Goal: Task Accomplishment & Management: Use online tool/utility

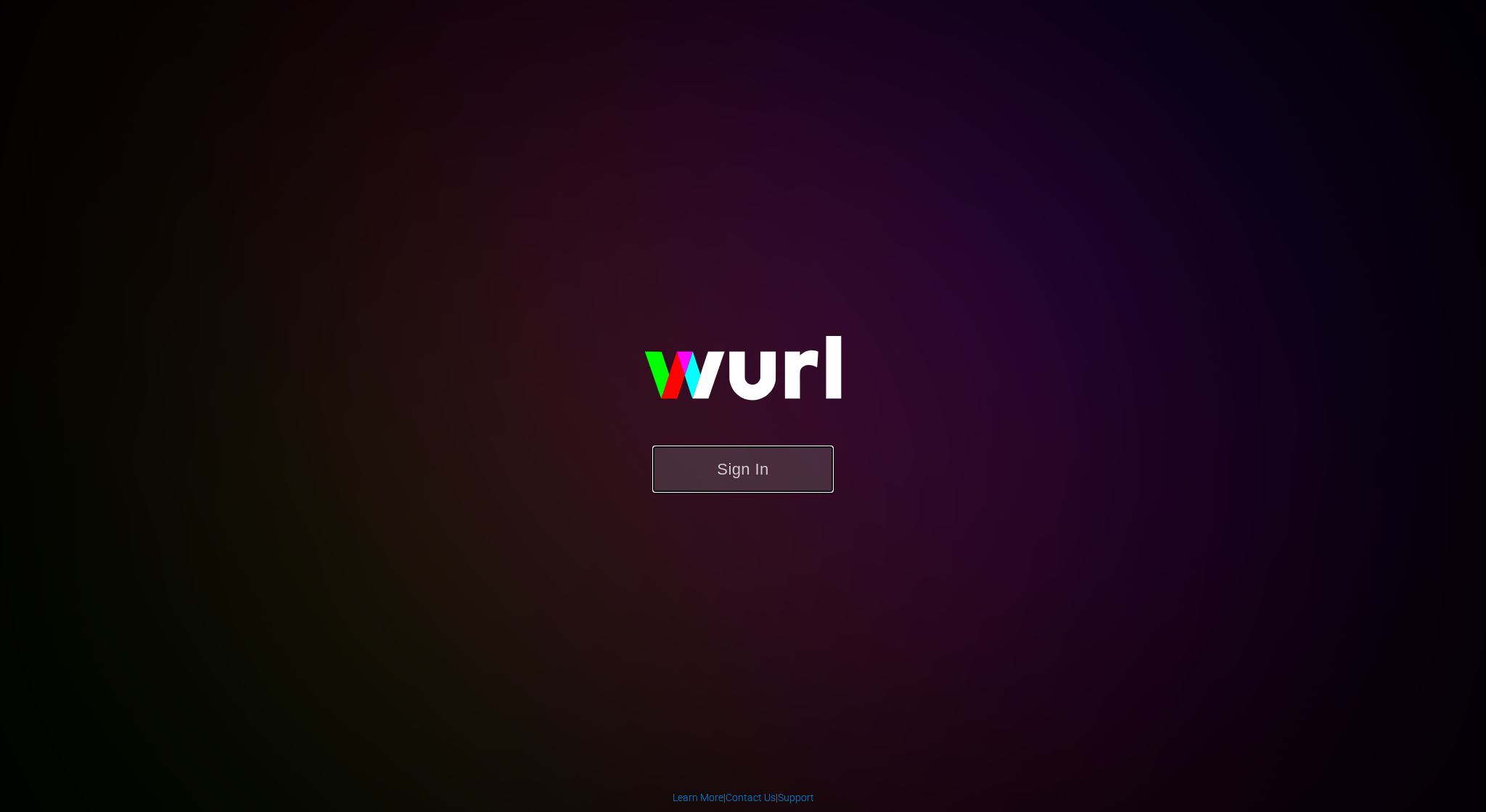
click at [722, 468] on button "Sign In" at bounding box center [743, 469] width 182 height 48
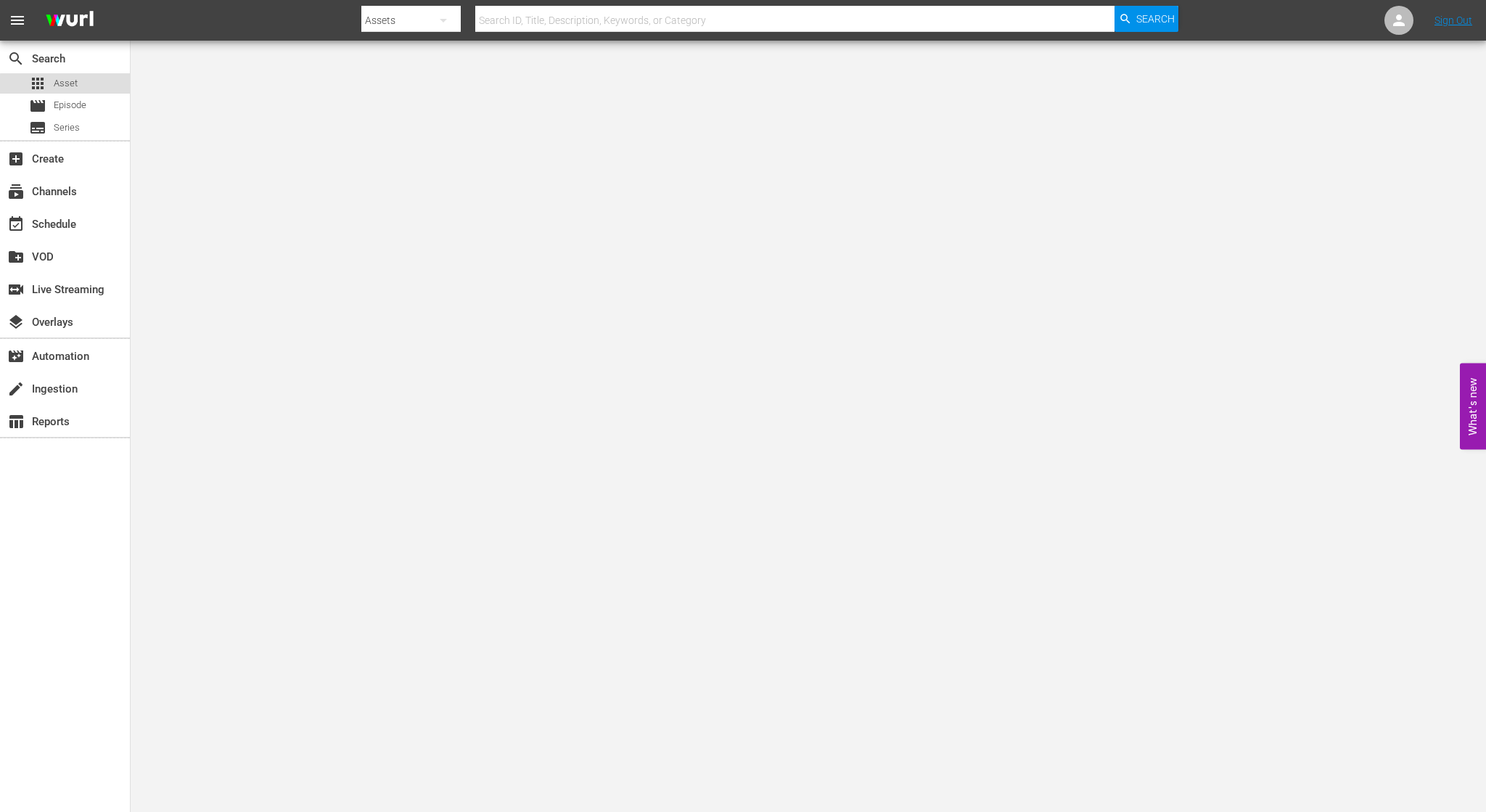
click at [84, 86] on div "apps Asset" at bounding box center [65, 83] width 130 height 20
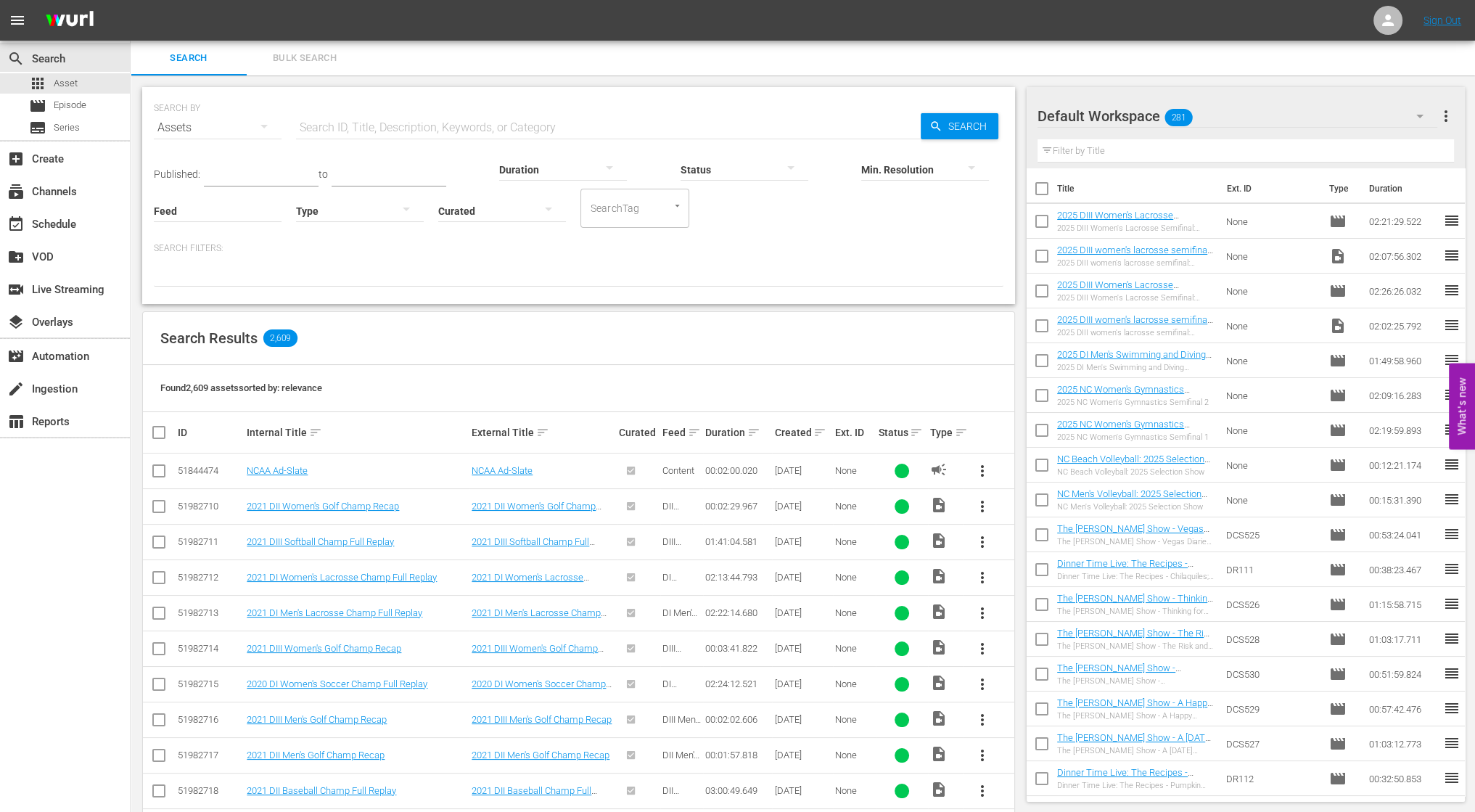
click at [399, 129] on input "text" at bounding box center [608, 127] width 624 height 35
paste input "2025 DIII Women's Lacrosse Semifinal: Gettysburg vs. Tufts"
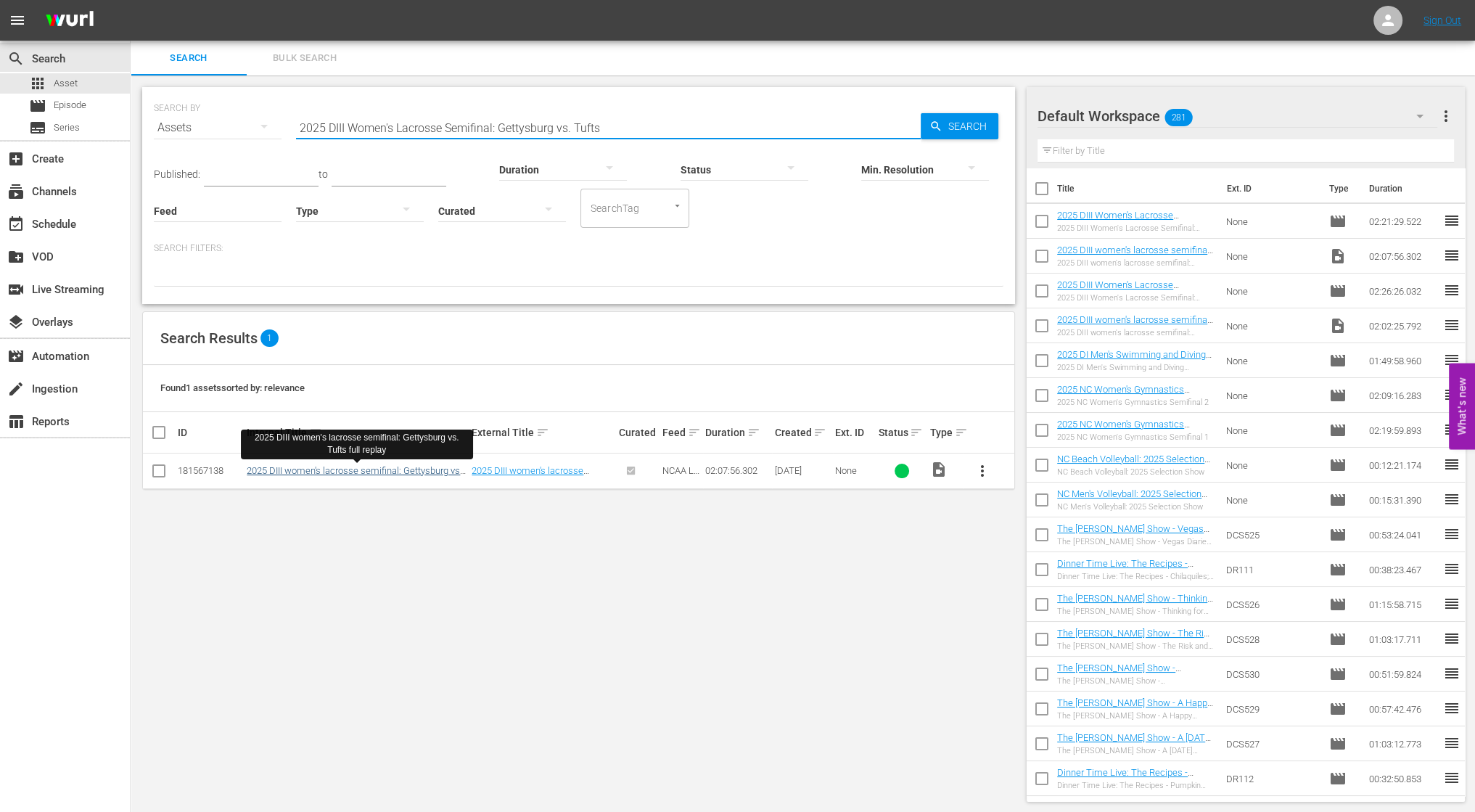
type input "2025 DIII Women's Lacrosse Semifinal: Gettysburg vs. Tufts"
click at [397, 472] on link "2025 DIII women's lacrosse semifinal: Gettysburg vs. Tufts full replay" at bounding box center [354, 476] width 215 height 22
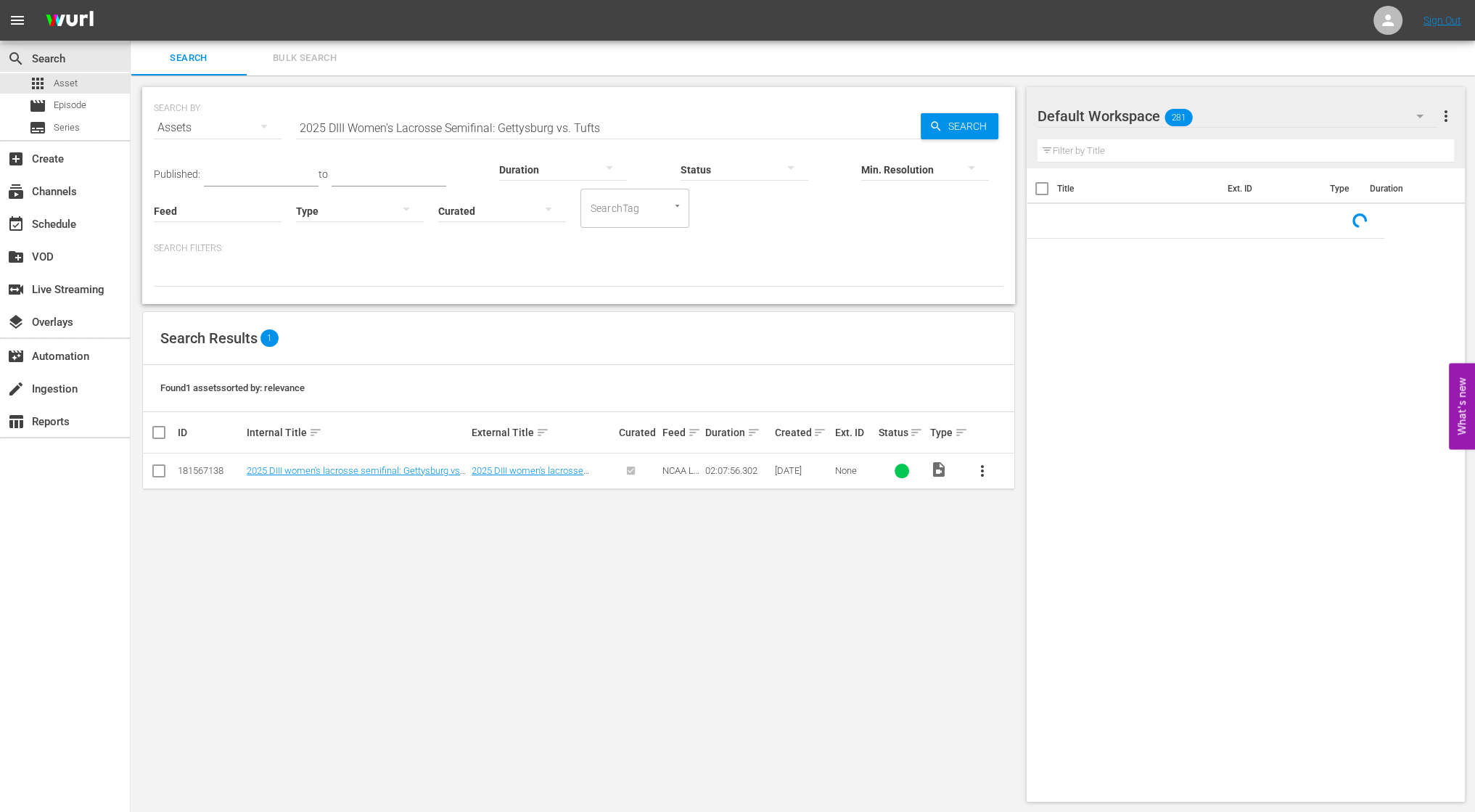
click at [992, 469] on button "more_vert" at bounding box center [982, 471] width 35 height 35
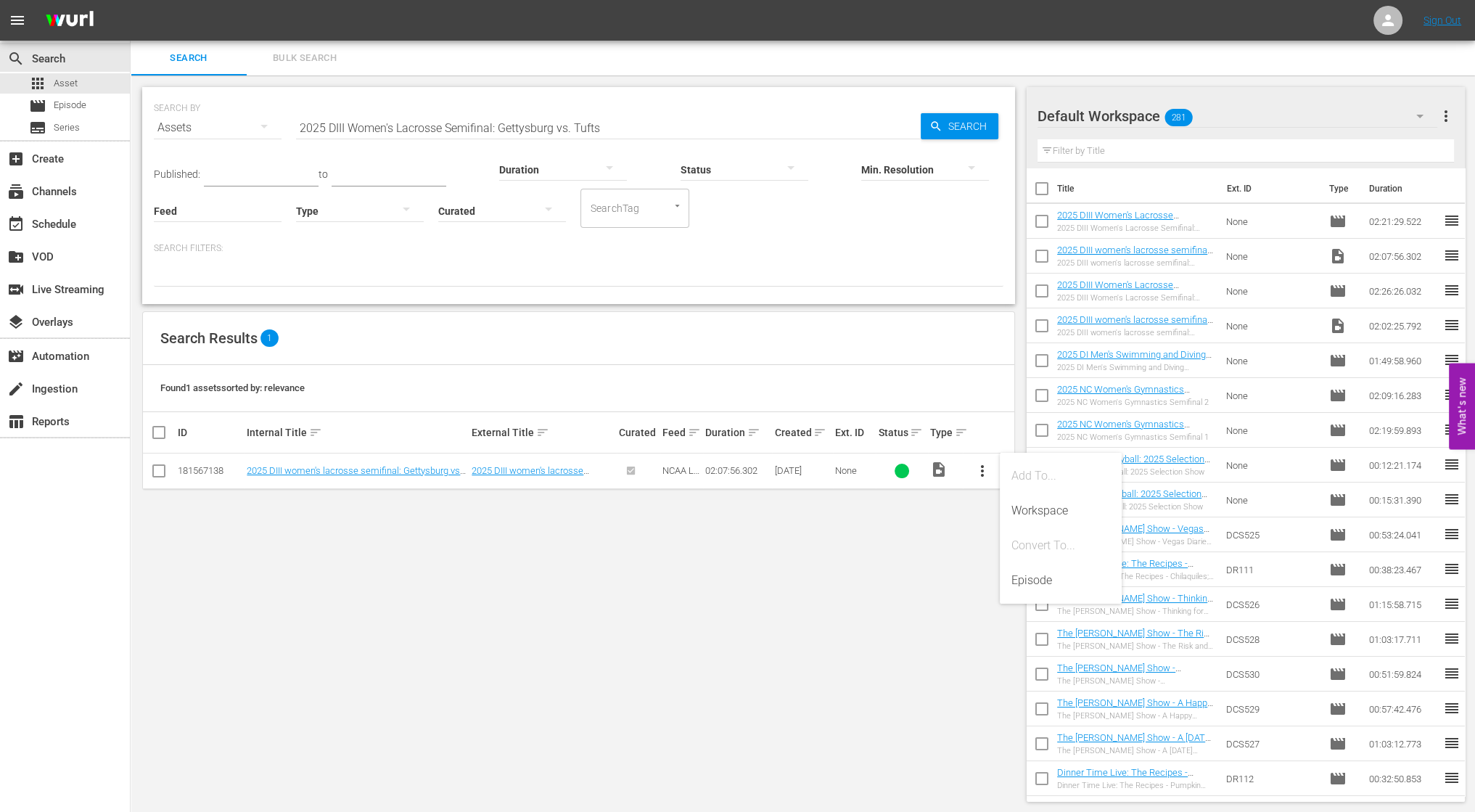
click at [732, 625] on div "SEARCH BY Search By Assets Search ID, Title, Description, Keywords, or Category…" at bounding box center [579, 444] width 897 height 738
click at [985, 464] on span "more_vert" at bounding box center [982, 471] width 17 height 17
click at [1031, 572] on div "Episode" at bounding box center [1061, 580] width 99 height 35
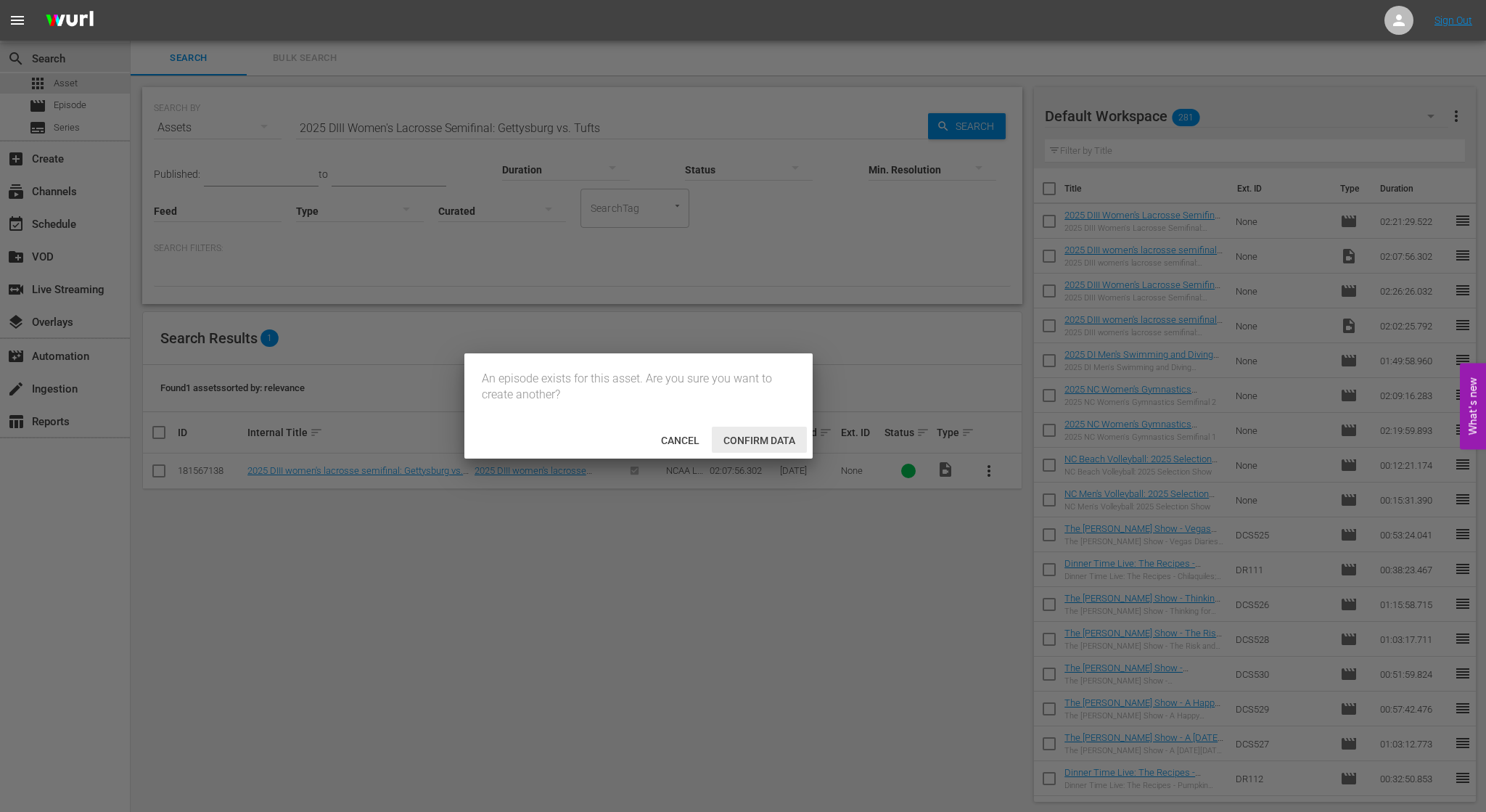
click at [740, 445] on span "Confirm data" at bounding box center [759, 440] width 95 height 12
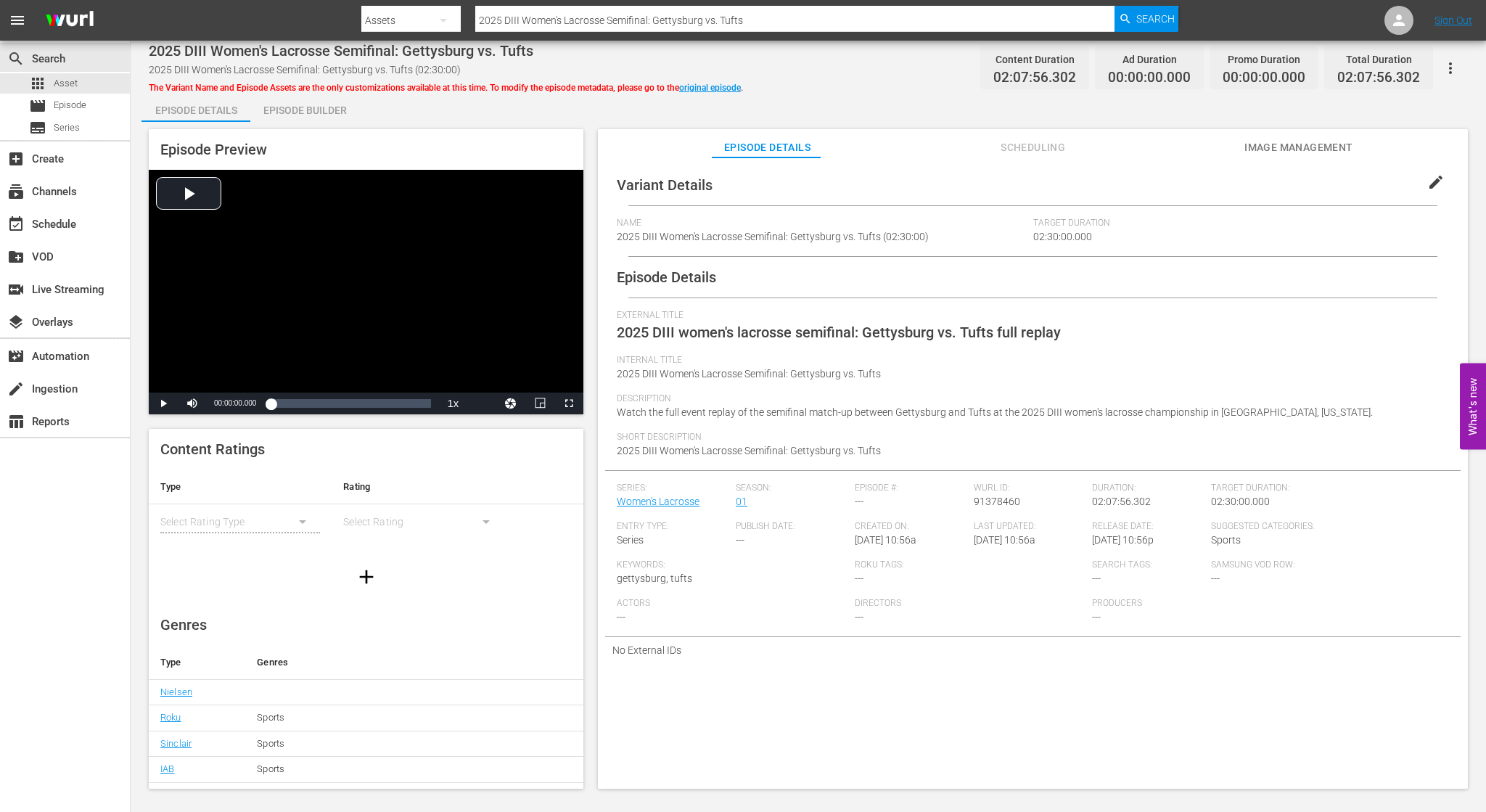
click at [1428, 188] on span "edit" at bounding box center [1436, 182] width 17 height 17
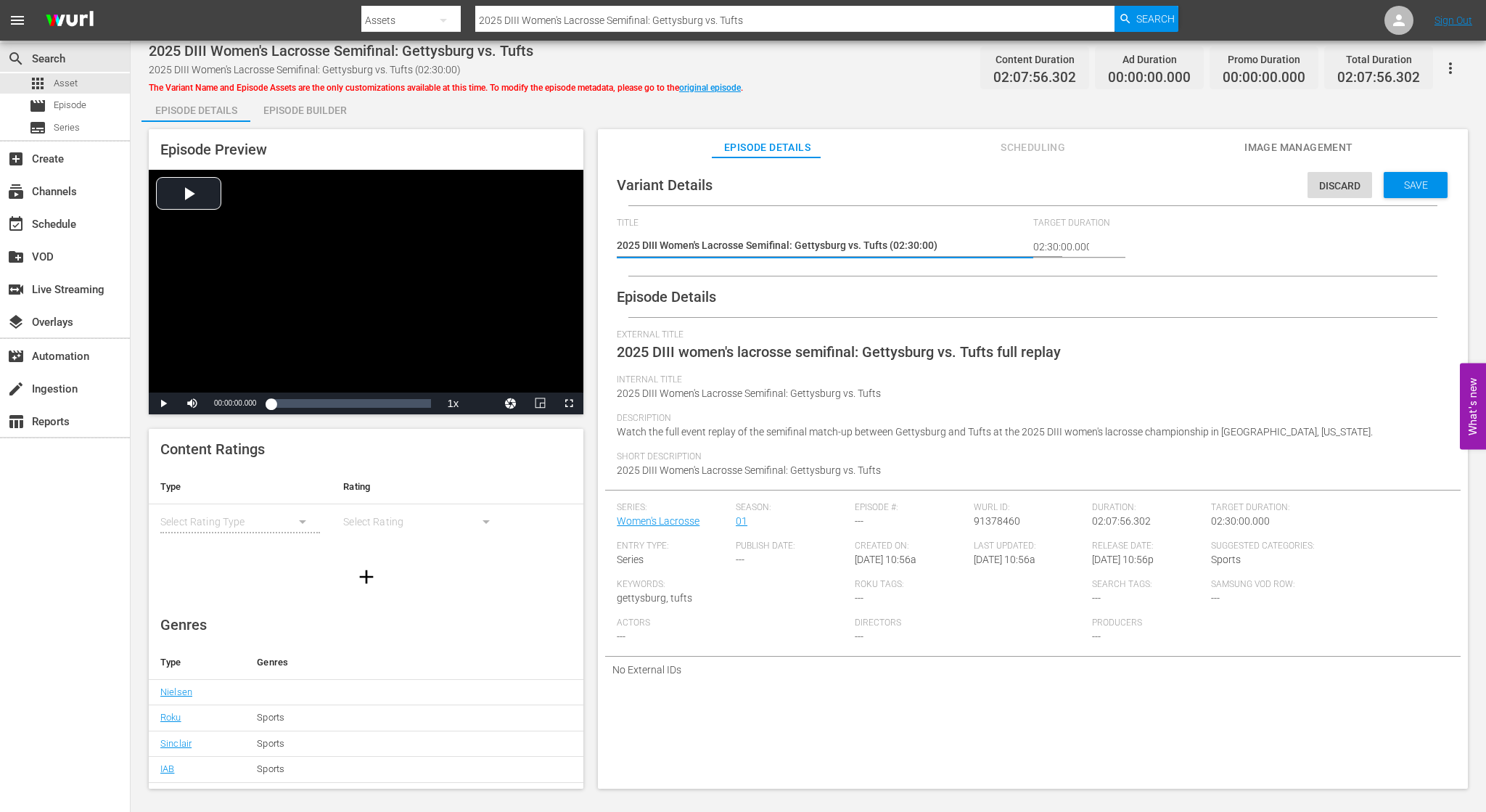
type textarea "T2025 DIII Women's Lacrosse Semifinal: Gettysburg vs. Tufts (02:30:00)"
type textarea "TE2025 DIII Women's Lacrosse Semifinal: Gettysburg vs. Tufts (02:30:00)"
type textarea "TES2025 DIII Women's Lacrosse Semifinal: Gettysburg vs. Tufts (02:30:00)"
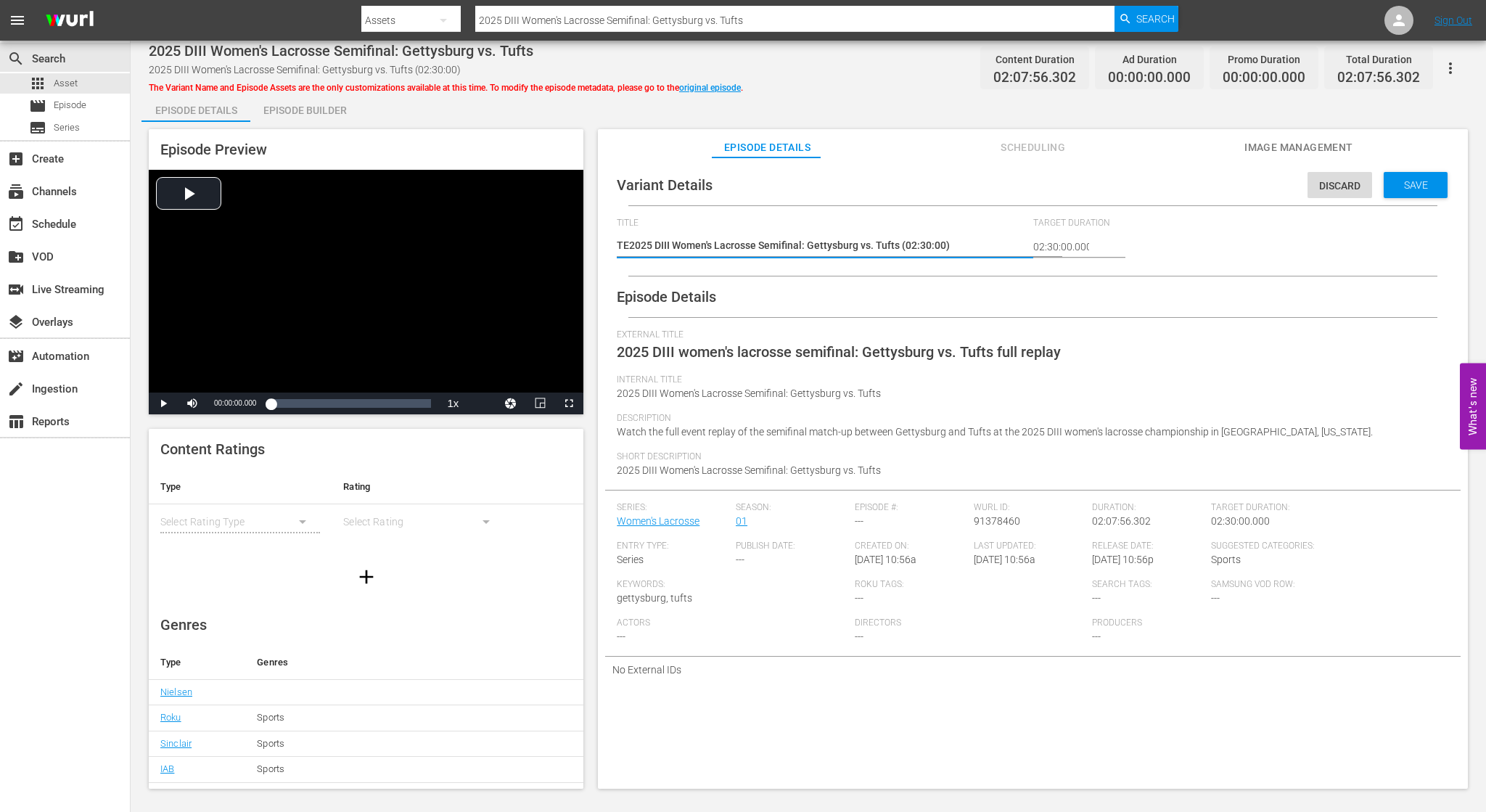
type textarea "TES2025 DIII Women's Lacrosse Semifinal: Gettysburg vs. Tufts (02:30:00)"
type textarea "TEST2025 DIII Women's Lacrosse Semifinal: Gettysburg vs. Tufts (02:30:00)"
type textarea "TEST 2025 DIII Women's Lacrosse Semifinal: Gettysburg vs. Tufts (02:30:00)"
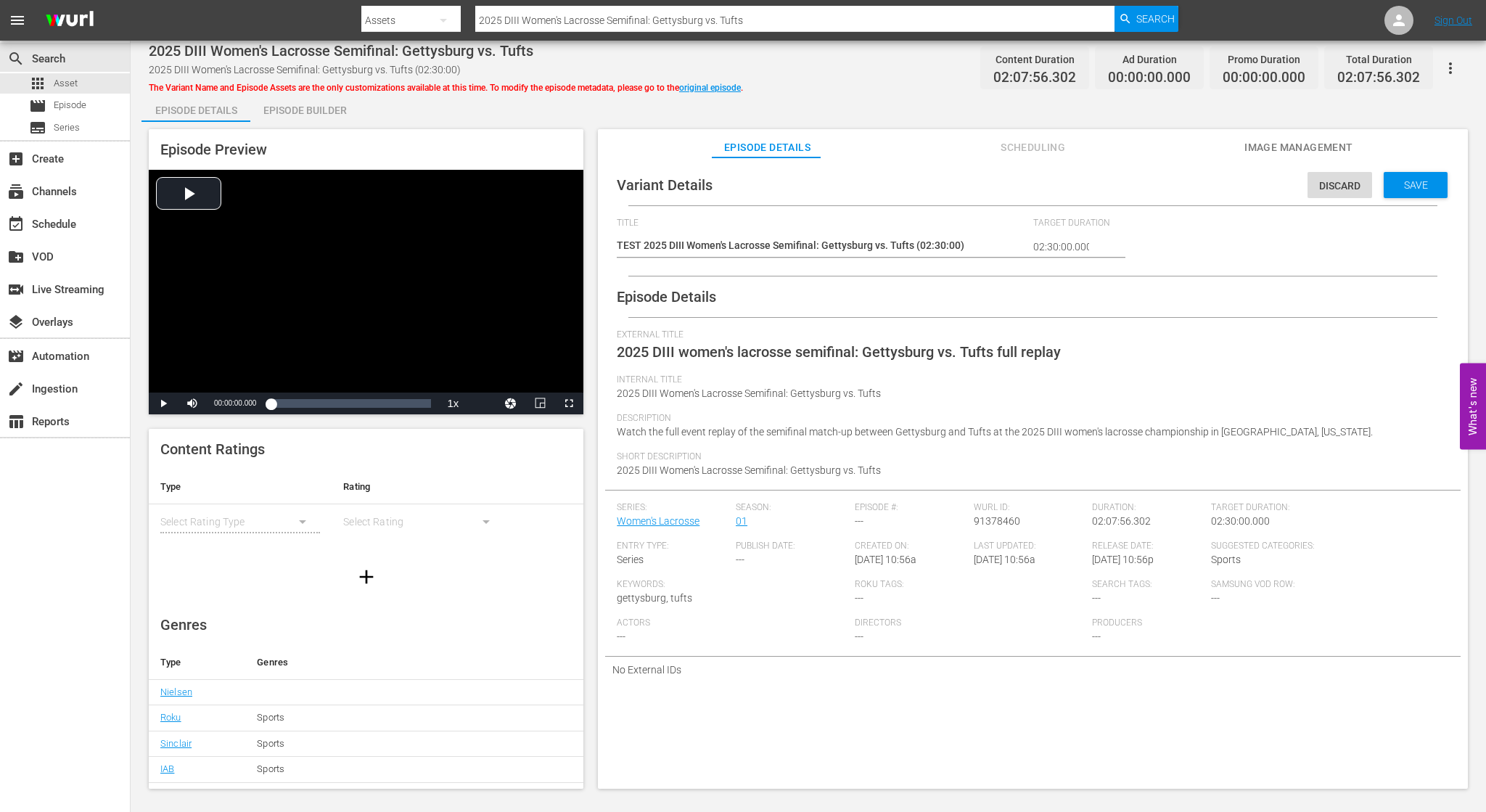
click at [765, 365] on div "External Title 2025 DIII women's lacrosse semifinal: Gettysburg vs. Tufts full …" at bounding box center [1033, 352] width 833 height 45
click at [770, 344] on span "2025 DIII women's lacrosse semifinal: Gettysburg vs. Tufts full replay" at bounding box center [839, 351] width 444 height 17
click at [1402, 179] on span "Save" at bounding box center [1416, 185] width 48 height 12
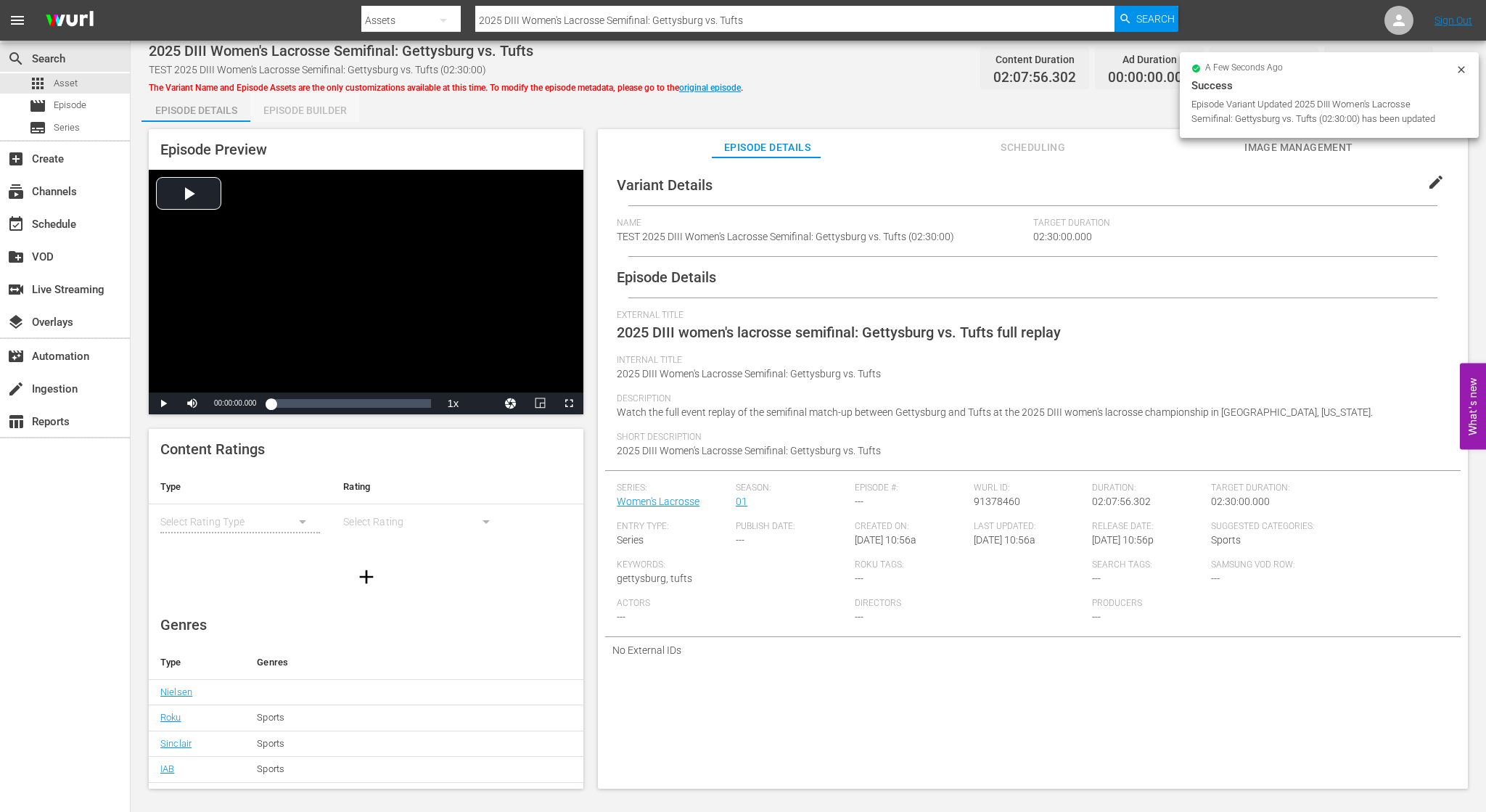
click at [302, 108] on div "Episode Builder" at bounding box center [305, 110] width 109 height 35
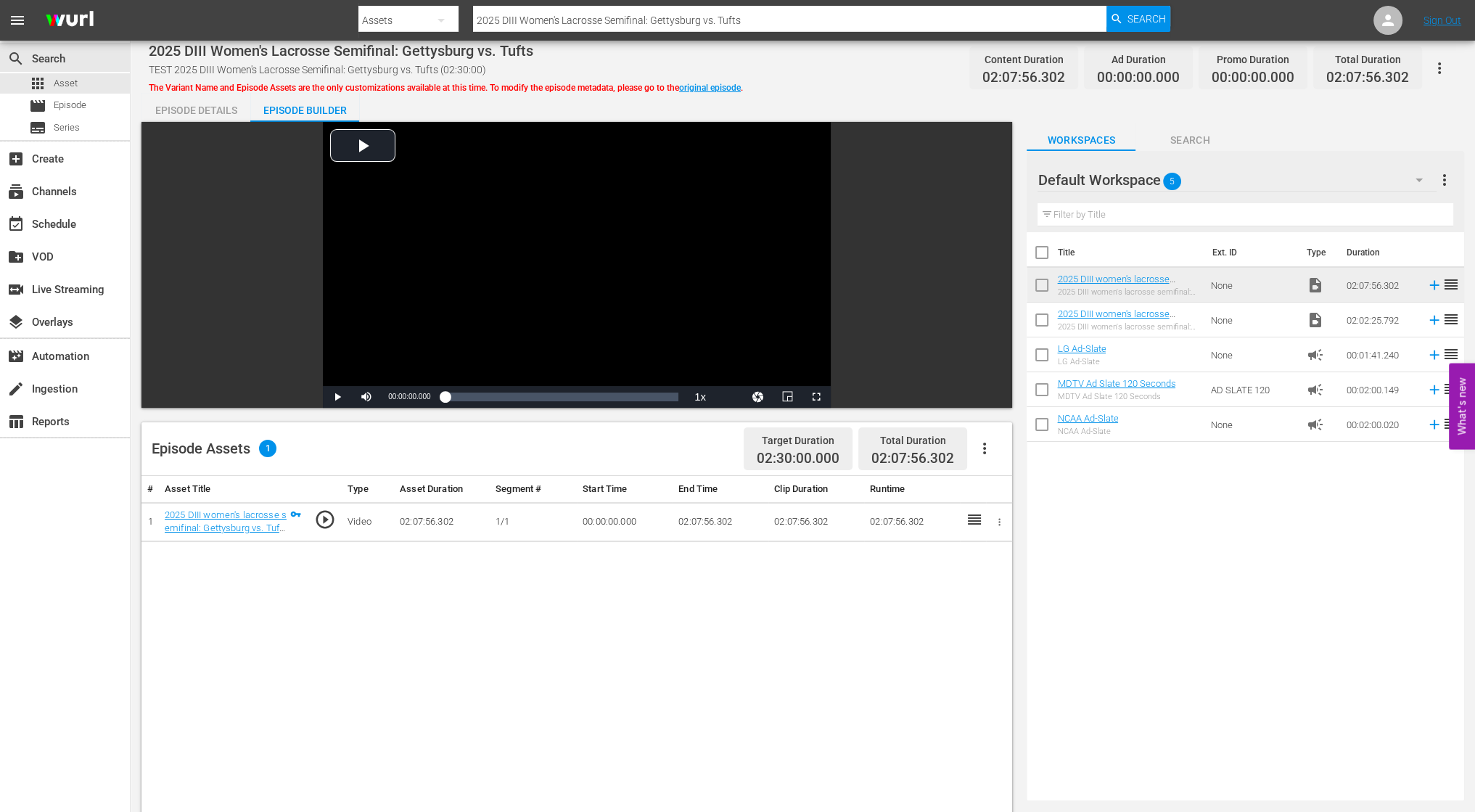
click at [982, 450] on icon "button" at bounding box center [985, 448] width 17 height 17
click at [1007, 451] on div "Edit Cue Points" at bounding box center [1028, 454] width 99 height 35
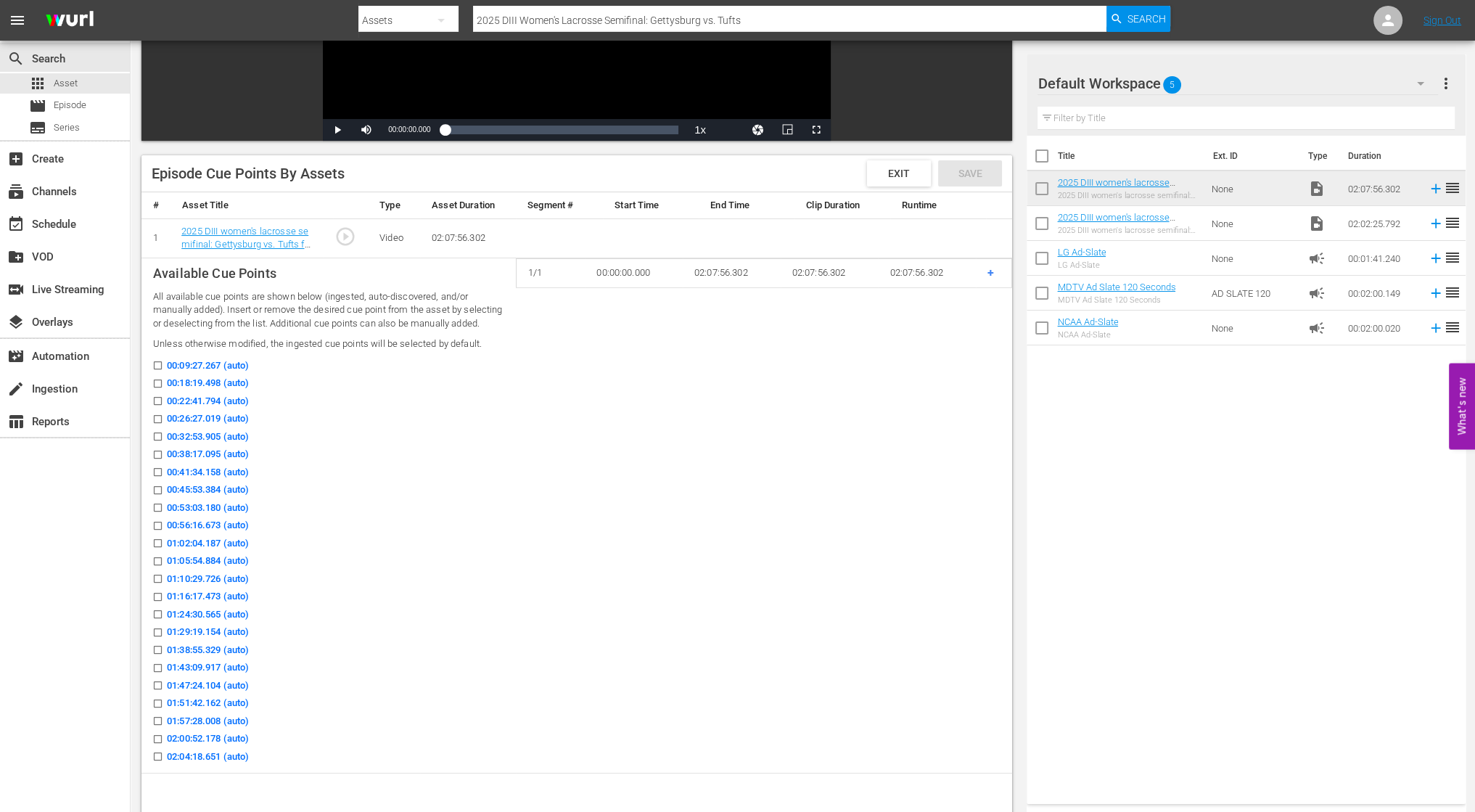
scroll to position [290, 0]
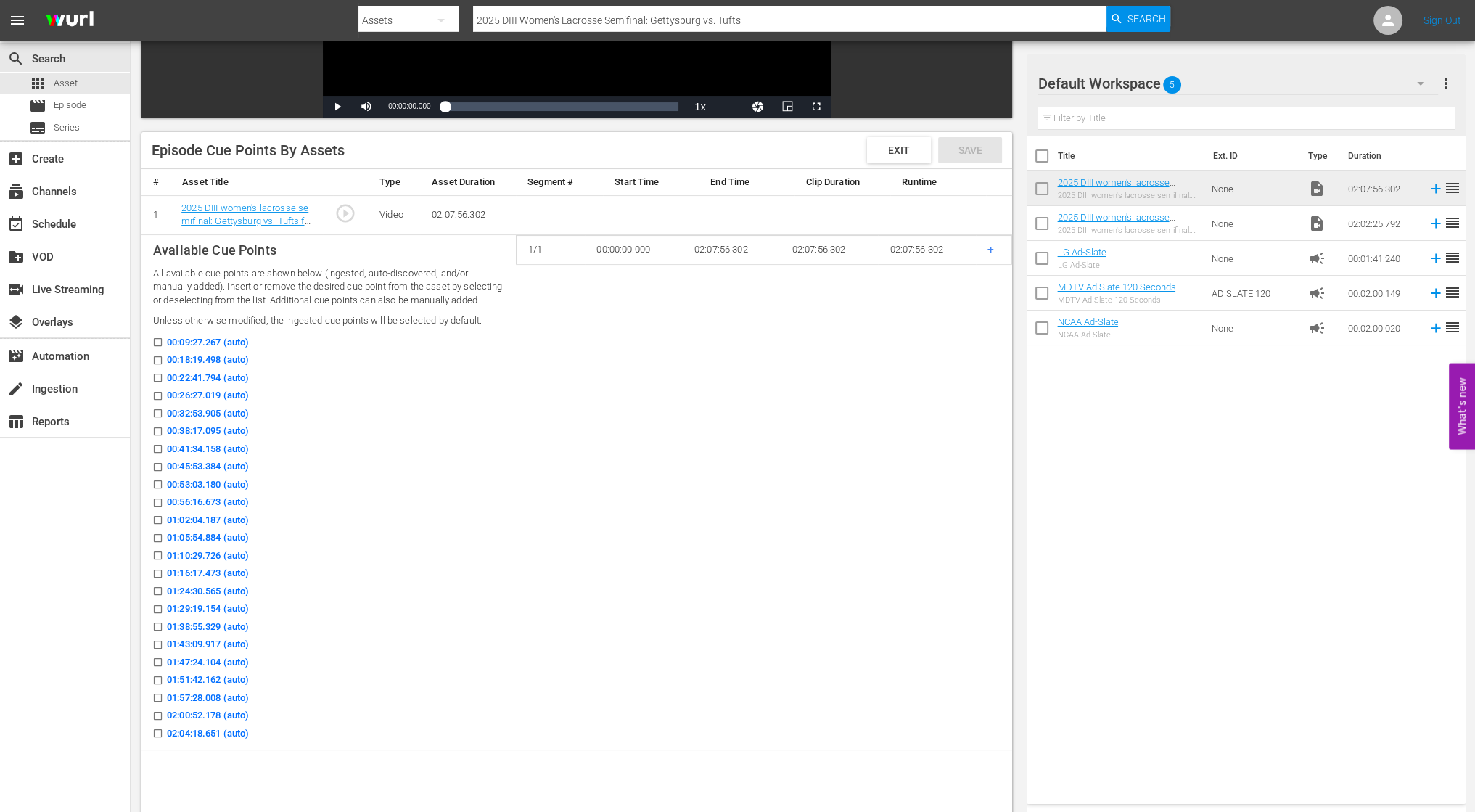
click at [192, 350] on span "00:09:27.267 (auto)" at bounding box center [207, 342] width 82 height 15
click at [163, 351] on input "00:09:27.267 (auto)" at bounding box center [154, 345] width 18 height 11
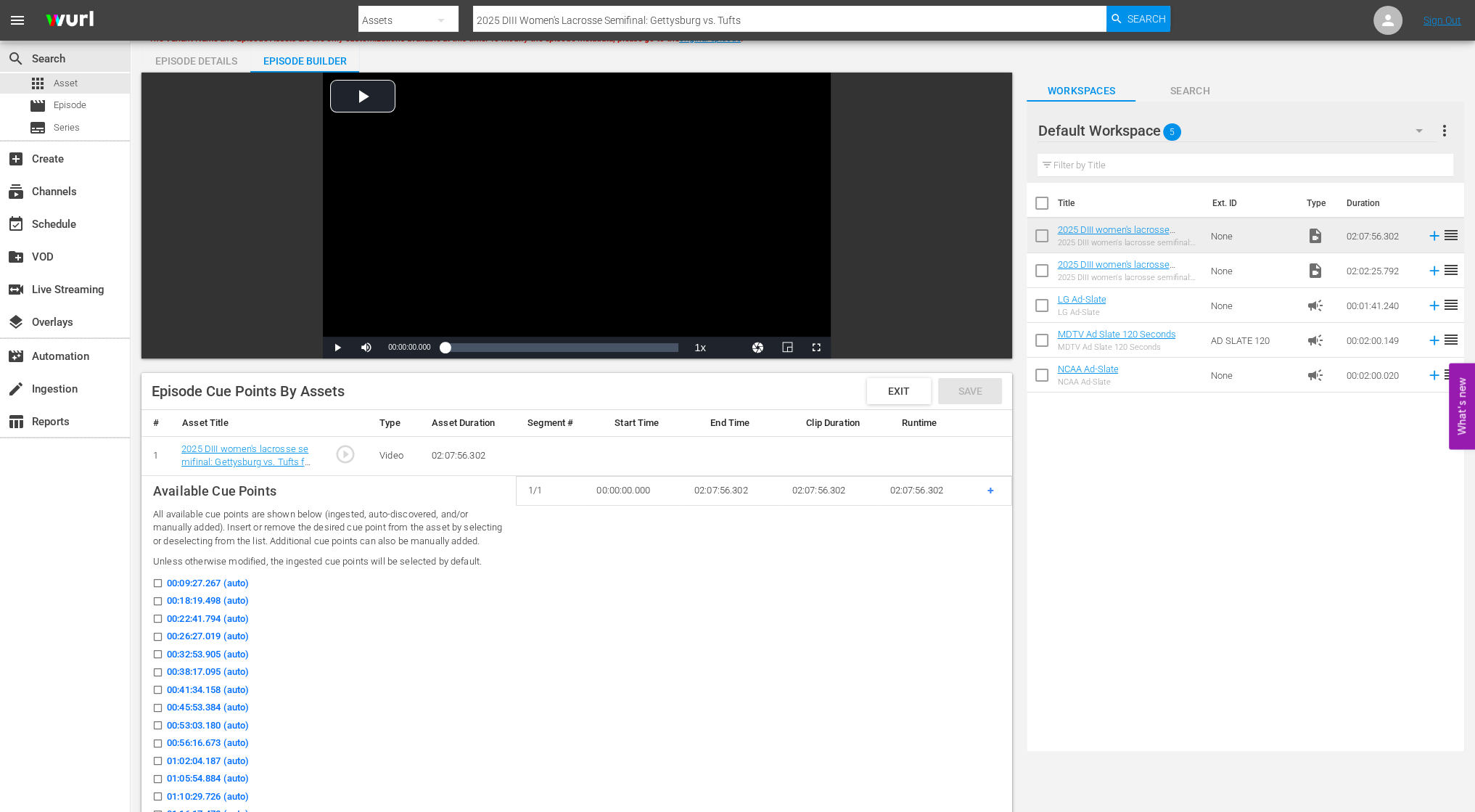
scroll to position [0, 0]
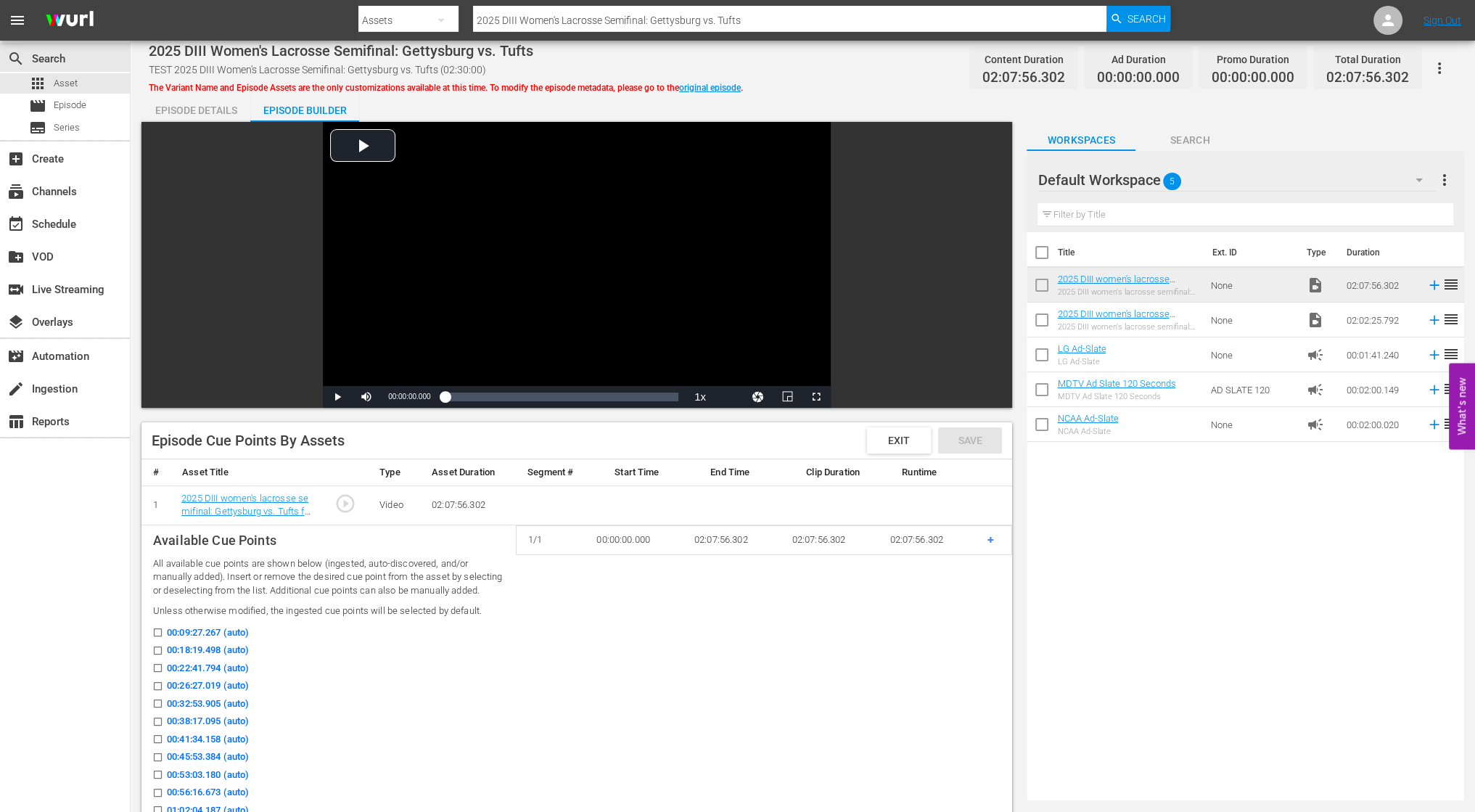
click at [195, 640] on span "00:09:27.267 (auto)" at bounding box center [207, 632] width 82 height 15
click at [163, 641] on input "00:09:27.267 (auto)" at bounding box center [154, 635] width 18 height 11
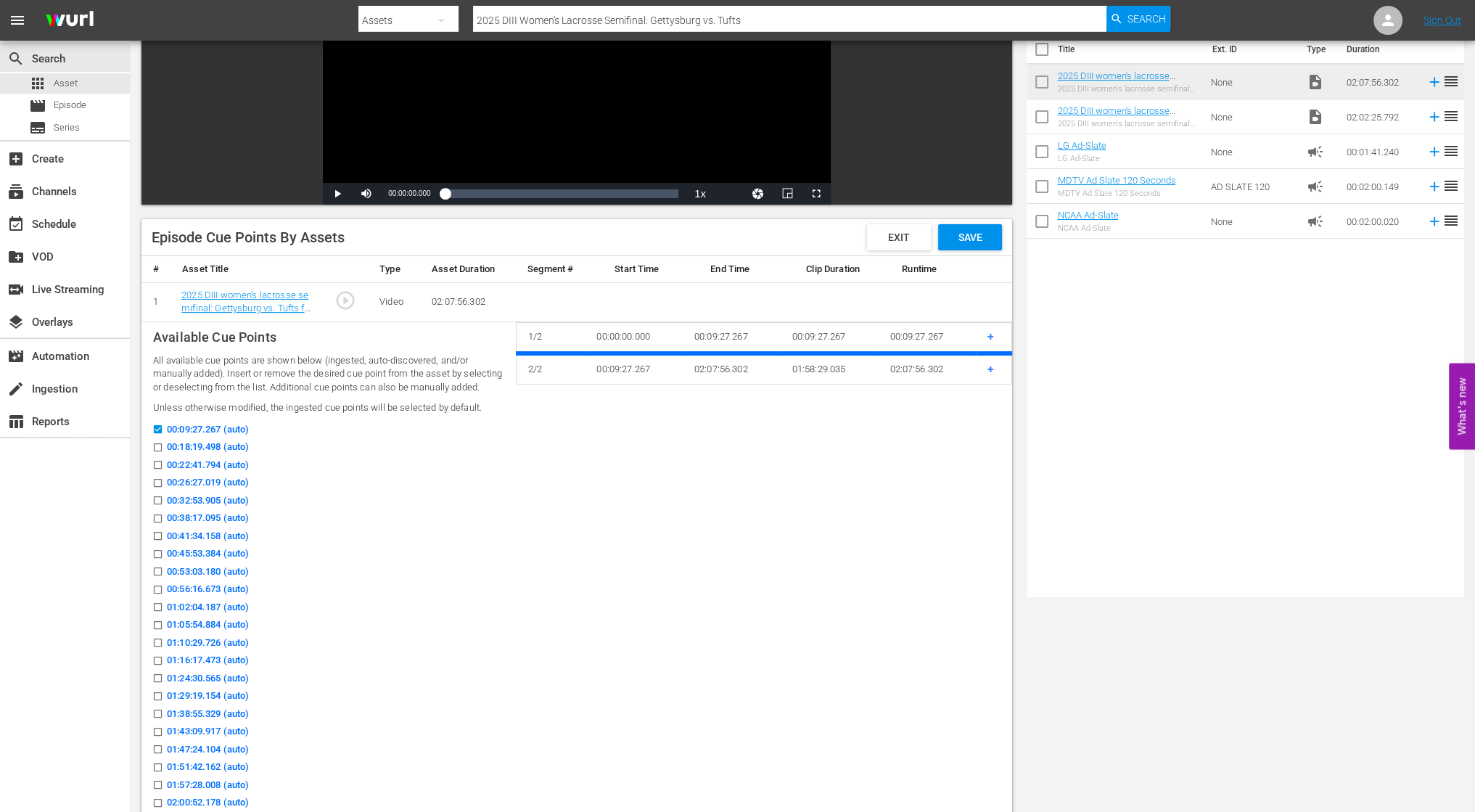
scroll to position [372, 0]
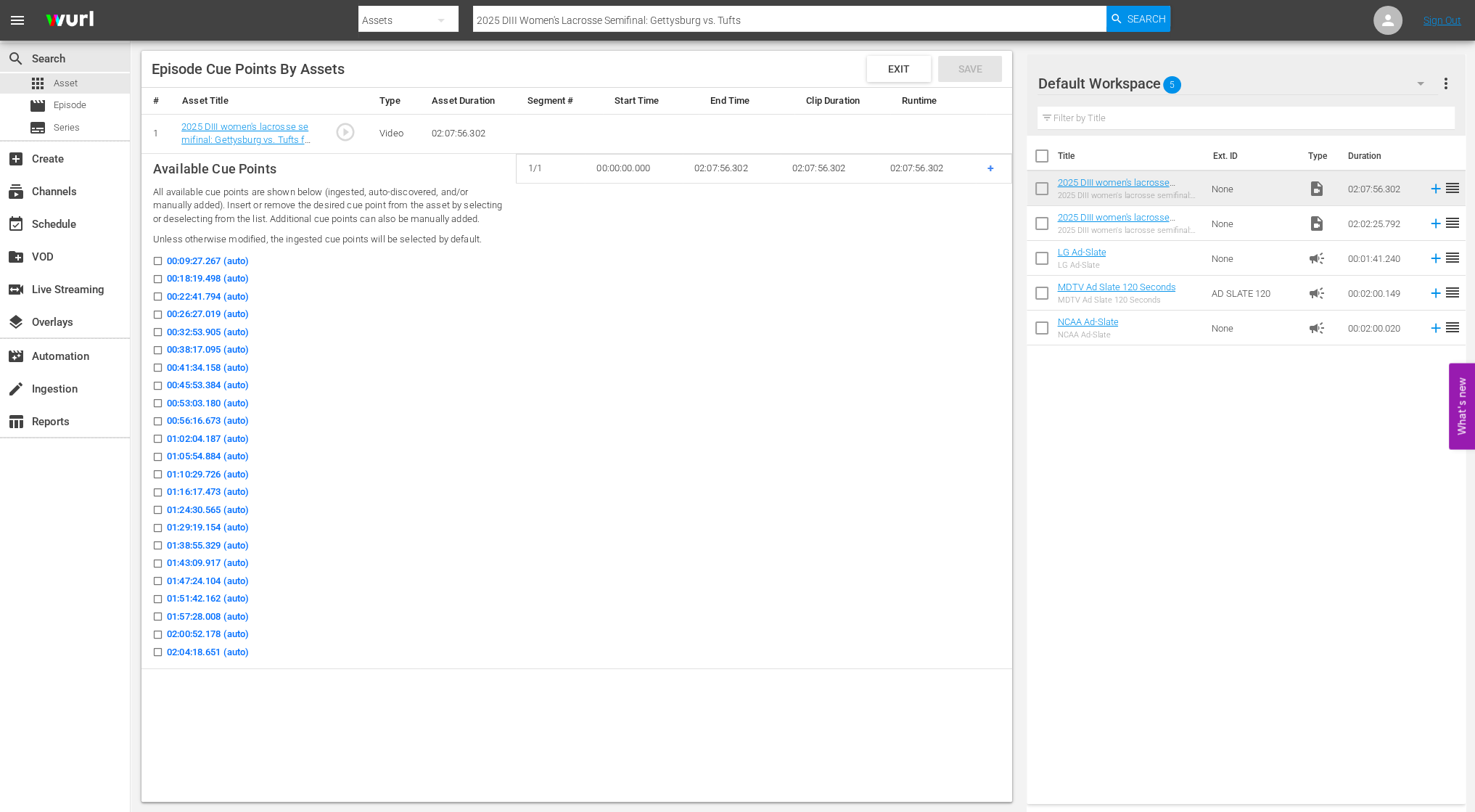
click at [157, 269] on input "00:09:27.267 (auto)" at bounding box center [154, 263] width 18 height 11
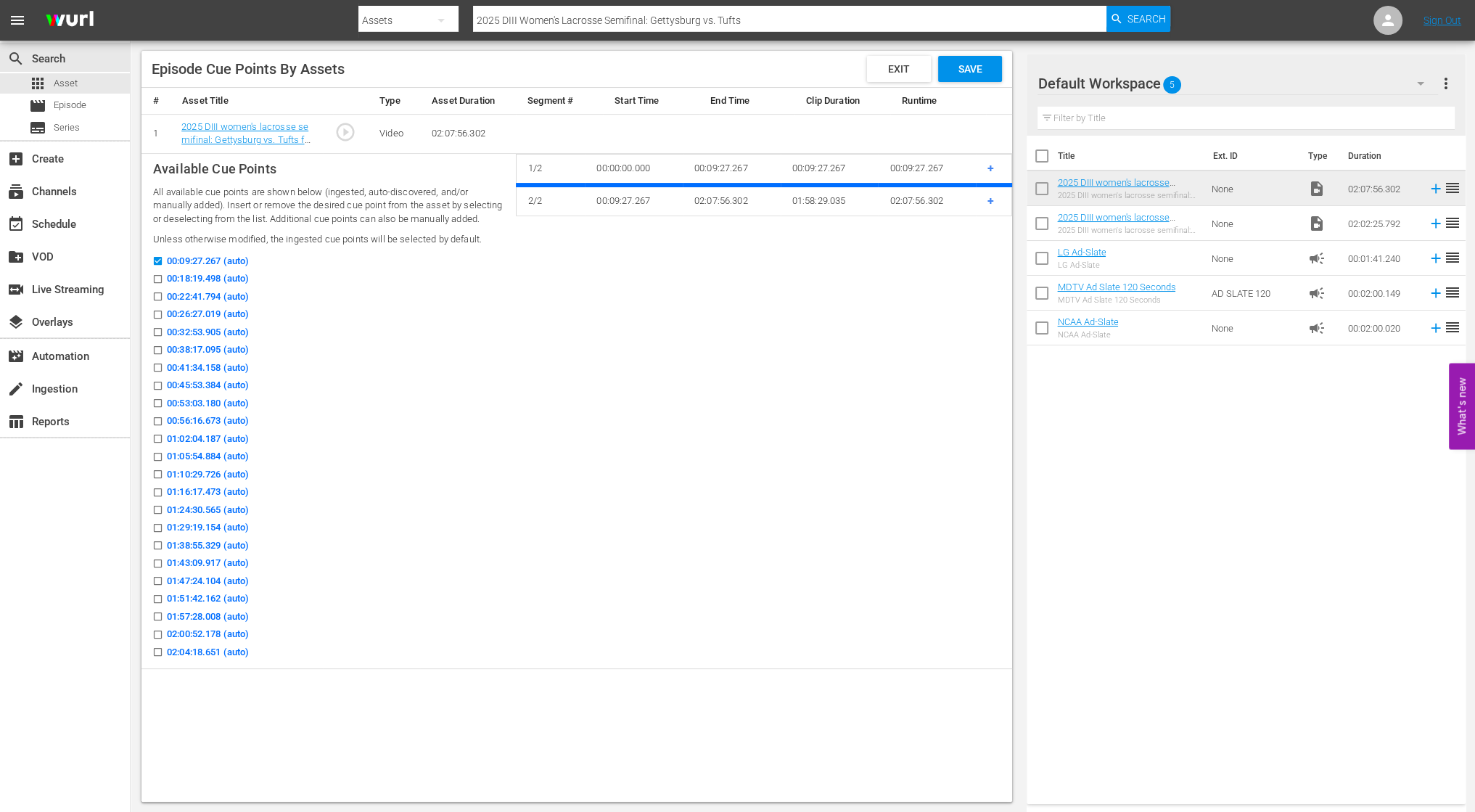
click at [157, 269] on input "00:09:27.267 (auto)" at bounding box center [154, 263] width 18 height 11
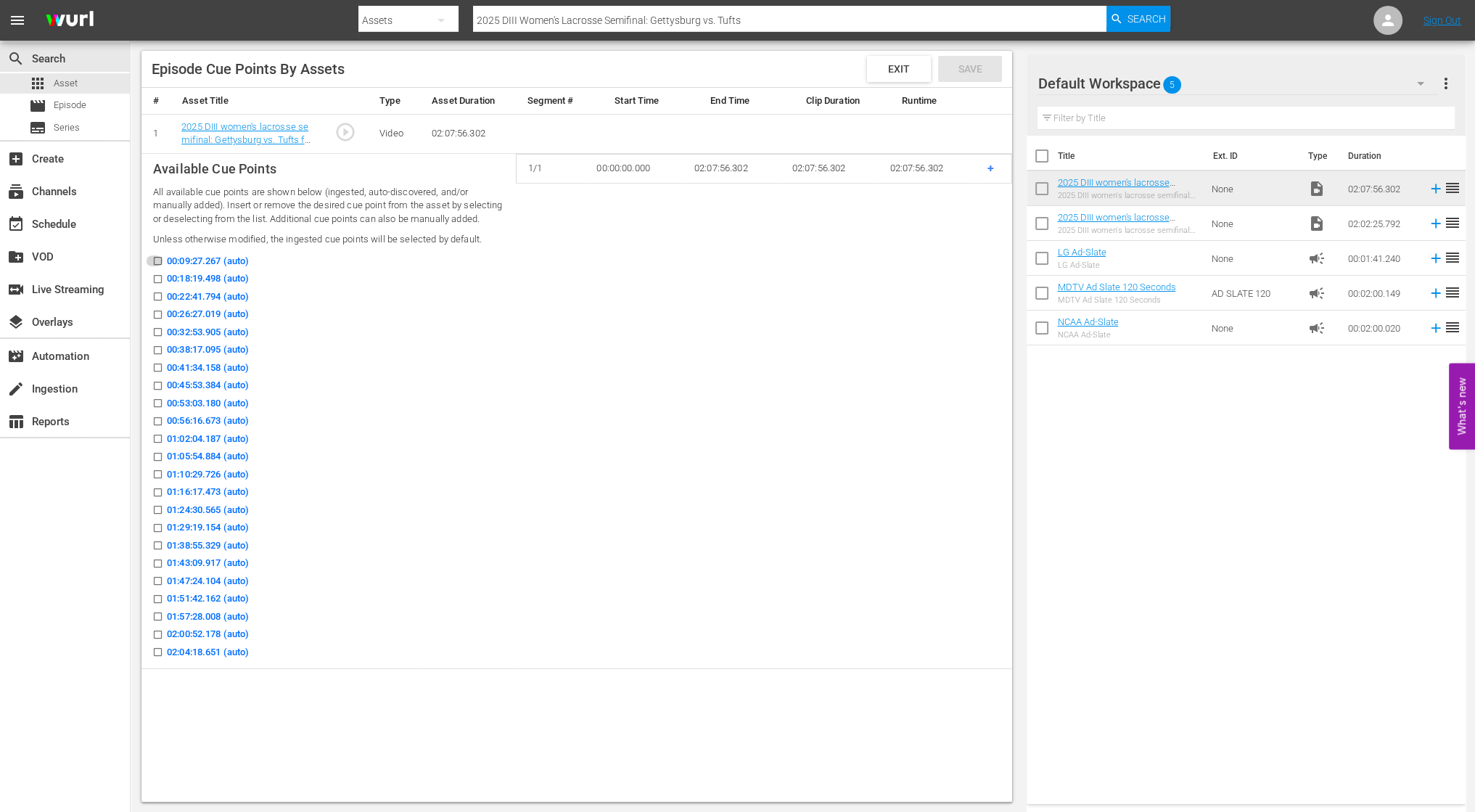
click at [156, 269] on input "00:09:27.267 (auto)" at bounding box center [154, 263] width 18 height 11
checkbox input "true"
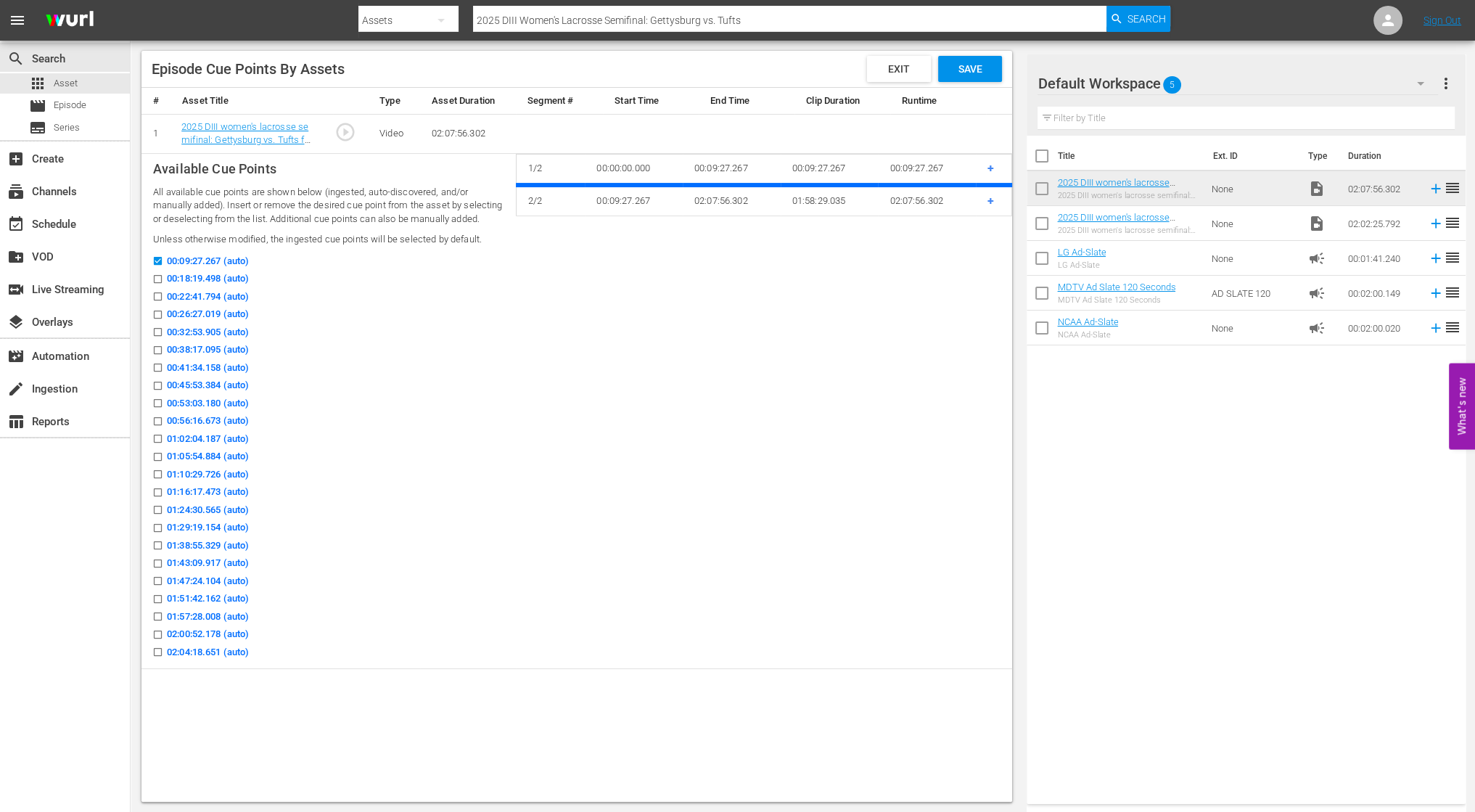
click at [161, 288] on input "00:18:19.498 (auto)" at bounding box center [154, 282] width 18 height 11
checkbox input "true"
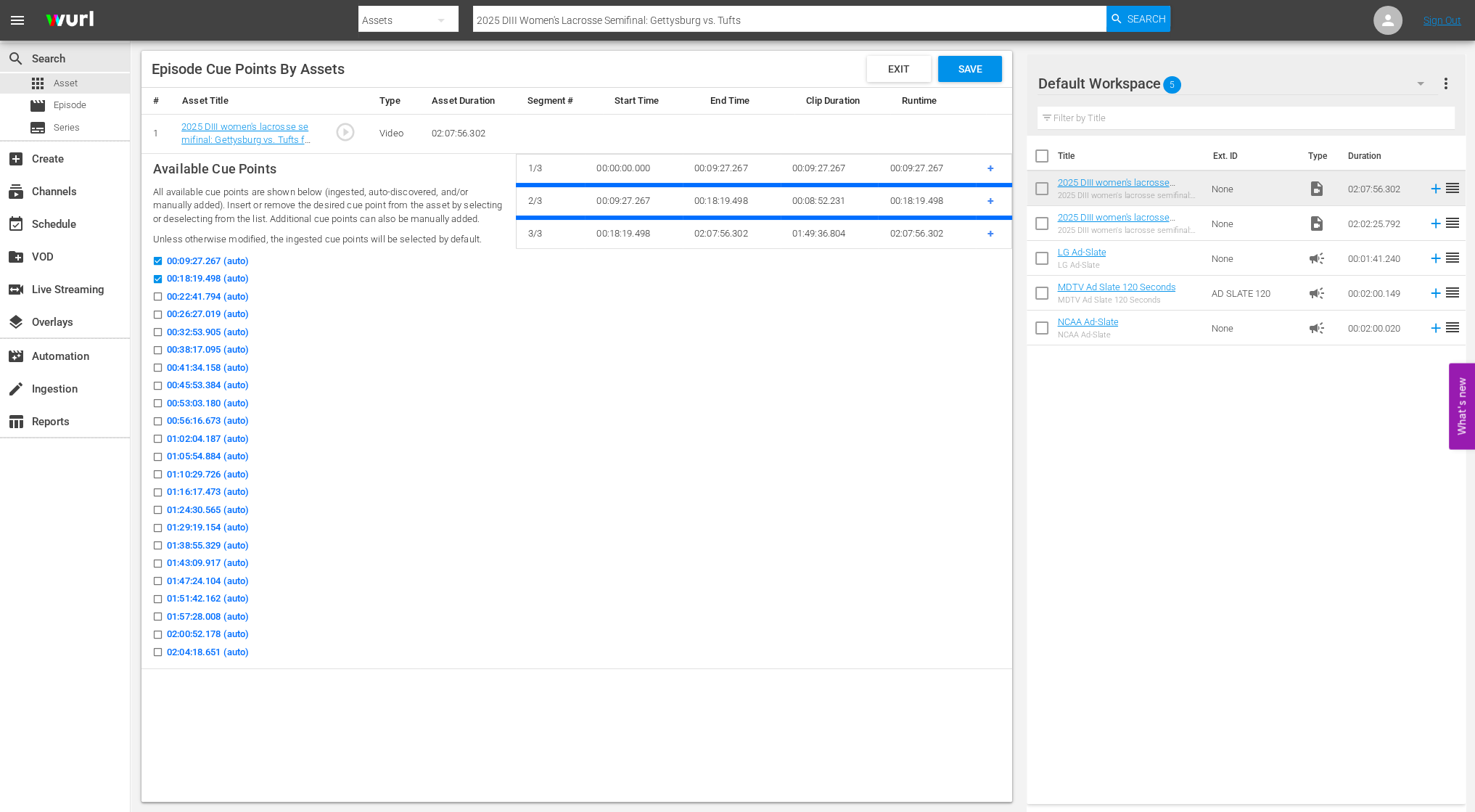
click at [160, 305] on input "00:22:41.794 (auto)" at bounding box center [154, 299] width 18 height 11
checkbox input "true"
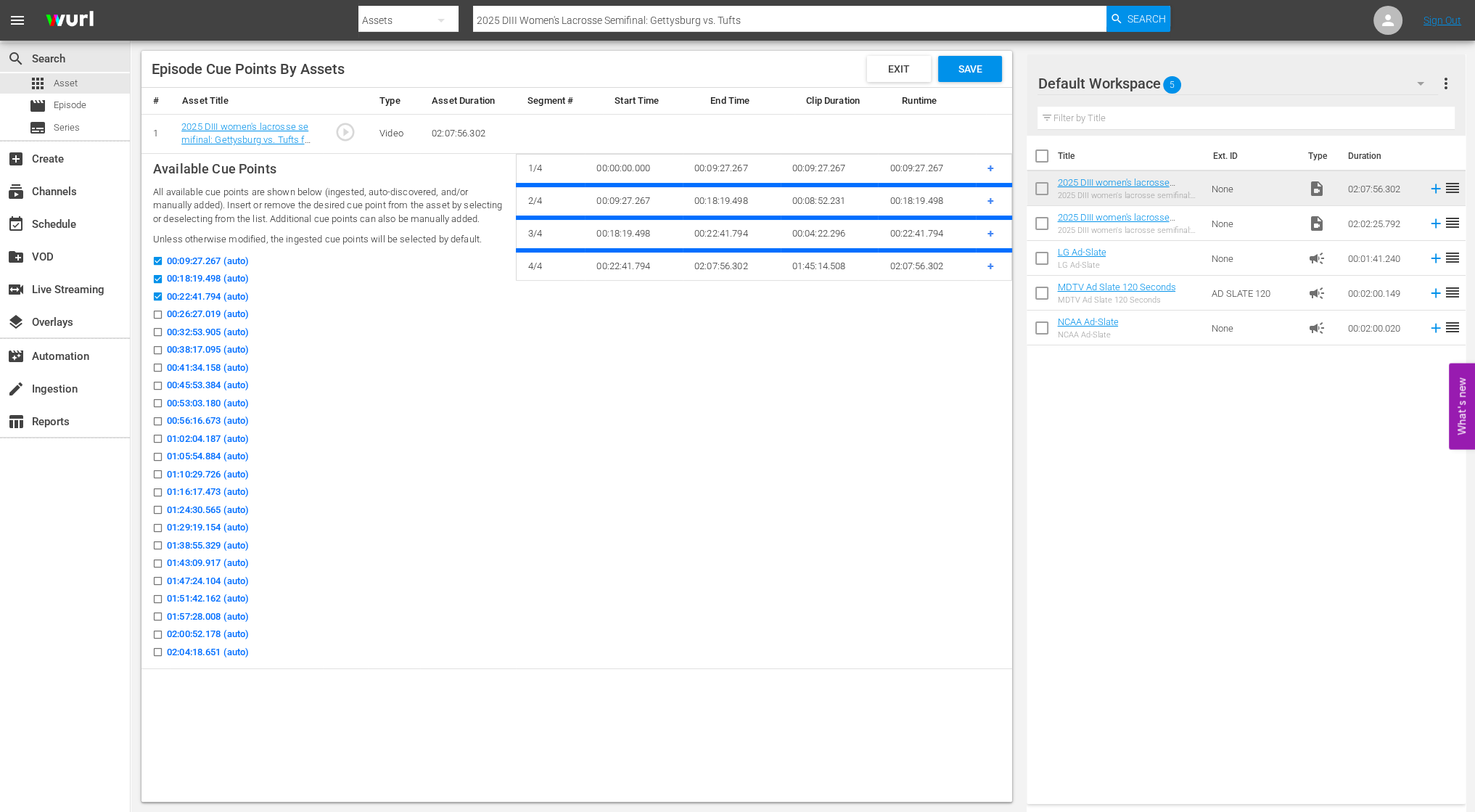
click at [160, 323] on input "00:26:27.019 (auto)" at bounding box center [154, 317] width 18 height 11
checkbox input "true"
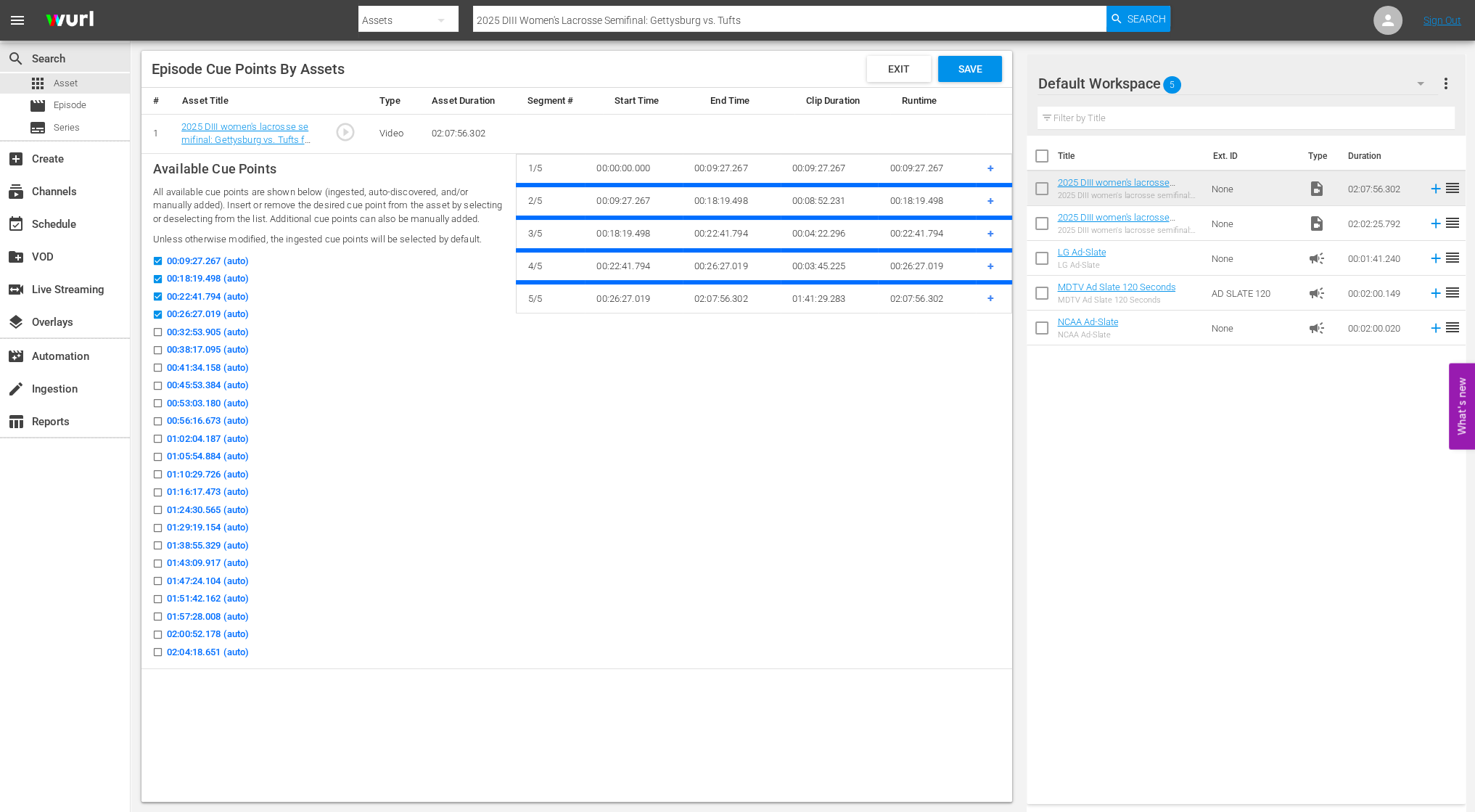
click at [160, 341] on input "00:32:53.905 (auto)" at bounding box center [154, 335] width 18 height 11
checkbox input "true"
click at [160, 358] on input "00:38:17.095 (auto)" at bounding box center [154, 353] width 18 height 11
checkbox input "true"
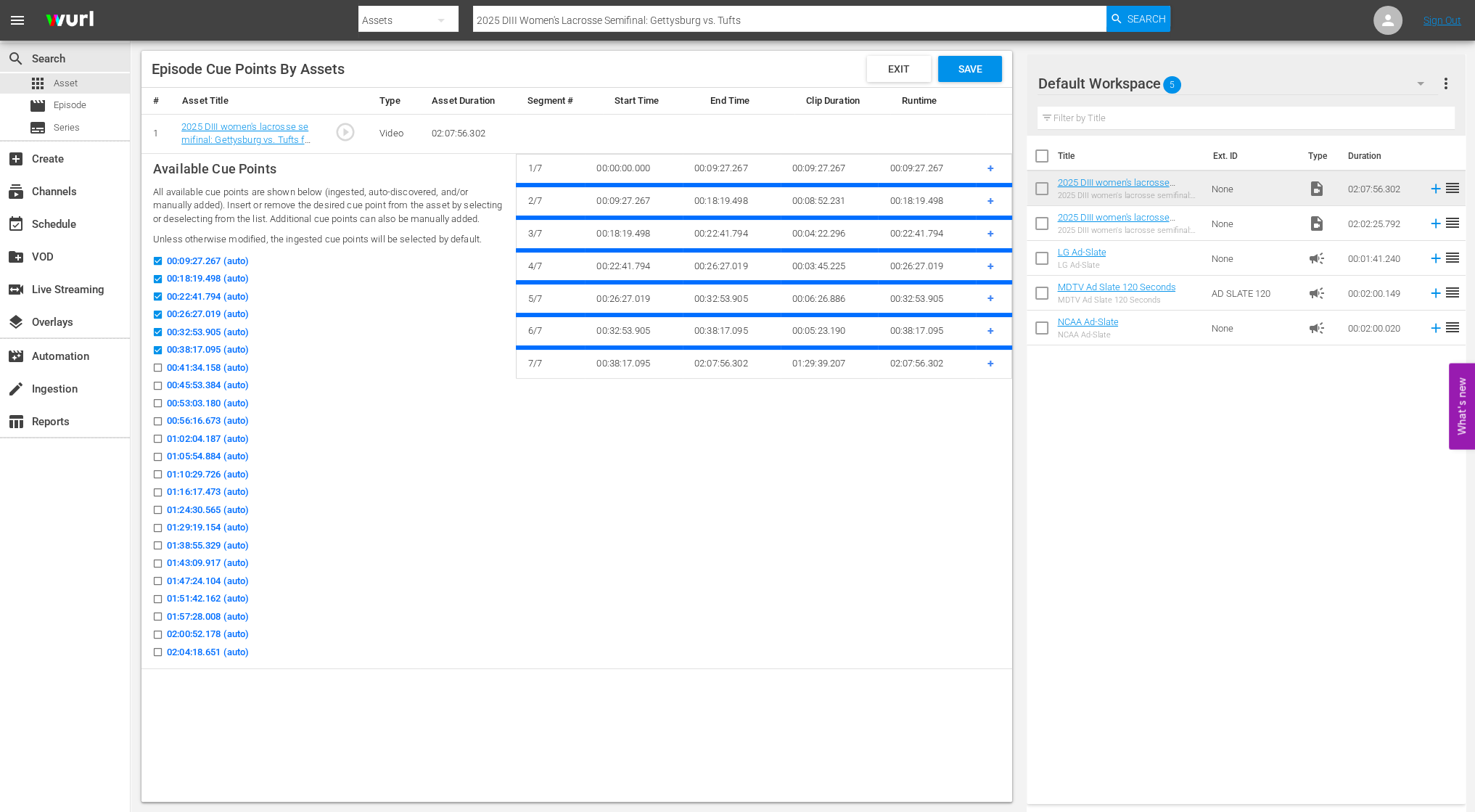
click at [159, 376] on input "00:41:34.158 (auto)" at bounding box center [154, 370] width 18 height 11
checkbox input "true"
click at [160, 394] on input "00:45:53.384 (auto)" at bounding box center [154, 388] width 18 height 11
checkbox input "true"
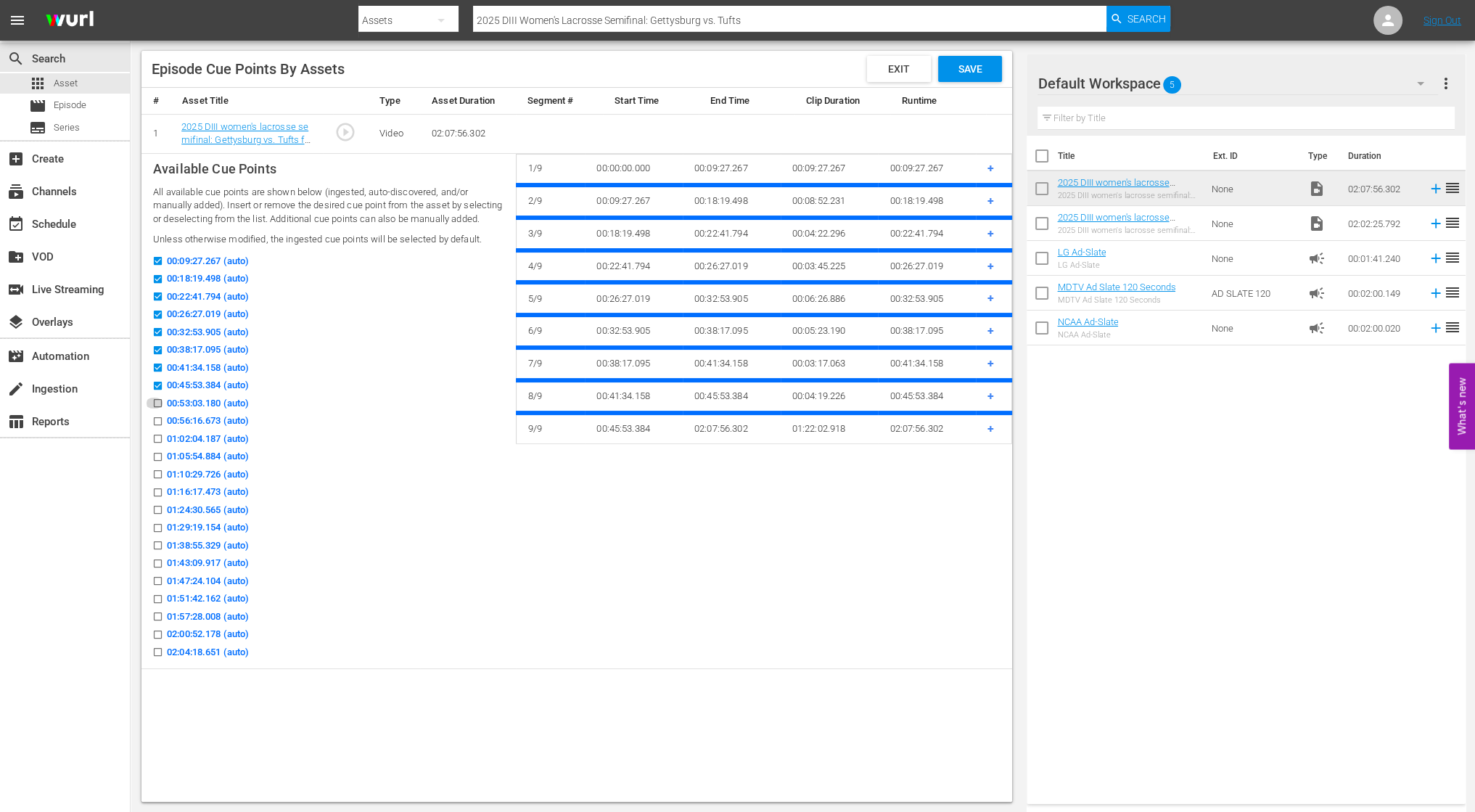
click at [159, 411] on input "00:53:03.180 (auto)" at bounding box center [154, 406] width 18 height 11
checkbox input "true"
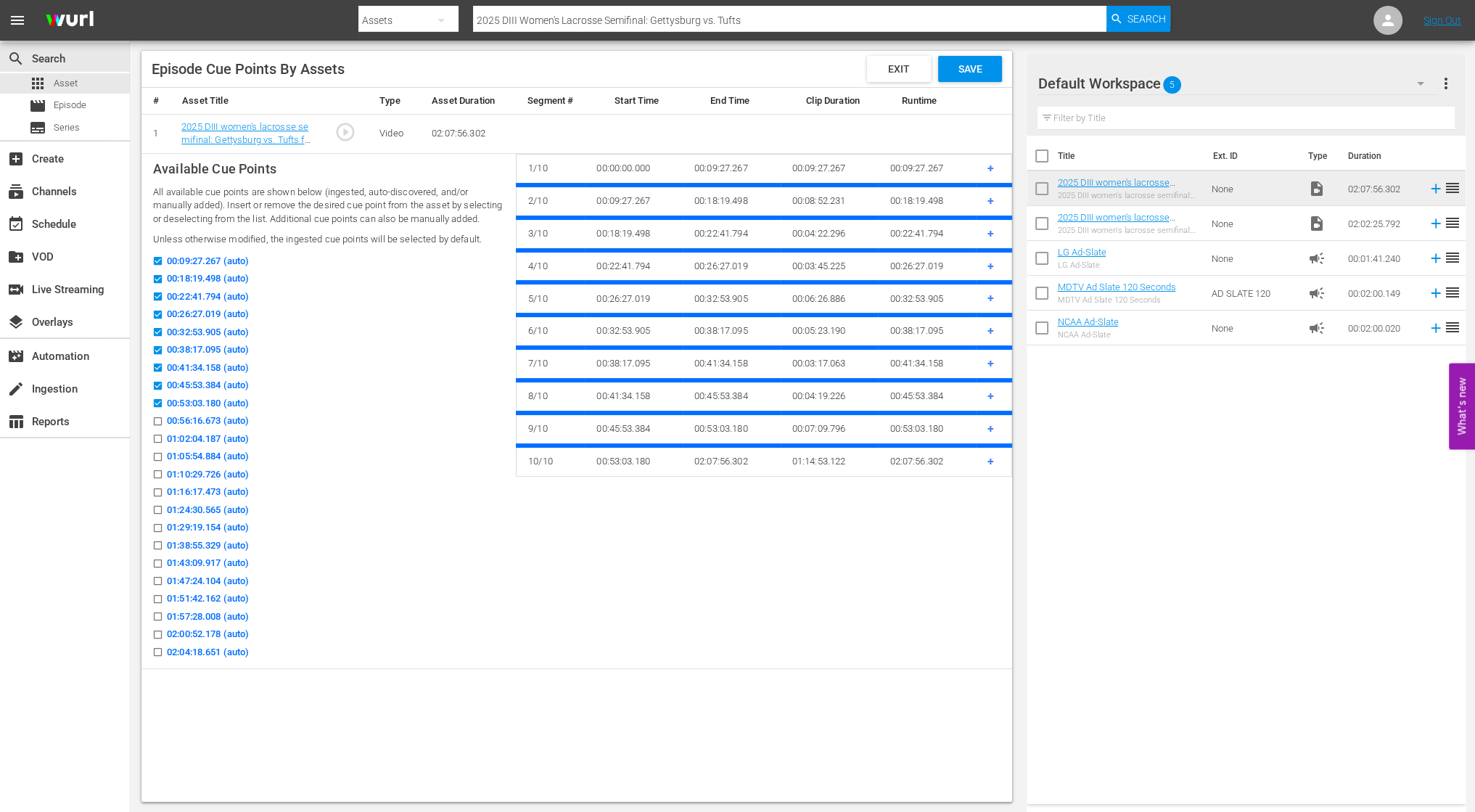
click at [159, 426] on icon at bounding box center [157, 421] width 11 height 11
click at [159, 429] on input "00:56:16.673 (auto)" at bounding box center [154, 424] width 18 height 11
checkbox input "true"
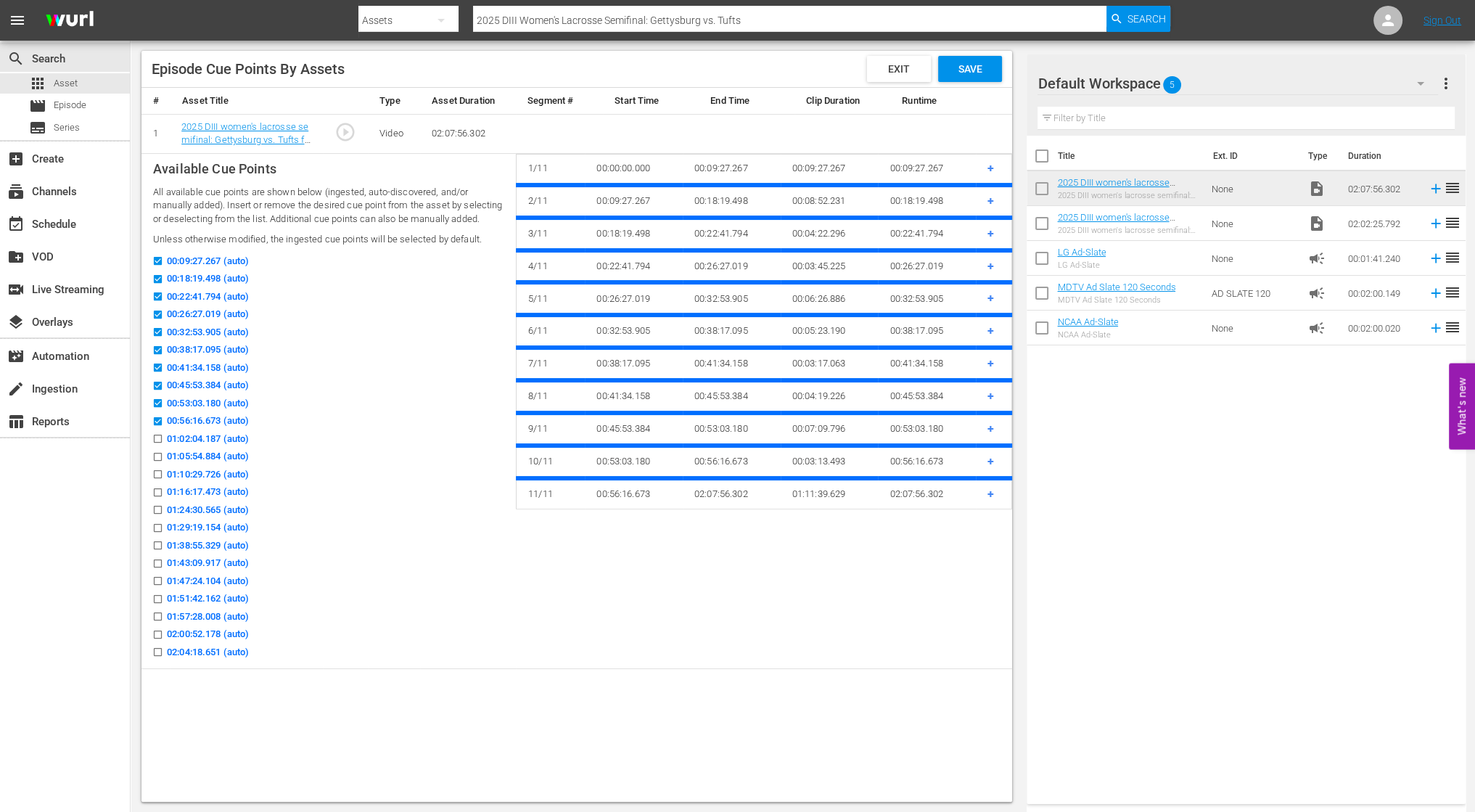
click at [157, 447] on input "01:02:04.187 (auto)" at bounding box center [154, 441] width 18 height 11
checkbox input "true"
click at [160, 465] on input "01:05:54.884 (auto)" at bounding box center [154, 460] width 18 height 11
checkbox input "true"
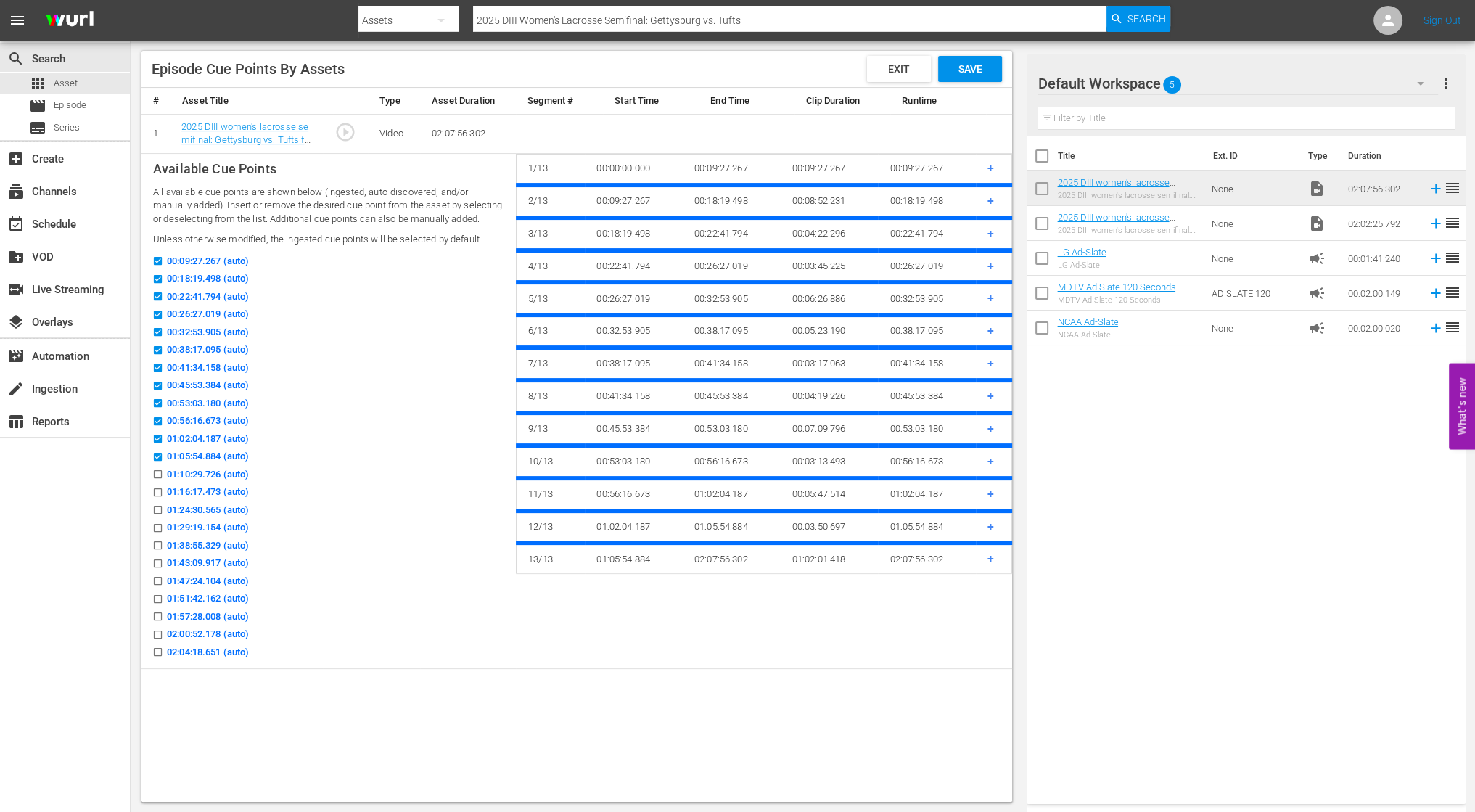
click at [161, 482] on input "01:10:29.726 (auto)" at bounding box center [154, 477] width 18 height 11
checkbox input "true"
click at [159, 500] on input "01:16:17.473 (auto)" at bounding box center [154, 495] width 18 height 11
checkbox input "true"
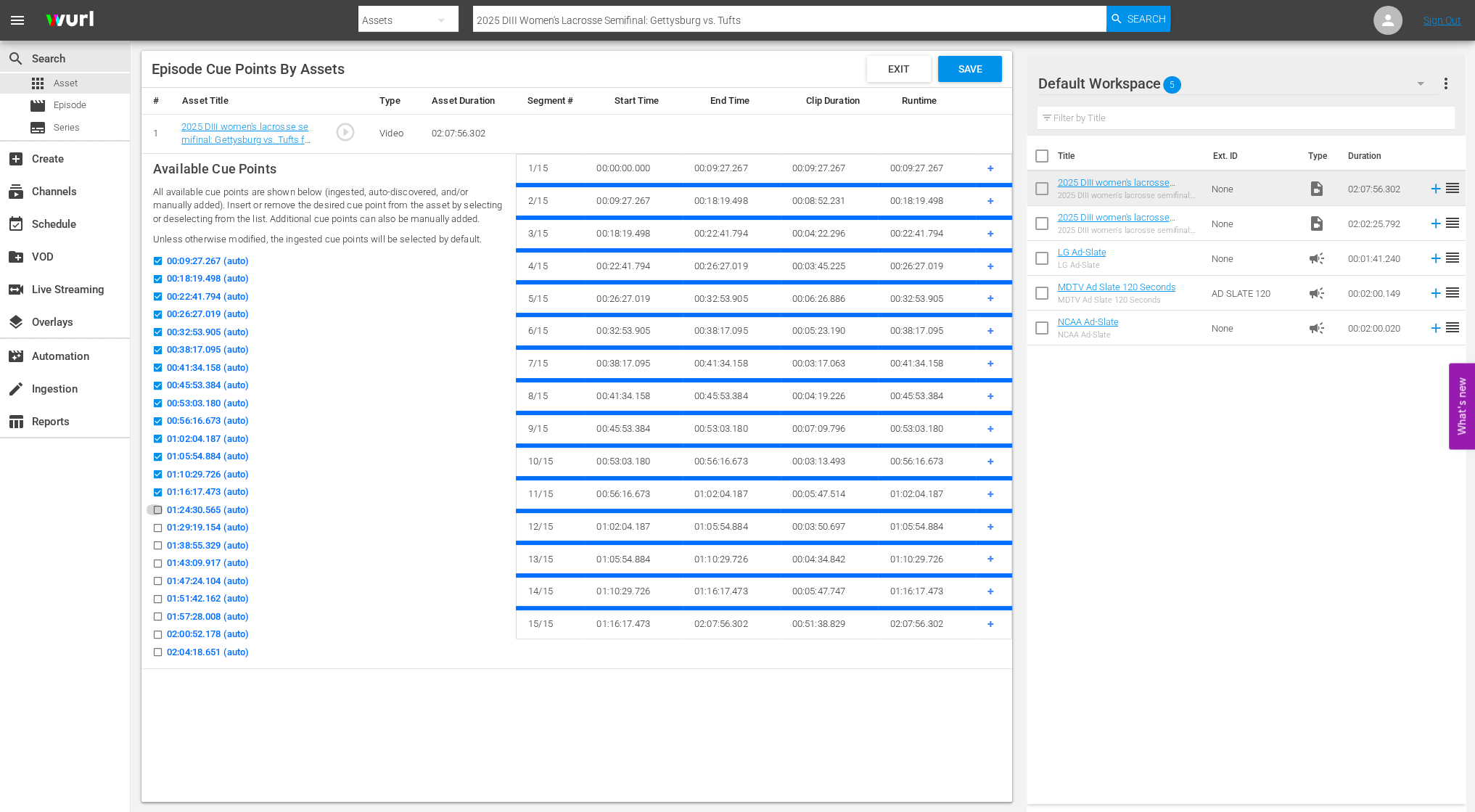
click at [157, 518] on input "01:24:30.565 (auto)" at bounding box center [154, 513] width 18 height 11
checkbox input "true"
click at [160, 538] on input "01:29:19.154 (auto)" at bounding box center [154, 532] width 18 height 11
checkbox input "true"
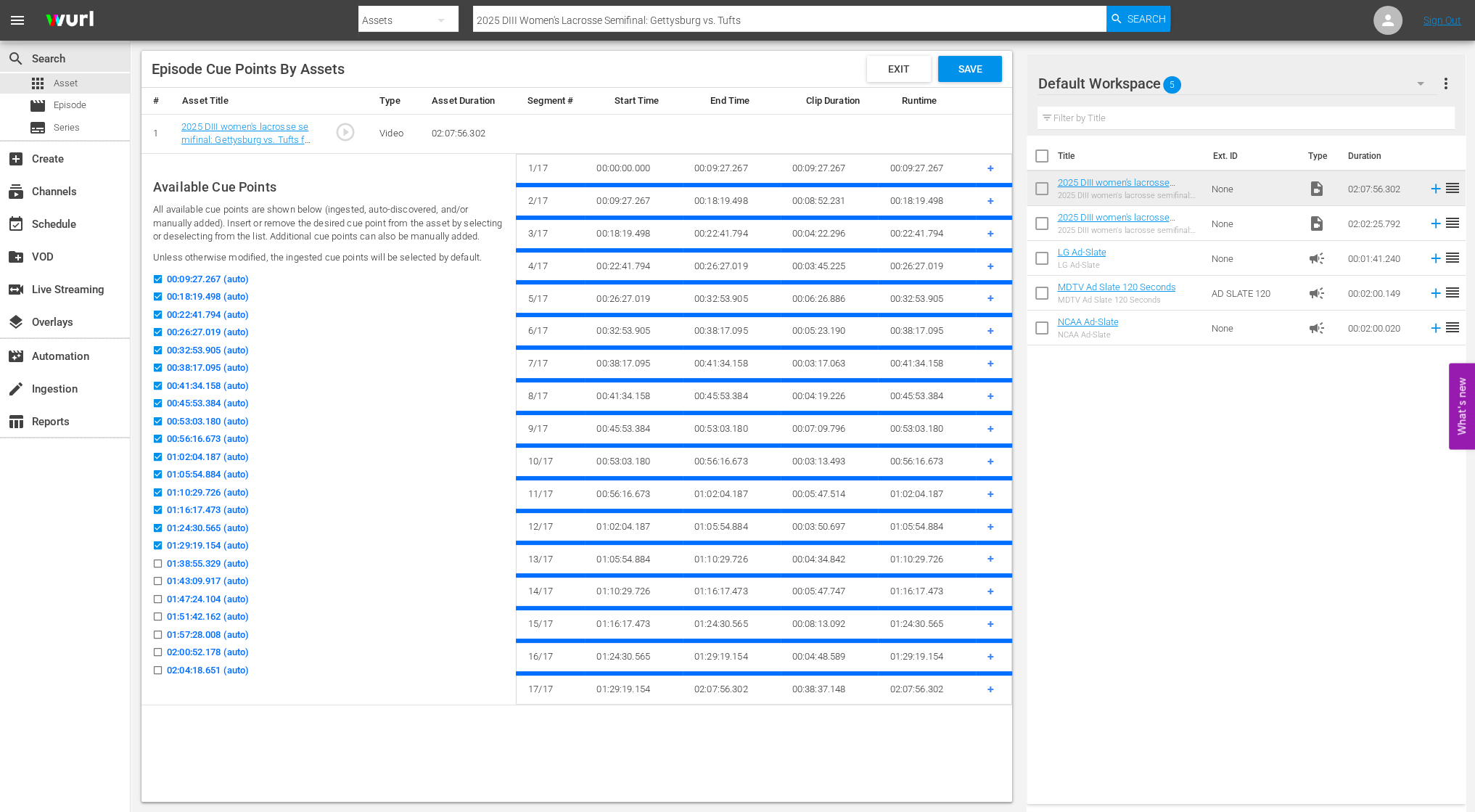
click at [160, 567] on input "01:38:55.329 (auto)" at bounding box center [154, 567] width 18 height 11
checkbox input "true"
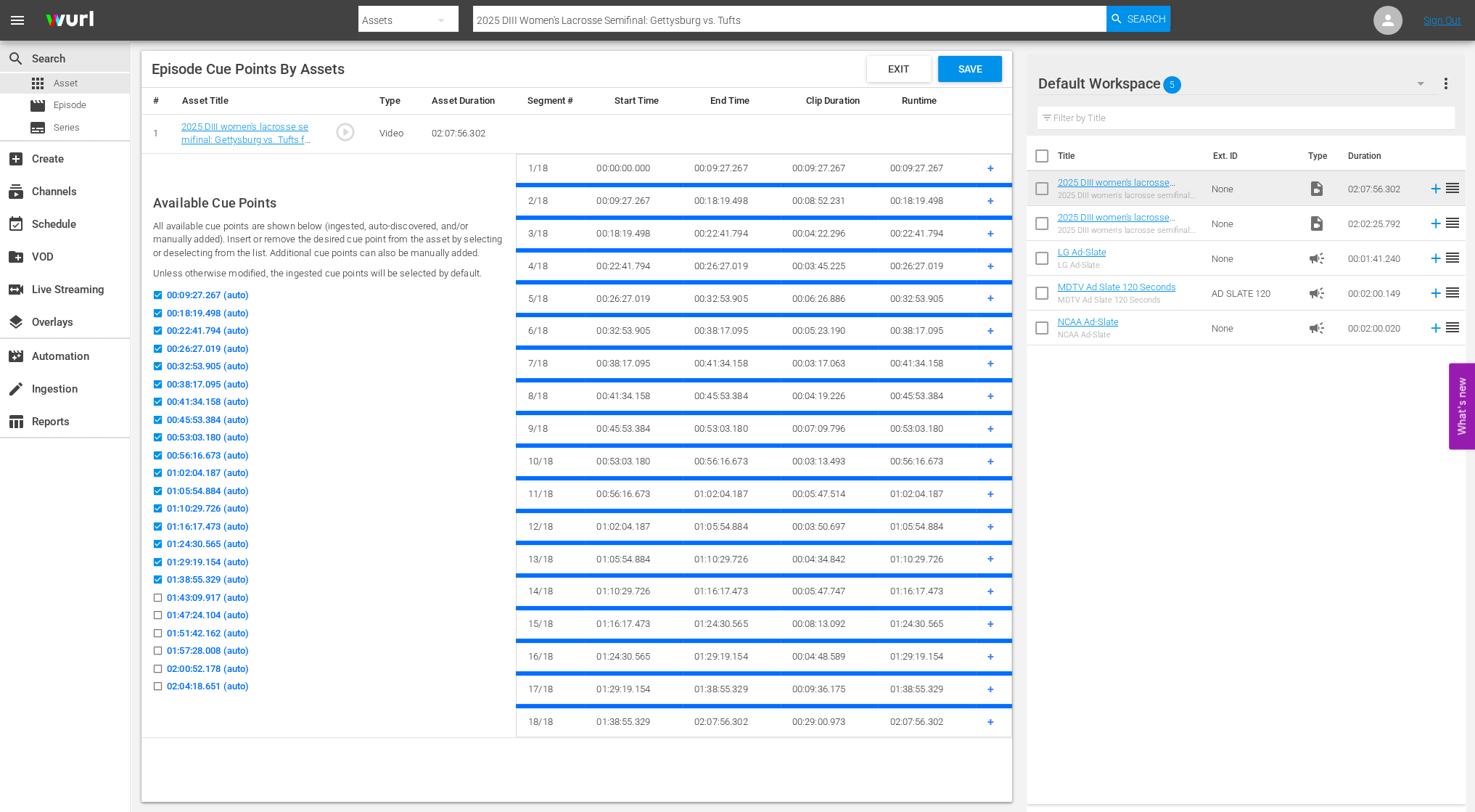
click at [157, 603] on input "01:43:09.917 (auto)" at bounding box center [154, 600] width 18 height 11
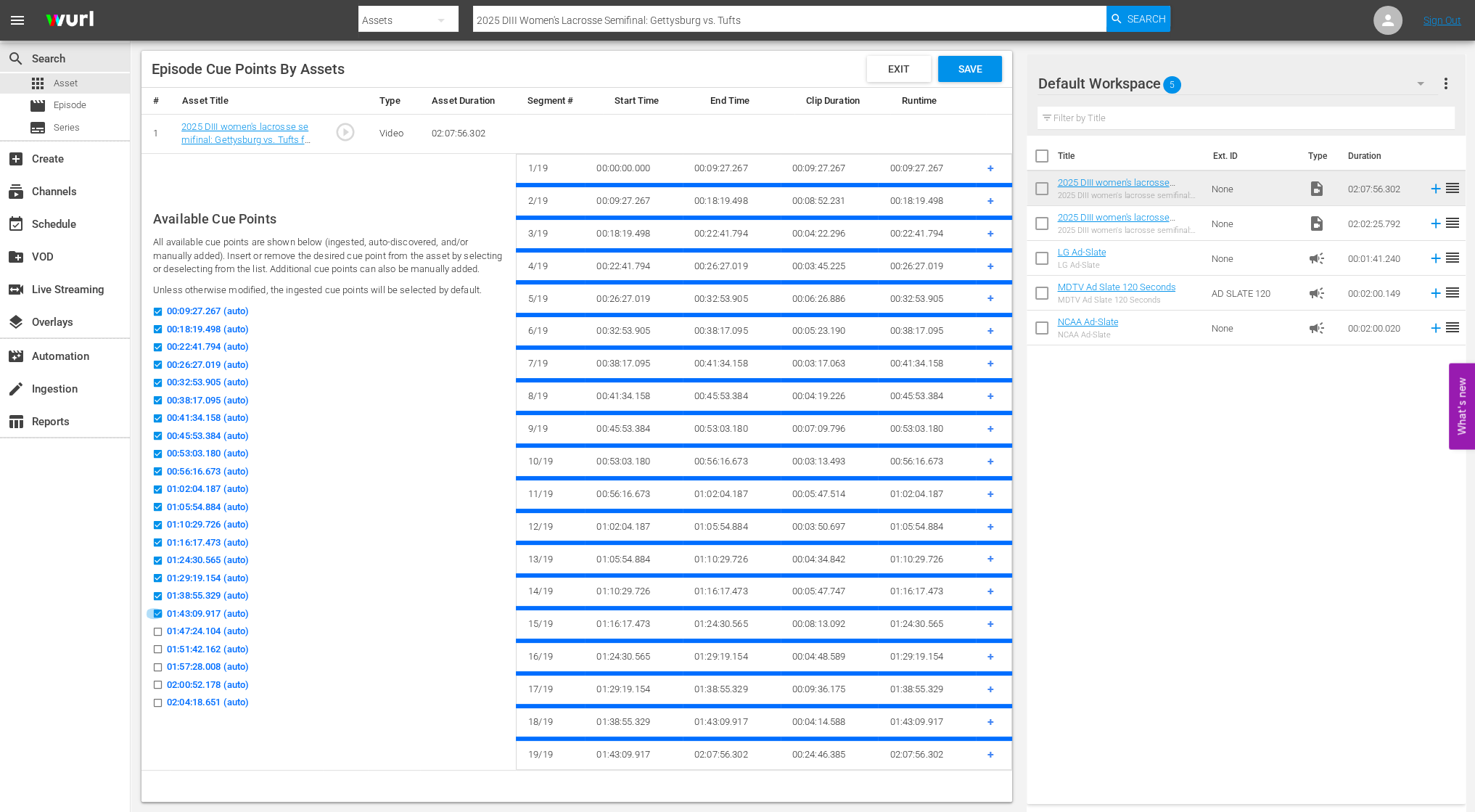
click at [161, 619] on input "01:43:09.917 (auto)" at bounding box center [154, 616] width 18 height 11
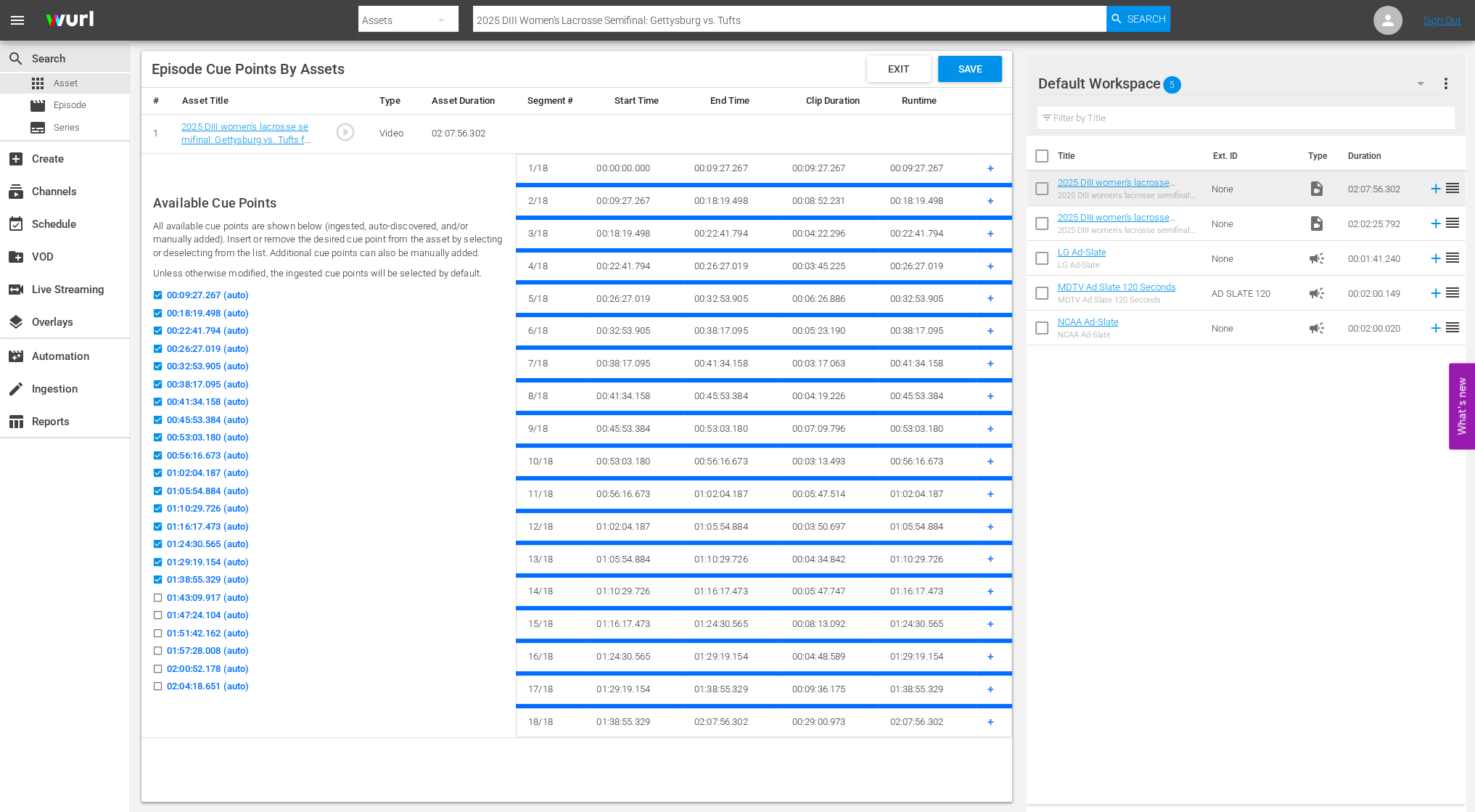
click at [157, 598] on input "01:43:09.917 (auto)" at bounding box center [154, 600] width 18 height 11
checkbox input "true"
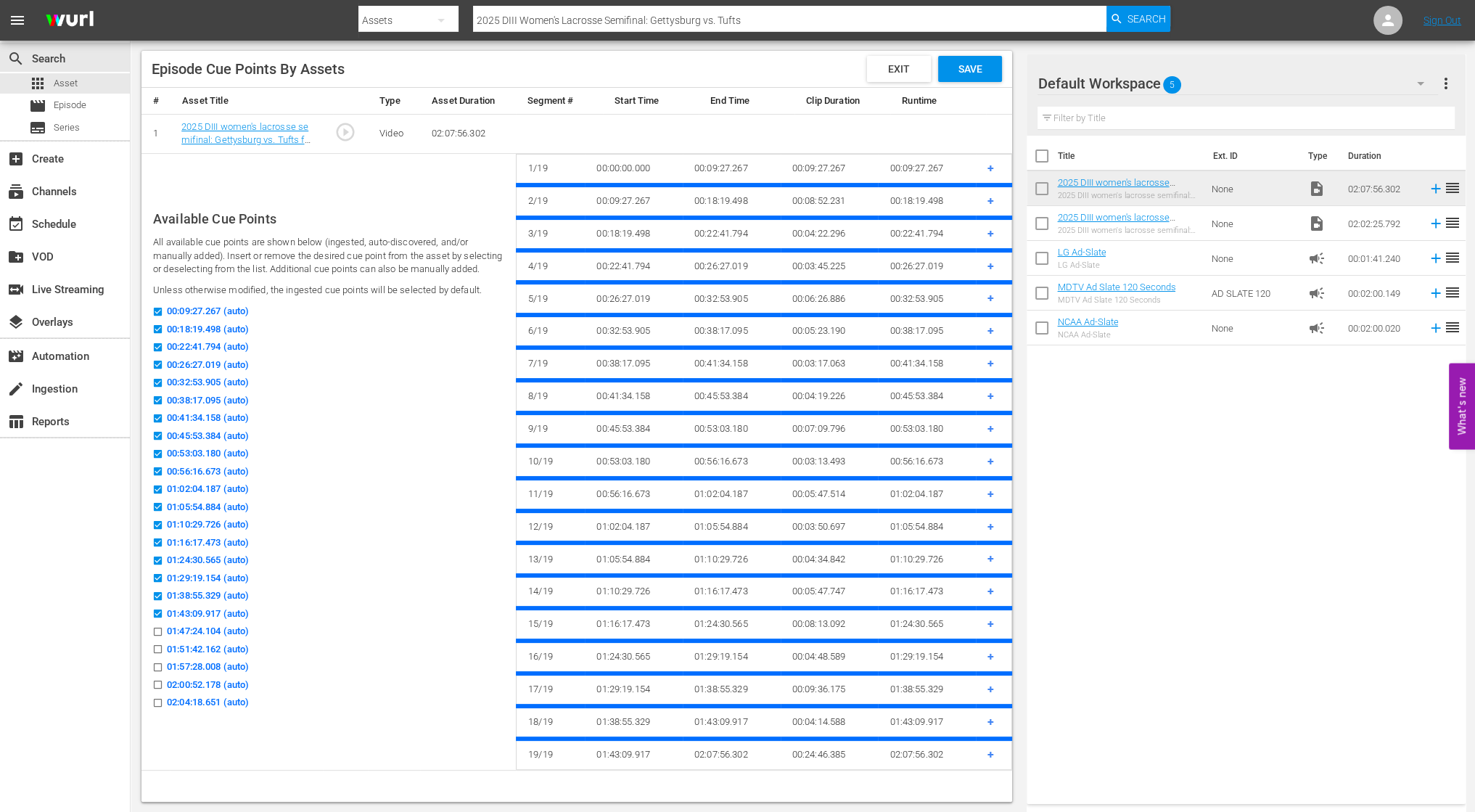
click at [160, 635] on input "01:47:24.104 (auto)" at bounding box center [154, 634] width 18 height 11
checkbox input "true"
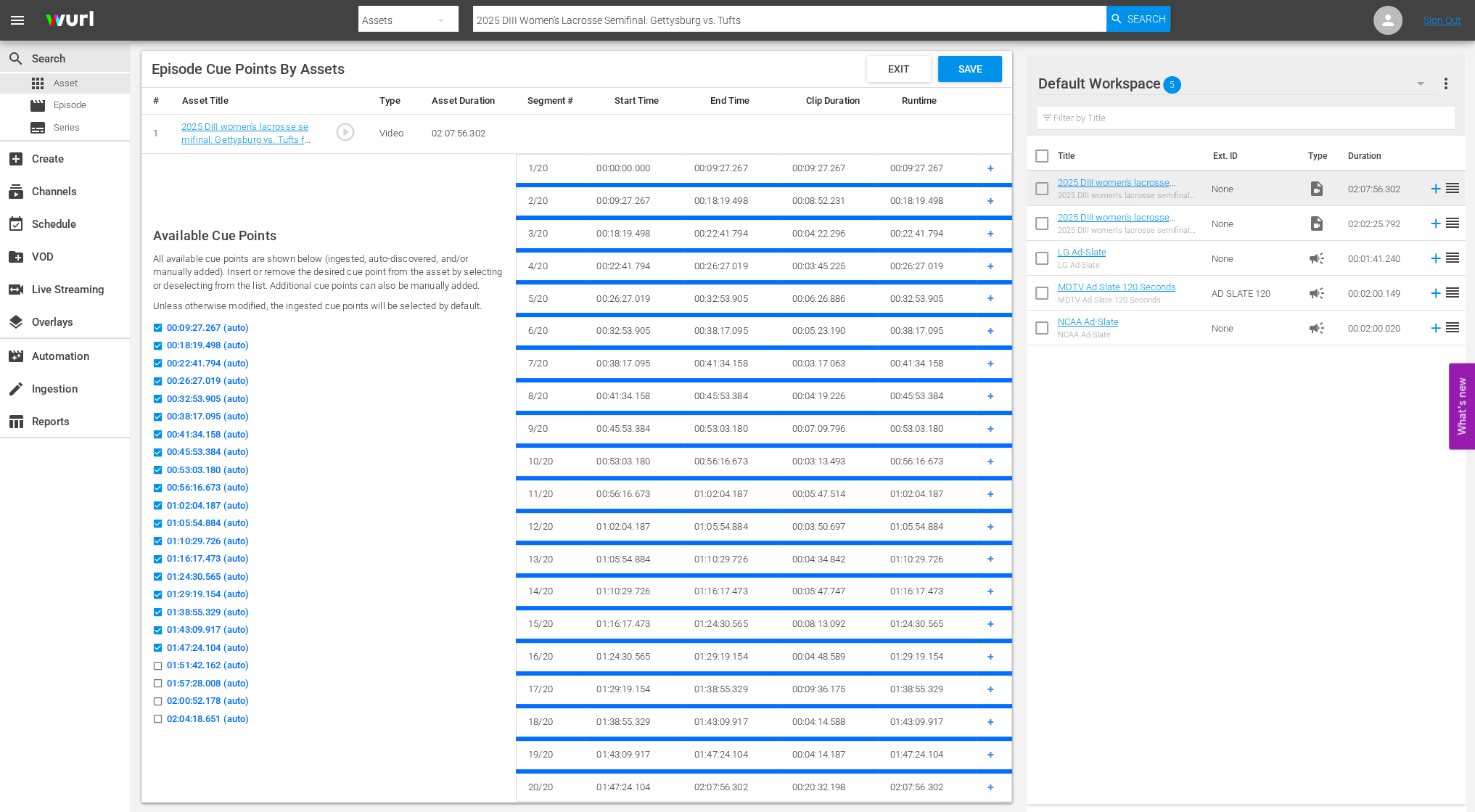
click at [157, 669] on input "01:51:42.162 (auto)" at bounding box center [154, 669] width 18 height 11
checkbox input "true"
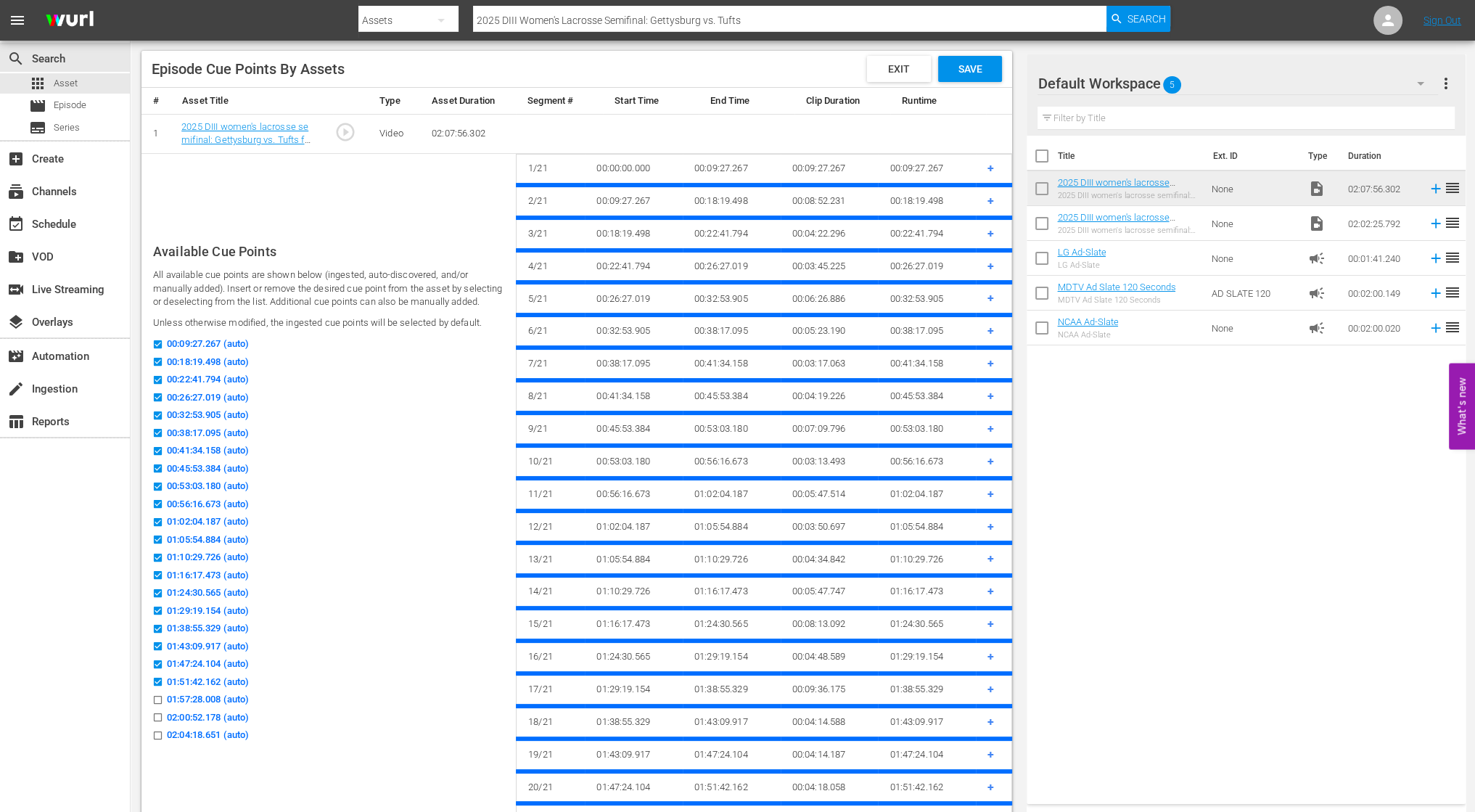
click at [156, 703] on input "01:57:28.008 (auto)" at bounding box center [154, 703] width 18 height 11
checkbox input "true"
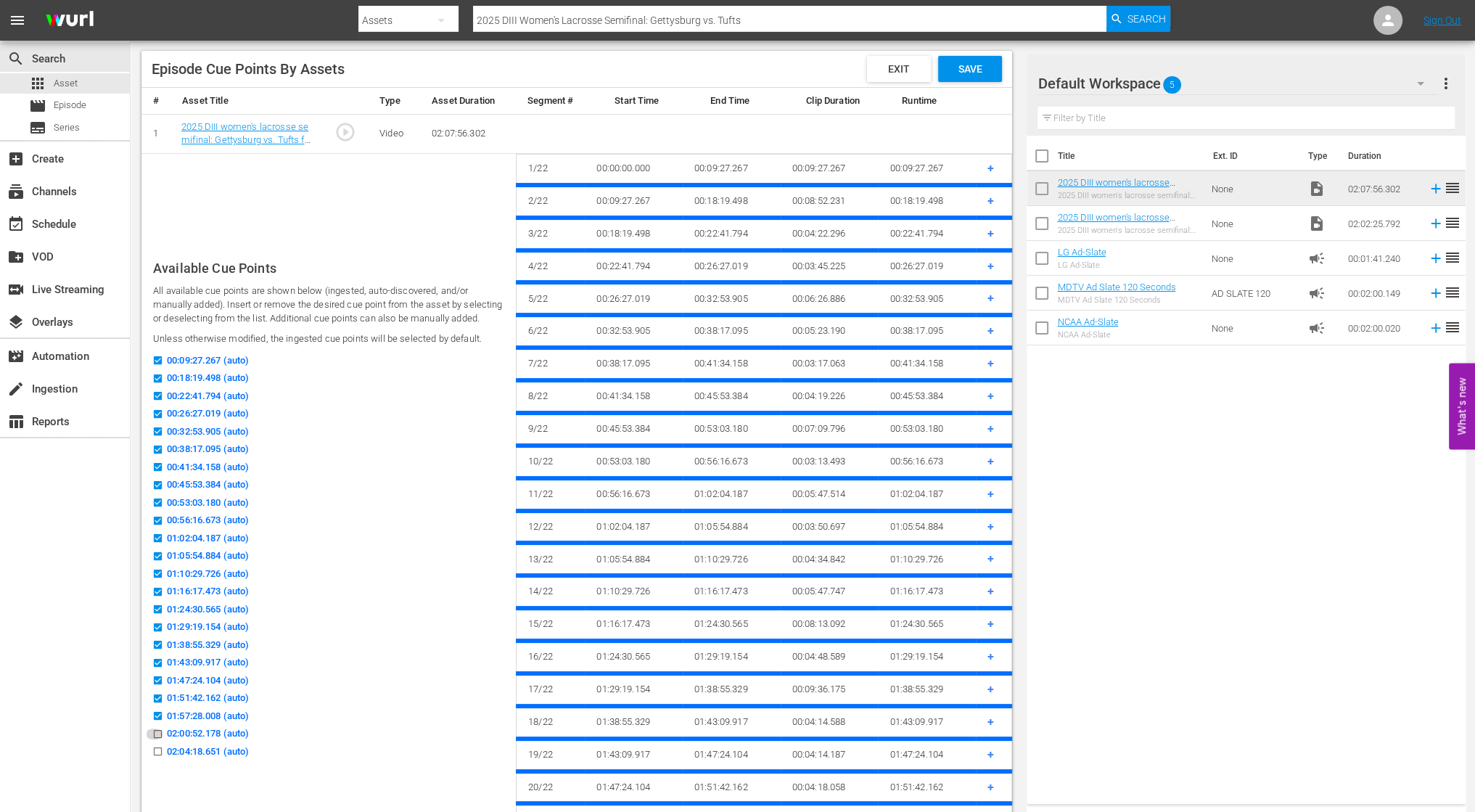
click at [158, 734] on input "02:00:52.178 (auto)" at bounding box center [154, 736] width 18 height 11
checkbox input "true"
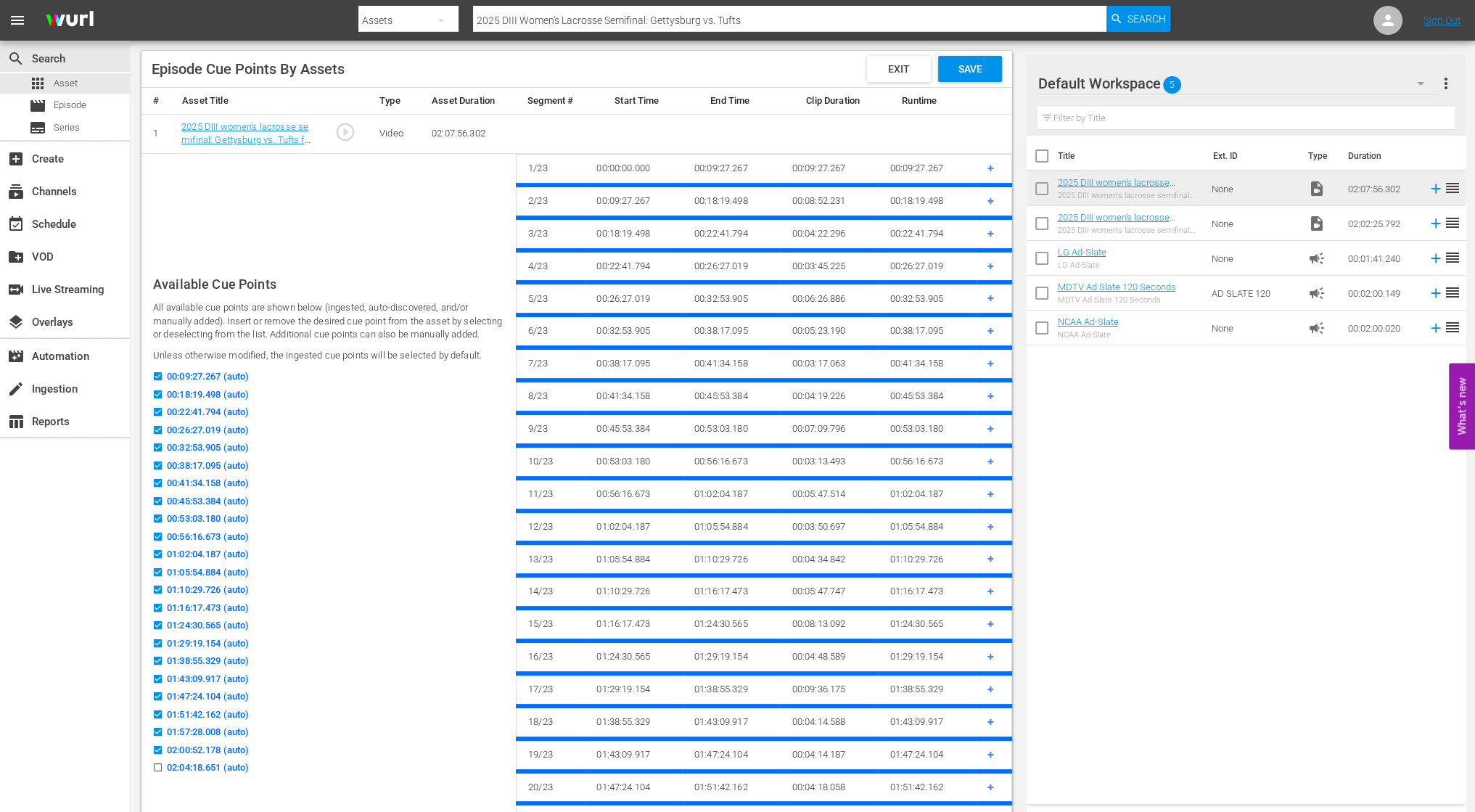
click at [157, 768] on input "02:04:18.651 (auto)" at bounding box center [154, 770] width 18 height 11
checkbox input "true"
click at [978, 81] on div "Episode Cue Points By Assets Exit Save" at bounding box center [577, 69] width 871 height 37
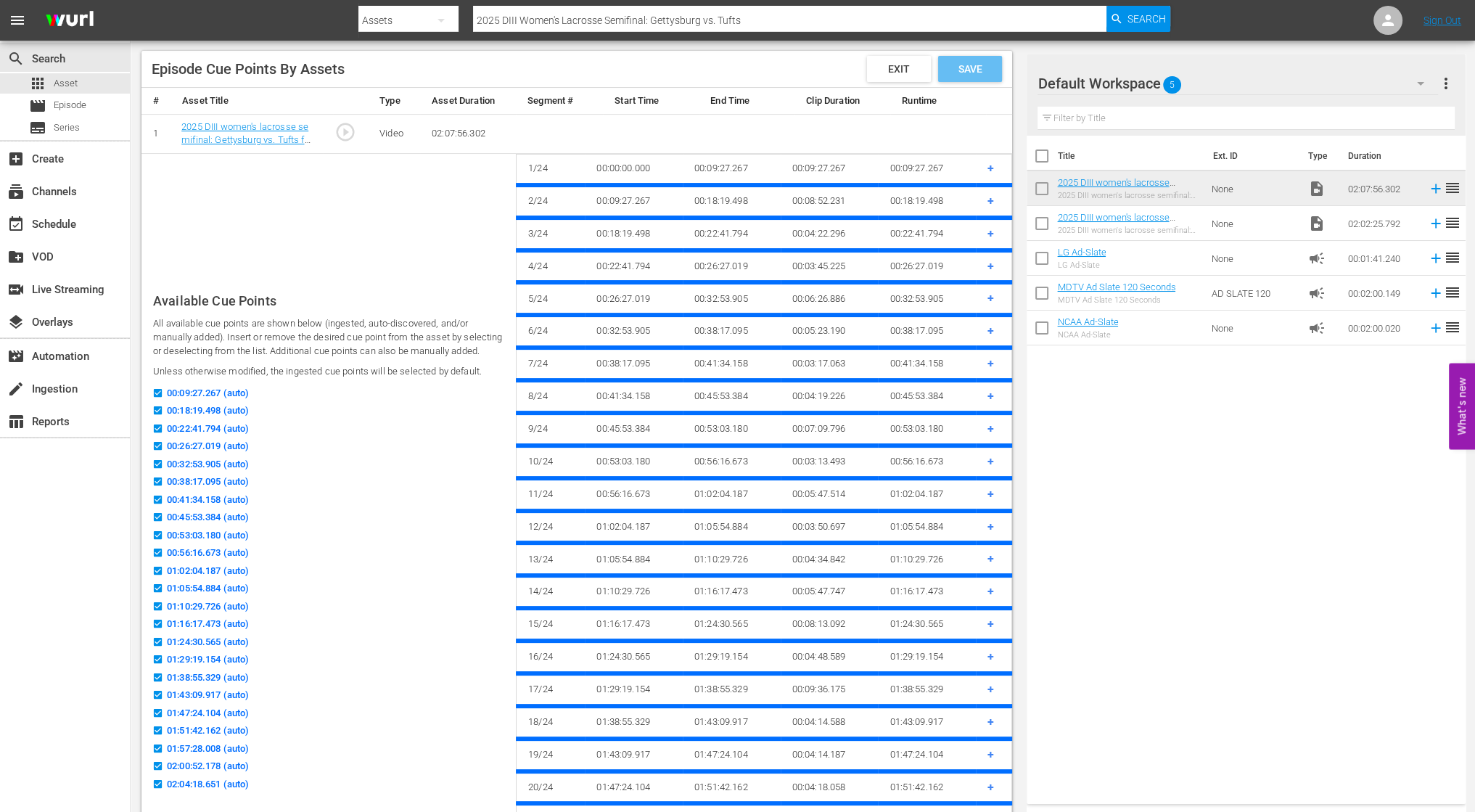
click at [976, 65] on span "Save" at bounding box center [971, 69] width 48 height 12
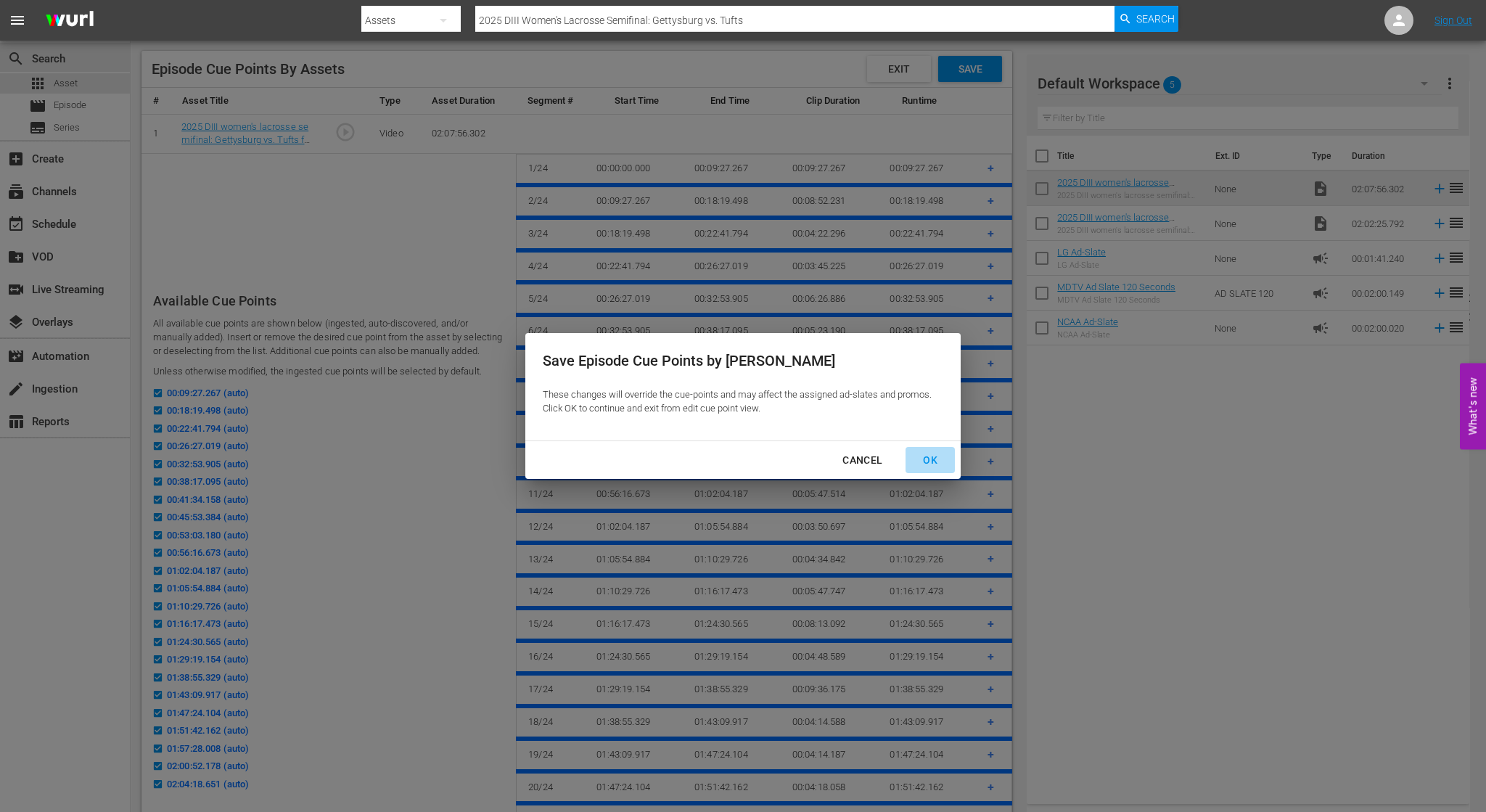
click at [930, 461] on div "OK" at bounding box center [930, 460] width 37 height 18
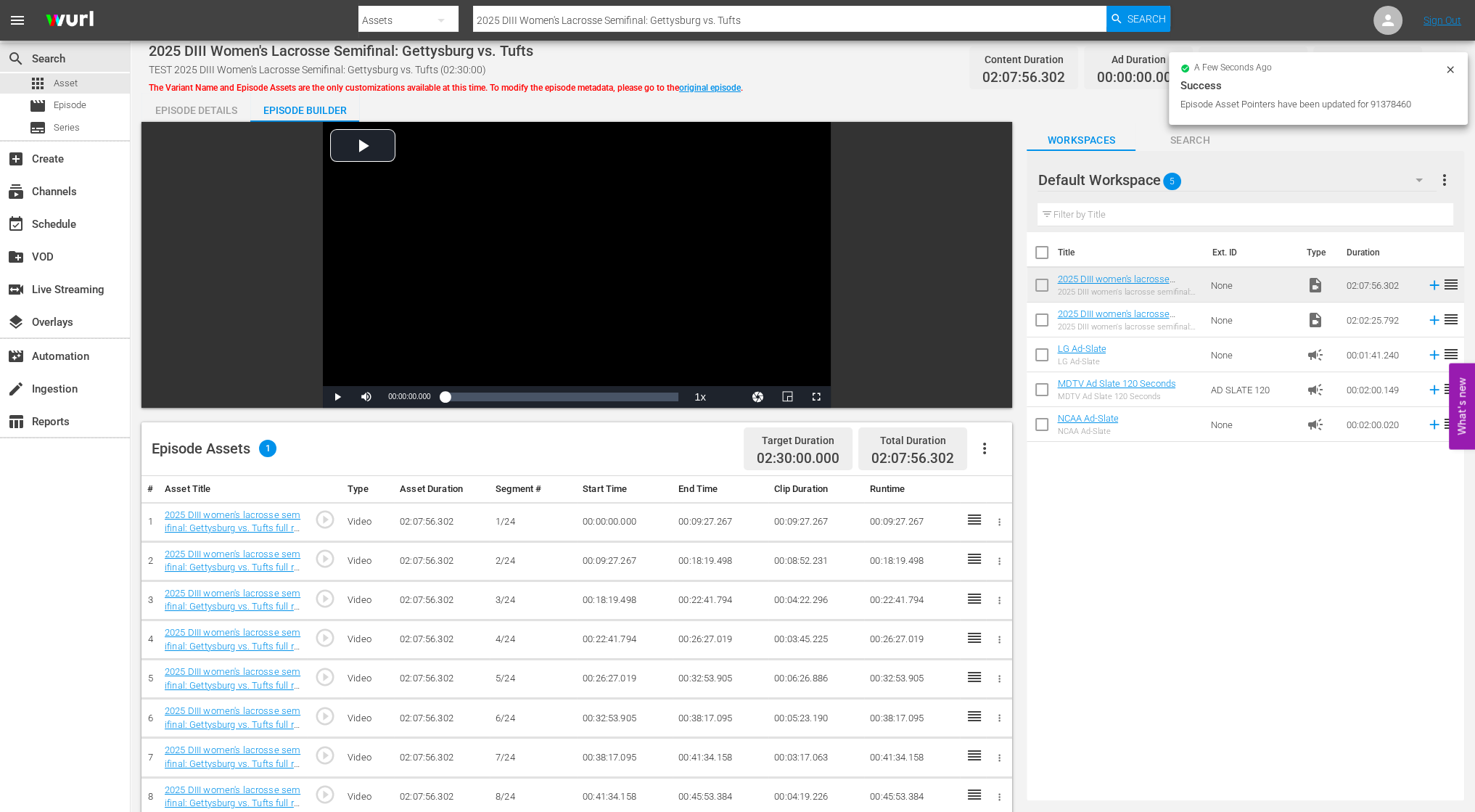
scroll to position [0, 0]
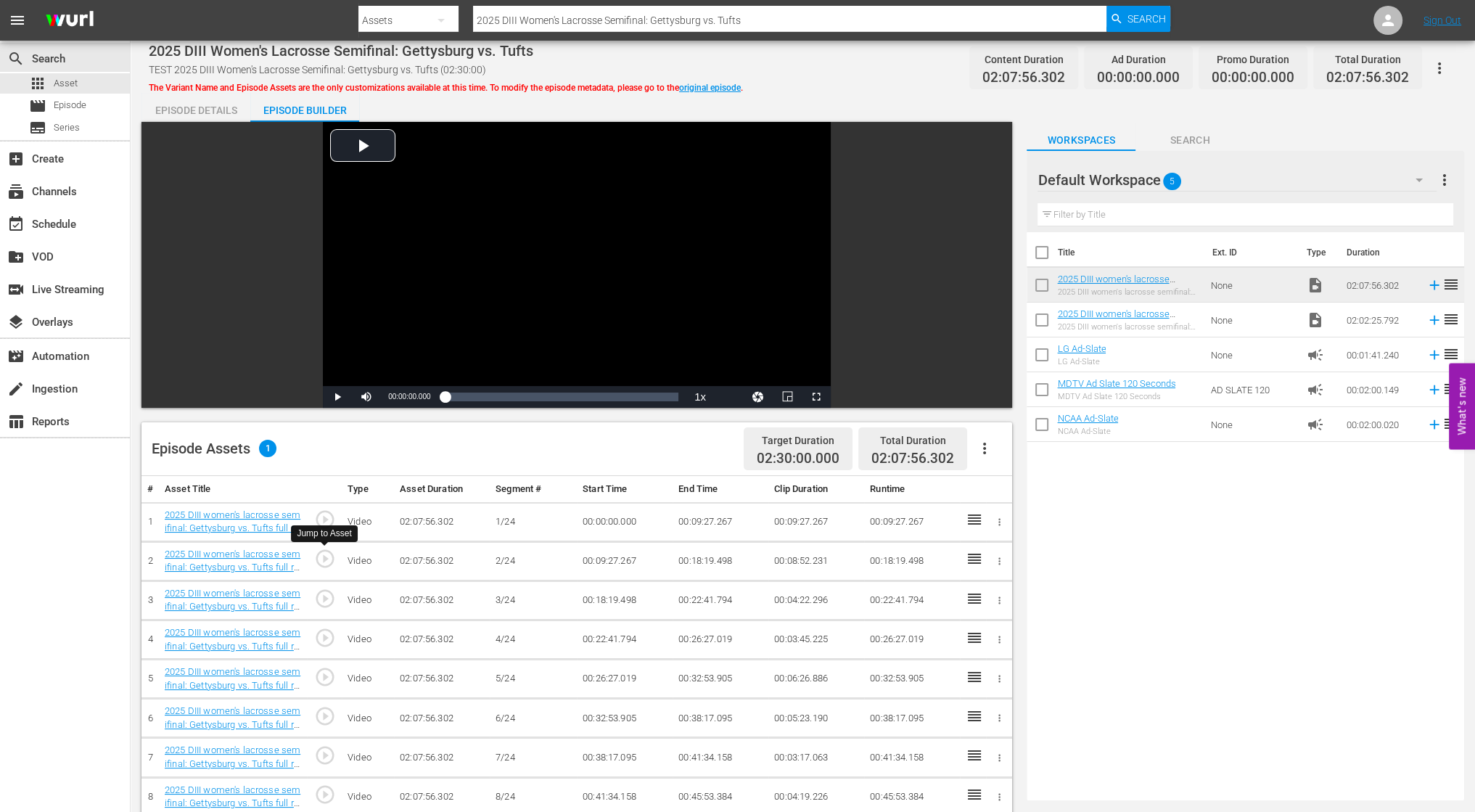
click at [324, 554] on span "play_circle_outline" at bounding box center [325, 559] width 22 height 22
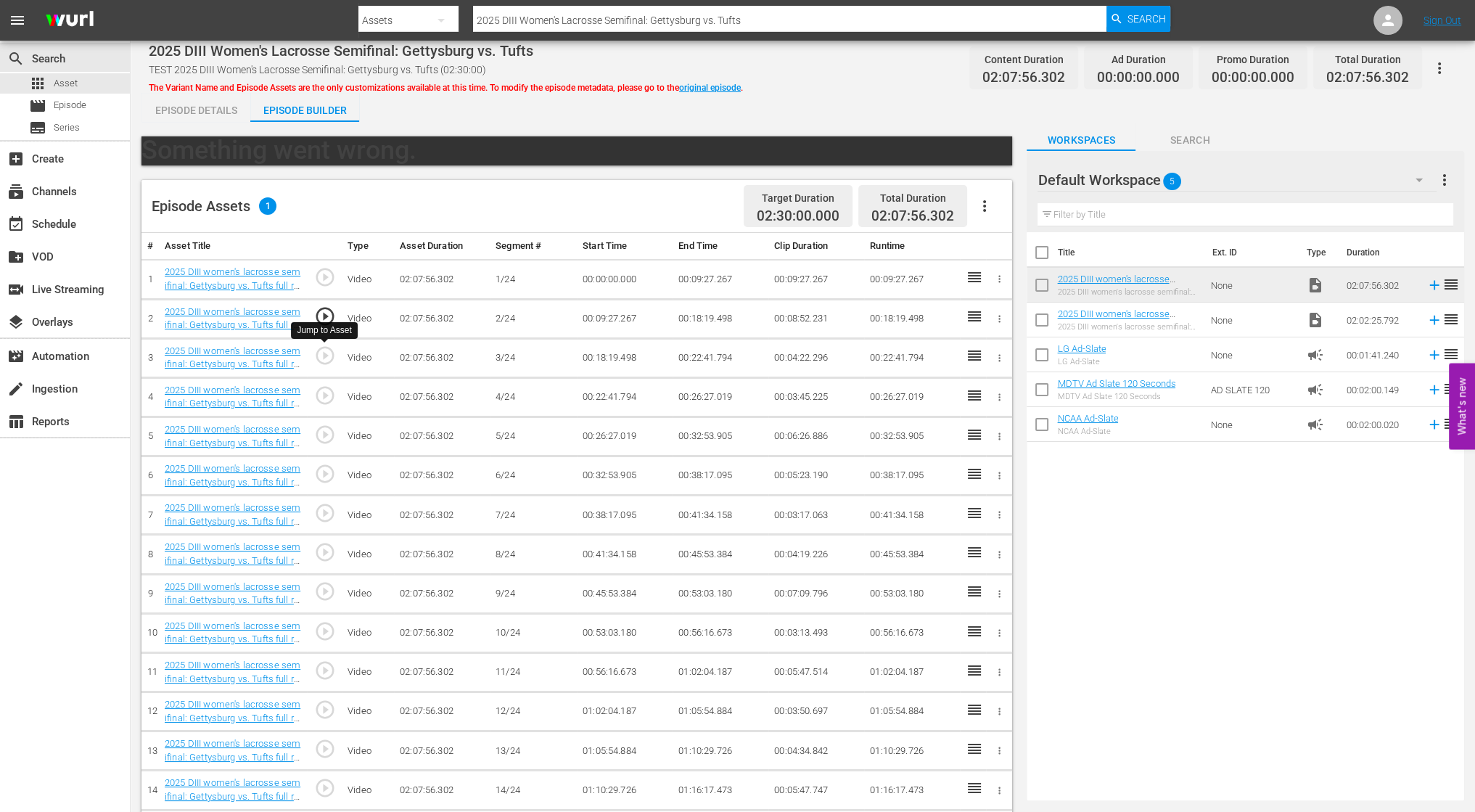
click at [317, 359] on span "play_circle_outline" at bounding box center [325, 355] width 22 height 22
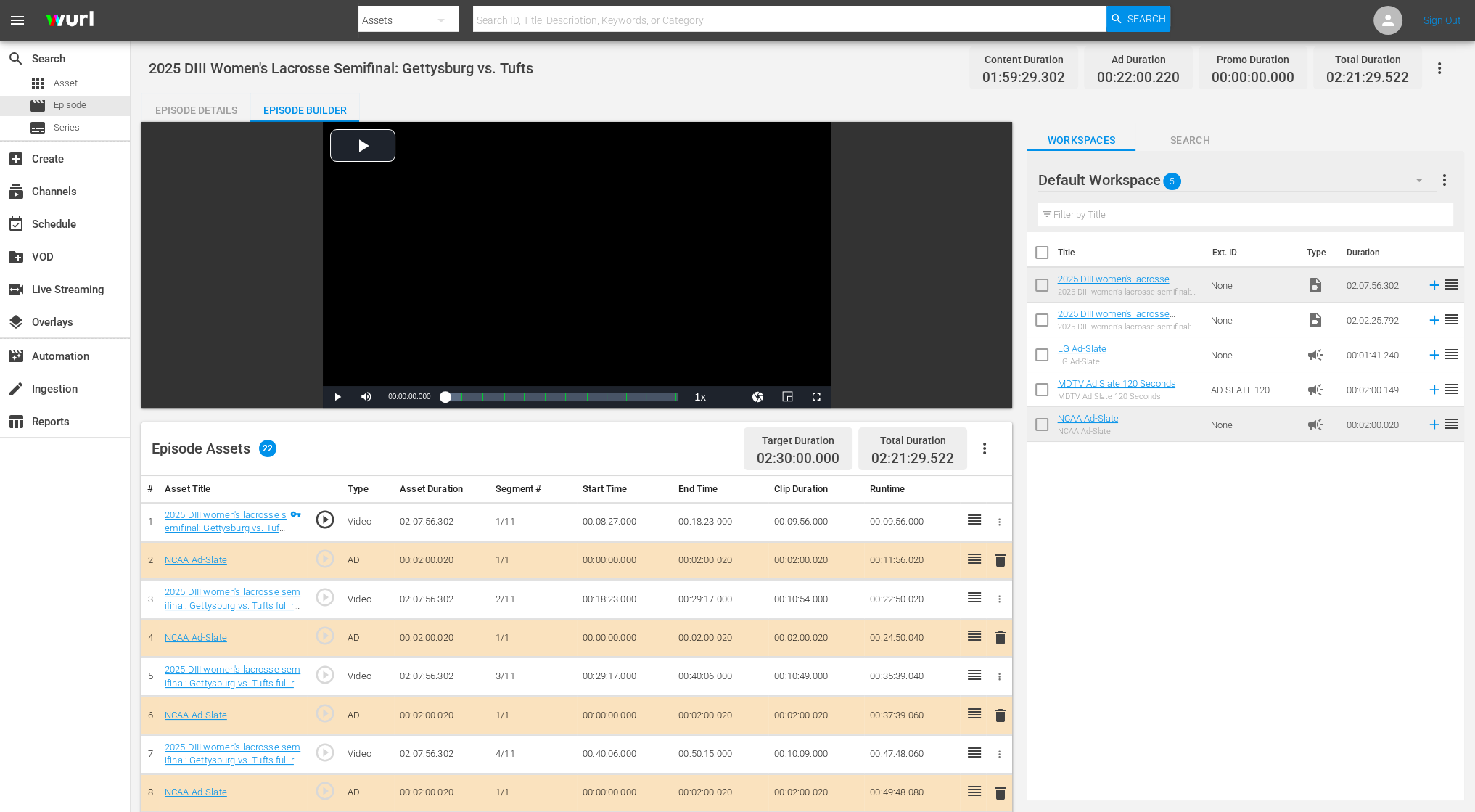
click at [443, 69] on span "2025 DIII Women's Lacrosse Semifinal: Gettysburg vs. Tufts" at bounding box center [341, 68] width 384 height 17
copy span "2025 DIII Women's Lacrosse Semifinal: Gettysburg vs. Tufts"
click at [982, 443] on icon "button" at bounding box center [985, 448] width 17 height 17
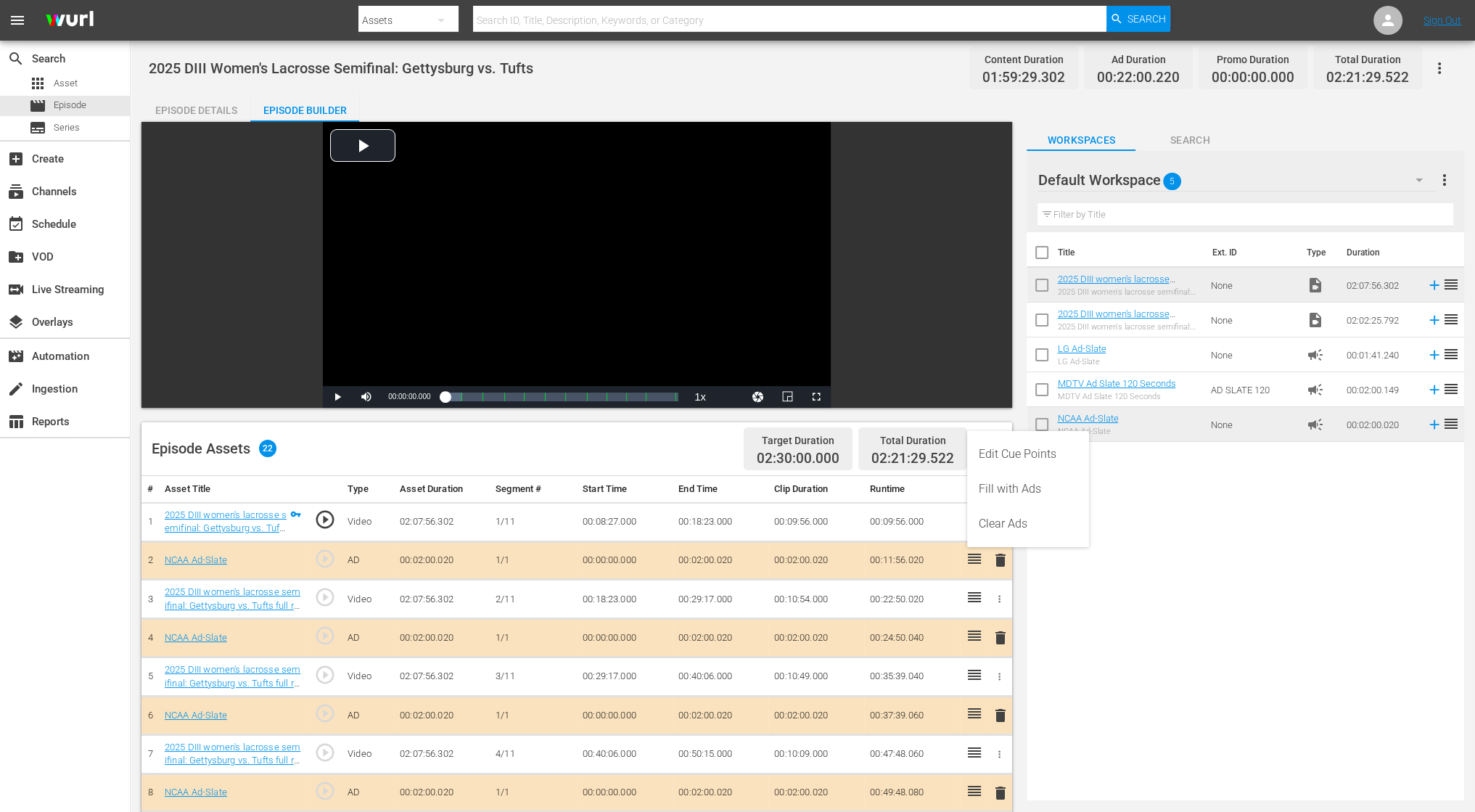
click at [1332, 122] on div "Workspaces Search" at bounding box center [1245, 136] width 437 height 29
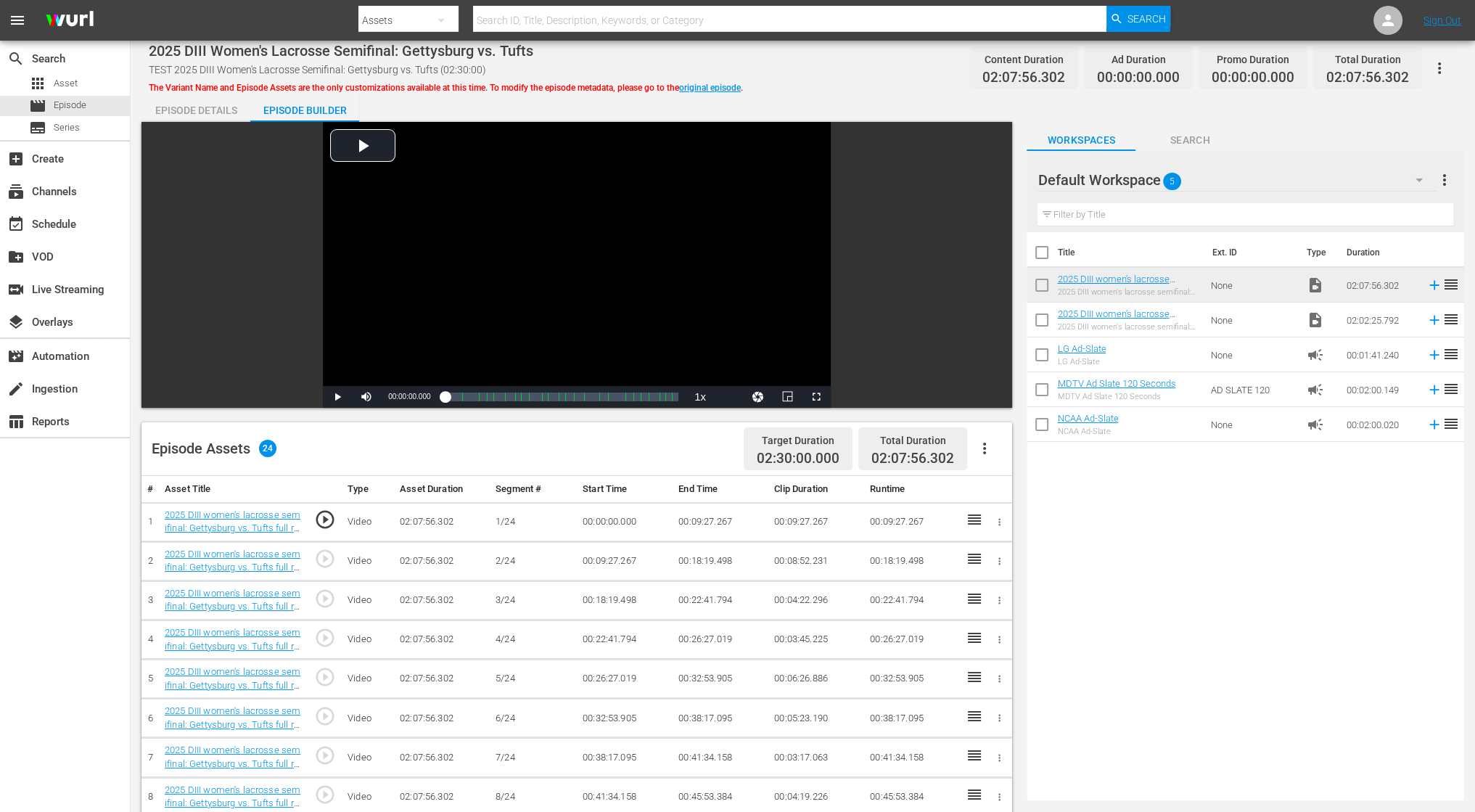
click at [332, 556] on span "play_circle_outline" at bounding box center [325, 559] width 22 height 22
click at [462, 197] on div "Video Player" at bounding box center [577, 253] width 508 height 264
click at [327, 557] on span "play_circle_outline" at bounding box center [325, 559] width 22 height 22
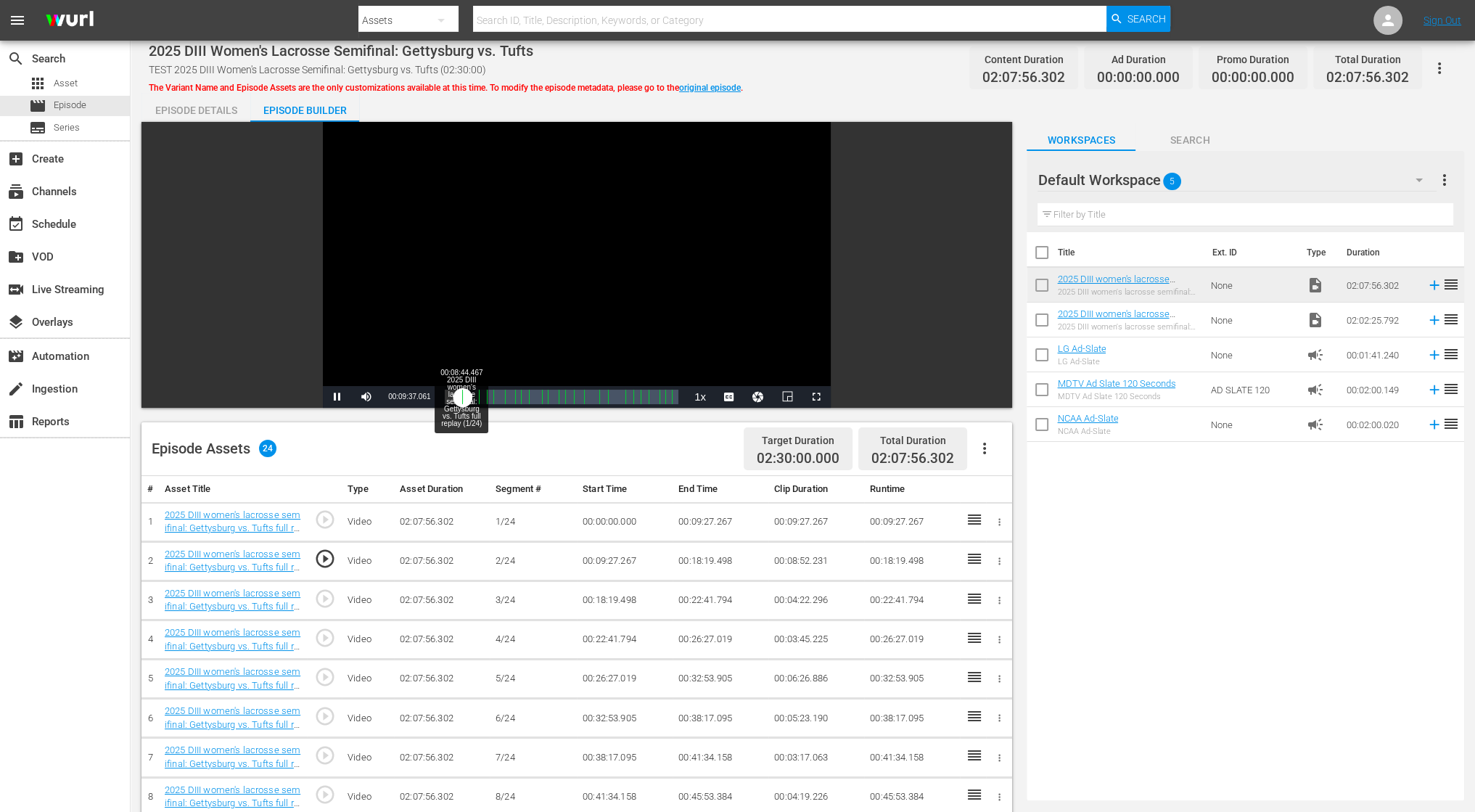
click at [461, 397] on div "00:09:37.192" at bounding box center [454, 397] width 17 height 15
click at [699, 316] on span "2x" at bounding box center [701, 314] width 9 height 10
click at [330, 514] on span "play_circle_outline" at bounding box center [325, 519] width 22 height 22
click at [446, 396] on div "00:00:23.553" at bounding box center [445, 397] width 1 height 15
click at [453, 396] on div "00:03:59.913" at bounding box center [449, 397] width 8 height 15
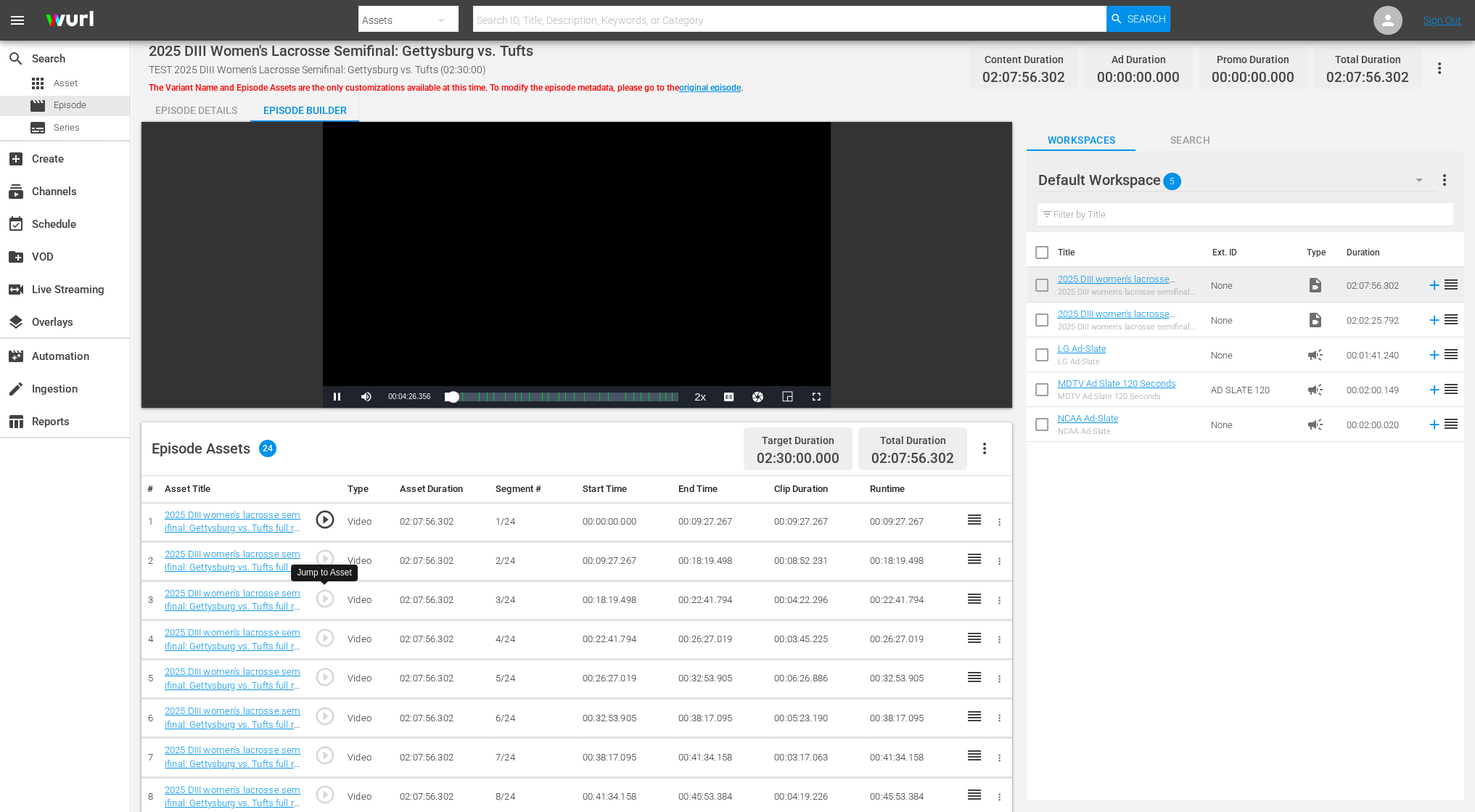
click at [323, 594] on span "play_circle_outline" at bounding box center [325, 598] width 22 height 22
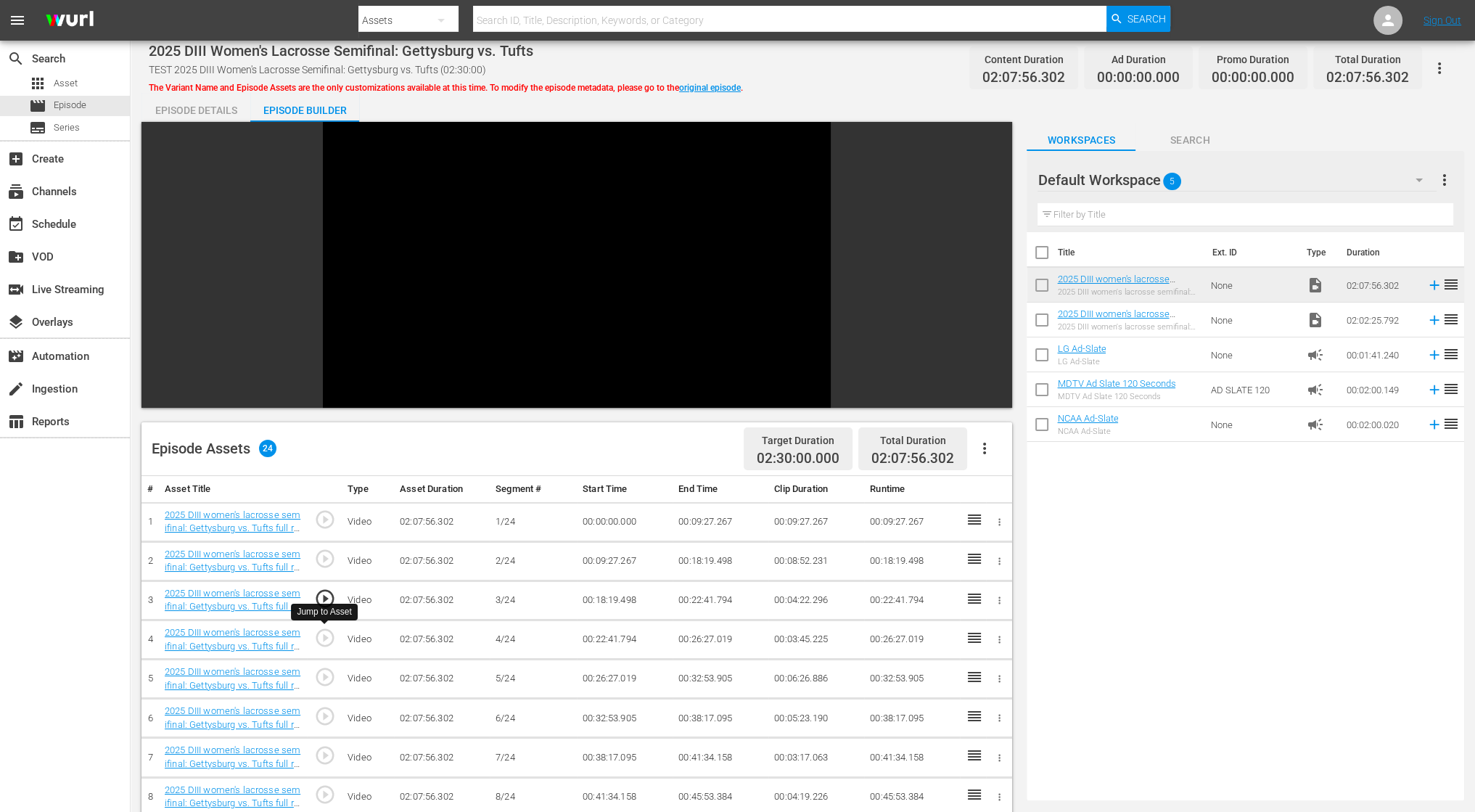
click at [322, 632] on span "play_circle_outline" at bounding box center [325, 637] width 22 height 22
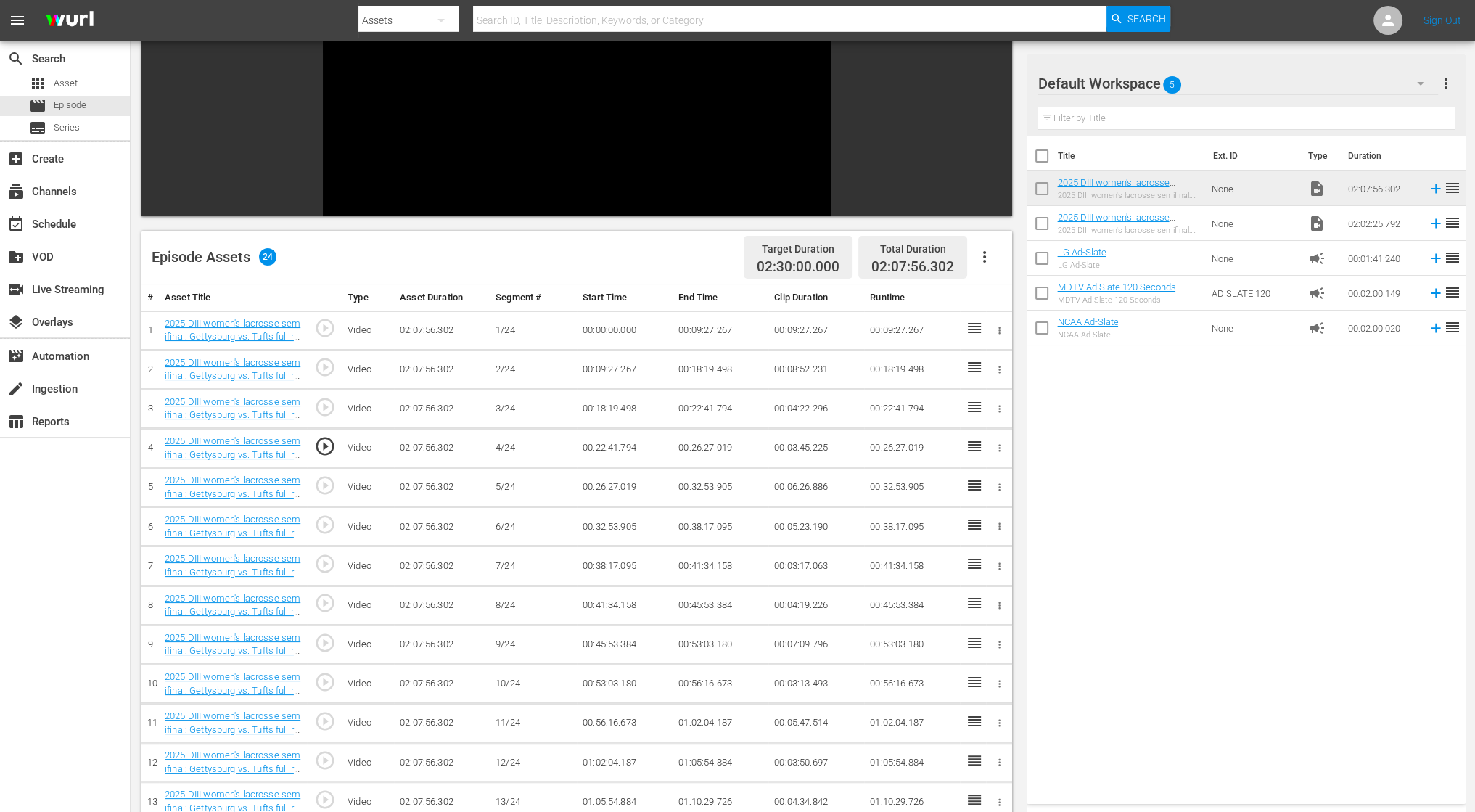
scroll to position [217, 0]
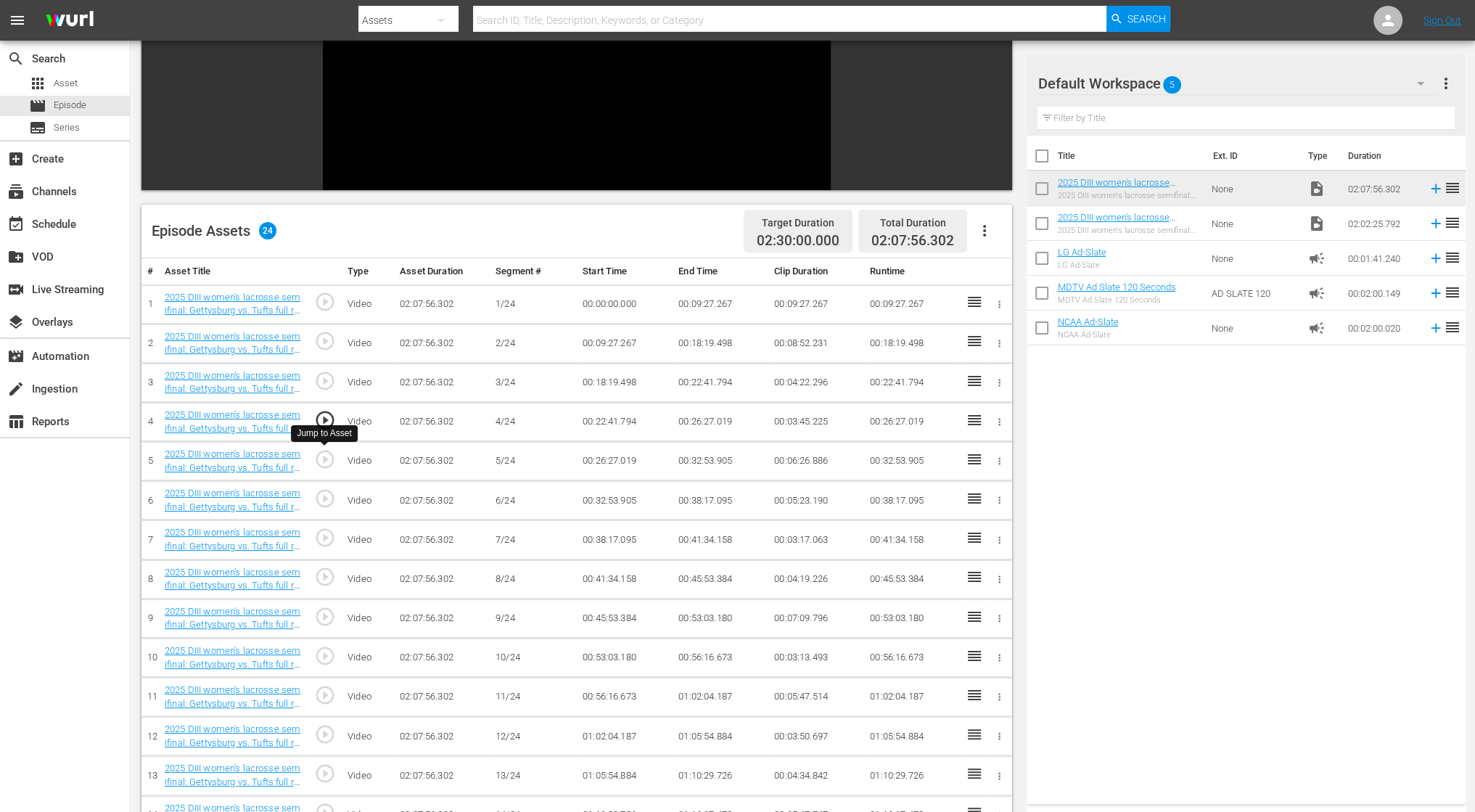
click at [324, 464] on span "play_circle_outline" at bounding box center [325, 459] width 22 height 22
click at [327, 503] on span "play_circle_outline" at bounding box center [325, 498] width 22 height 22
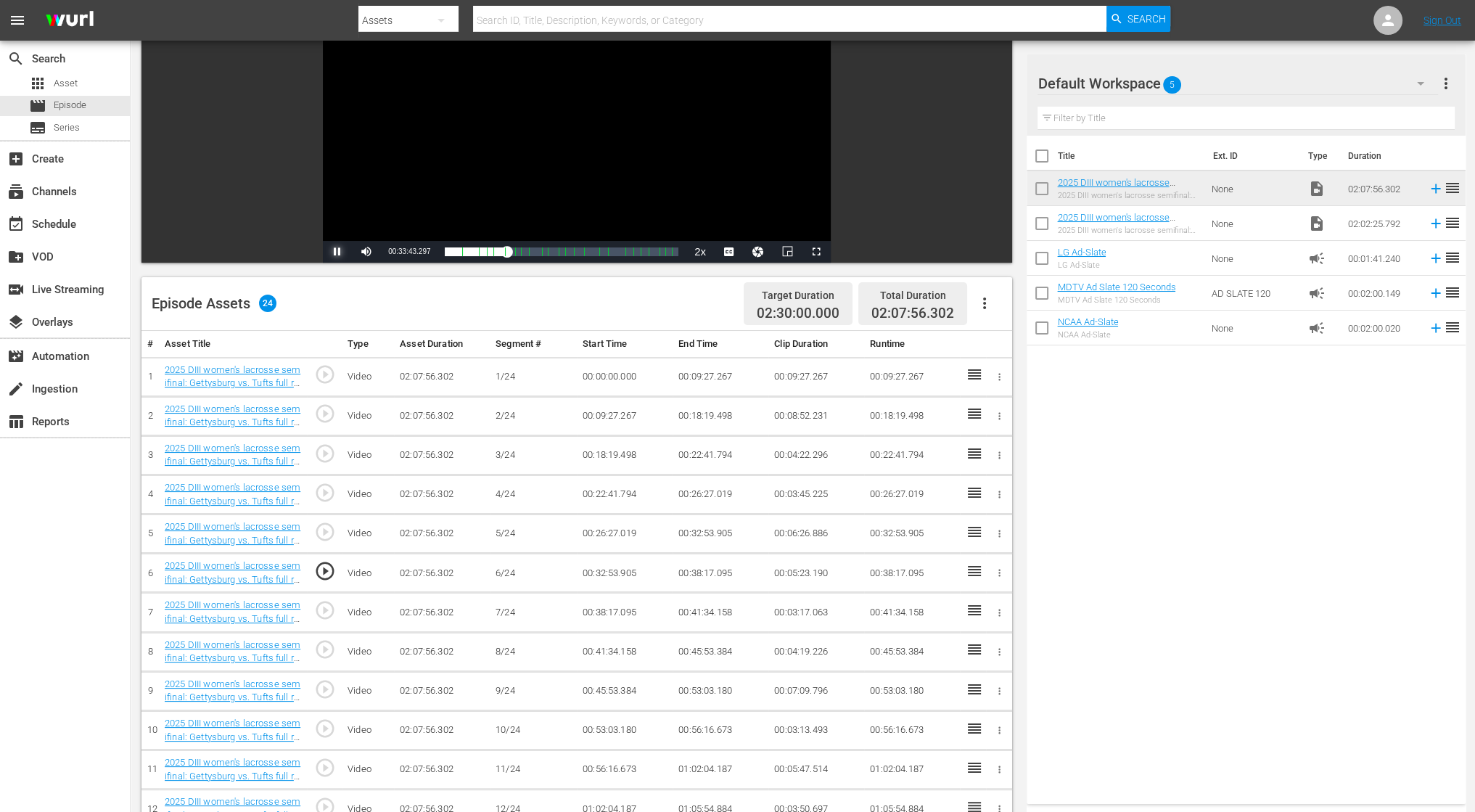
click at [338, 252] on span "Video Player" at bounding box center [338, 252] width 0 height 0
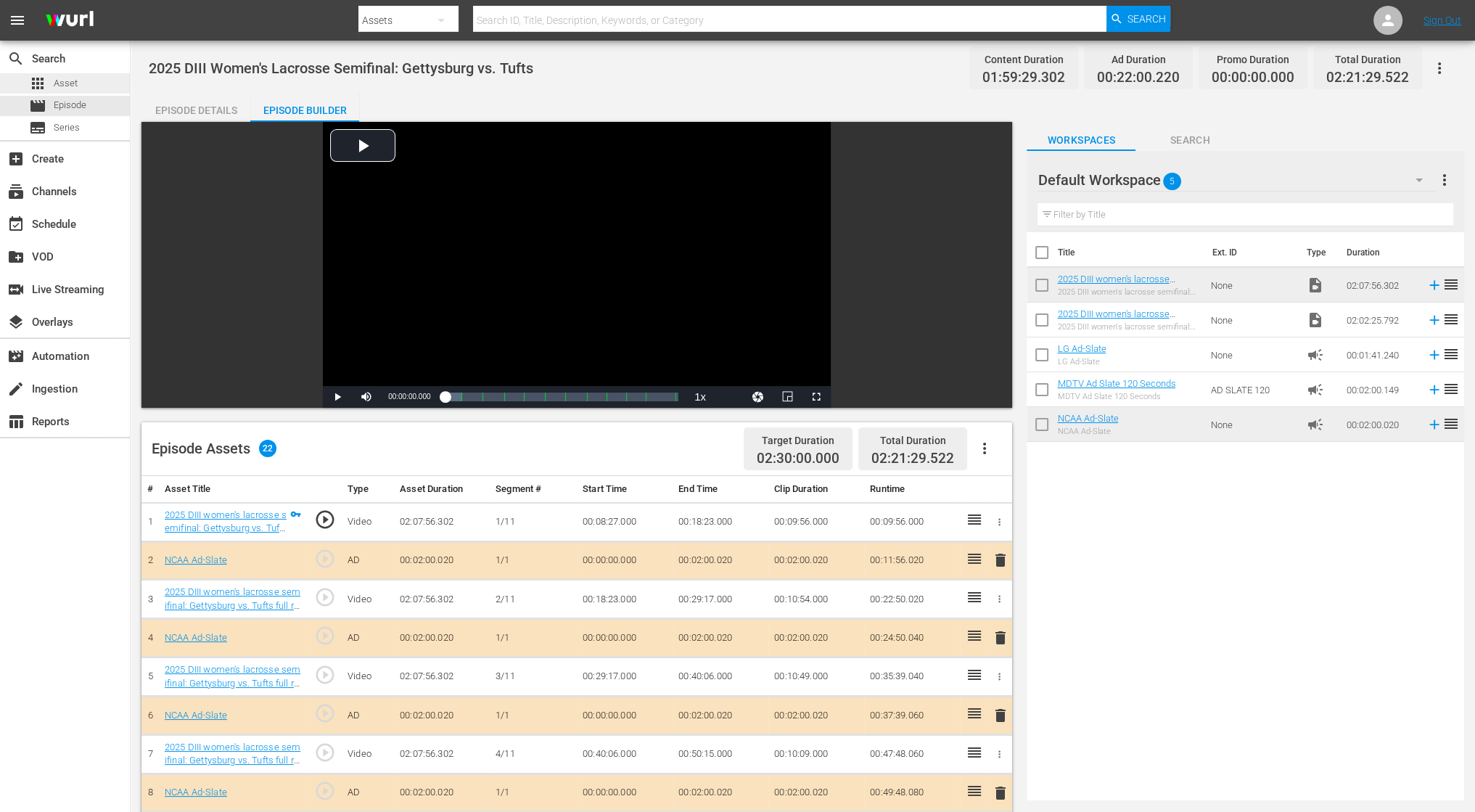
click at [71, 84] on span "Asset" at bounding box center [65, 83] width 24 height 15
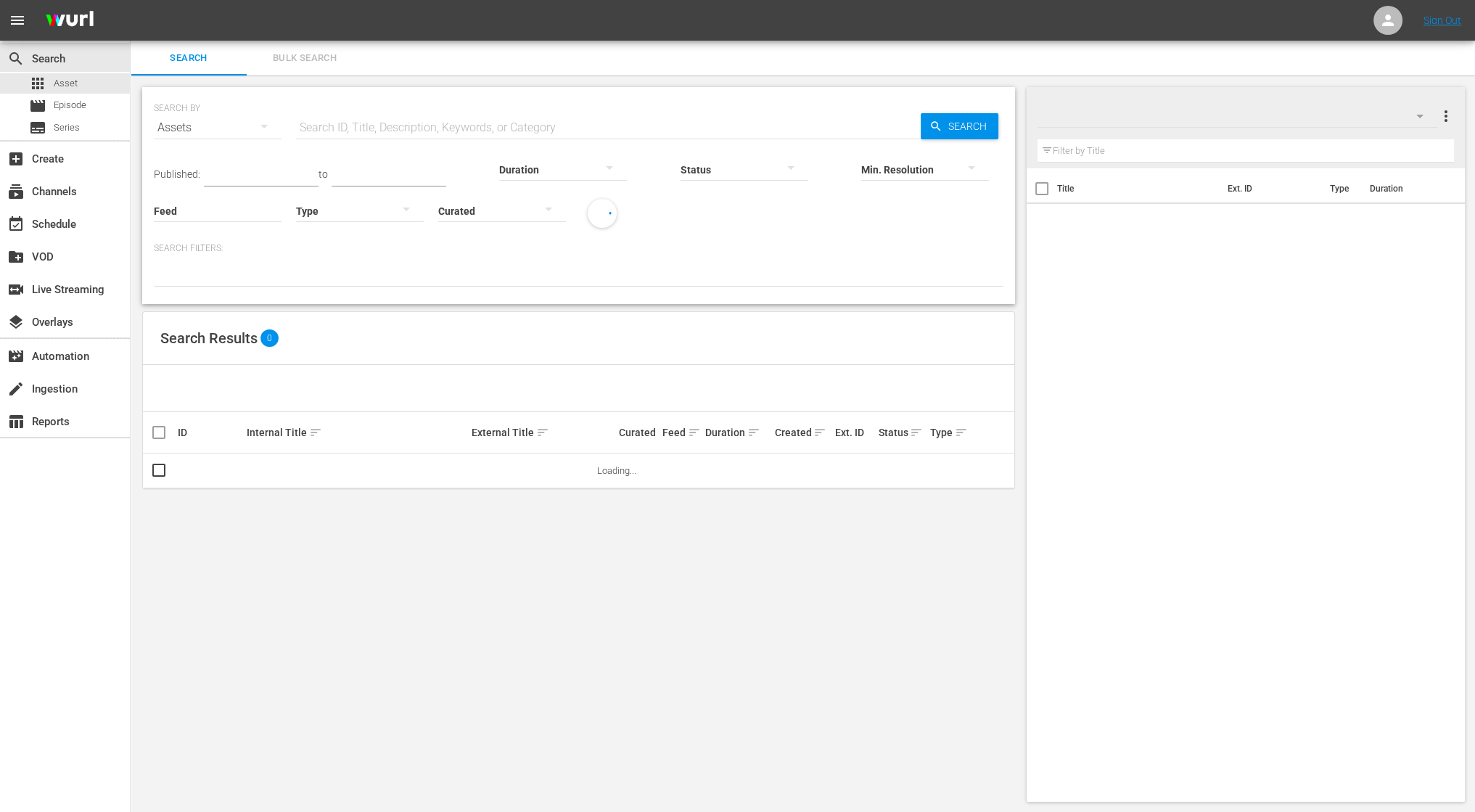
click at [529, 121] on input "text" at bounding box center [608, 127] width 624 height 35
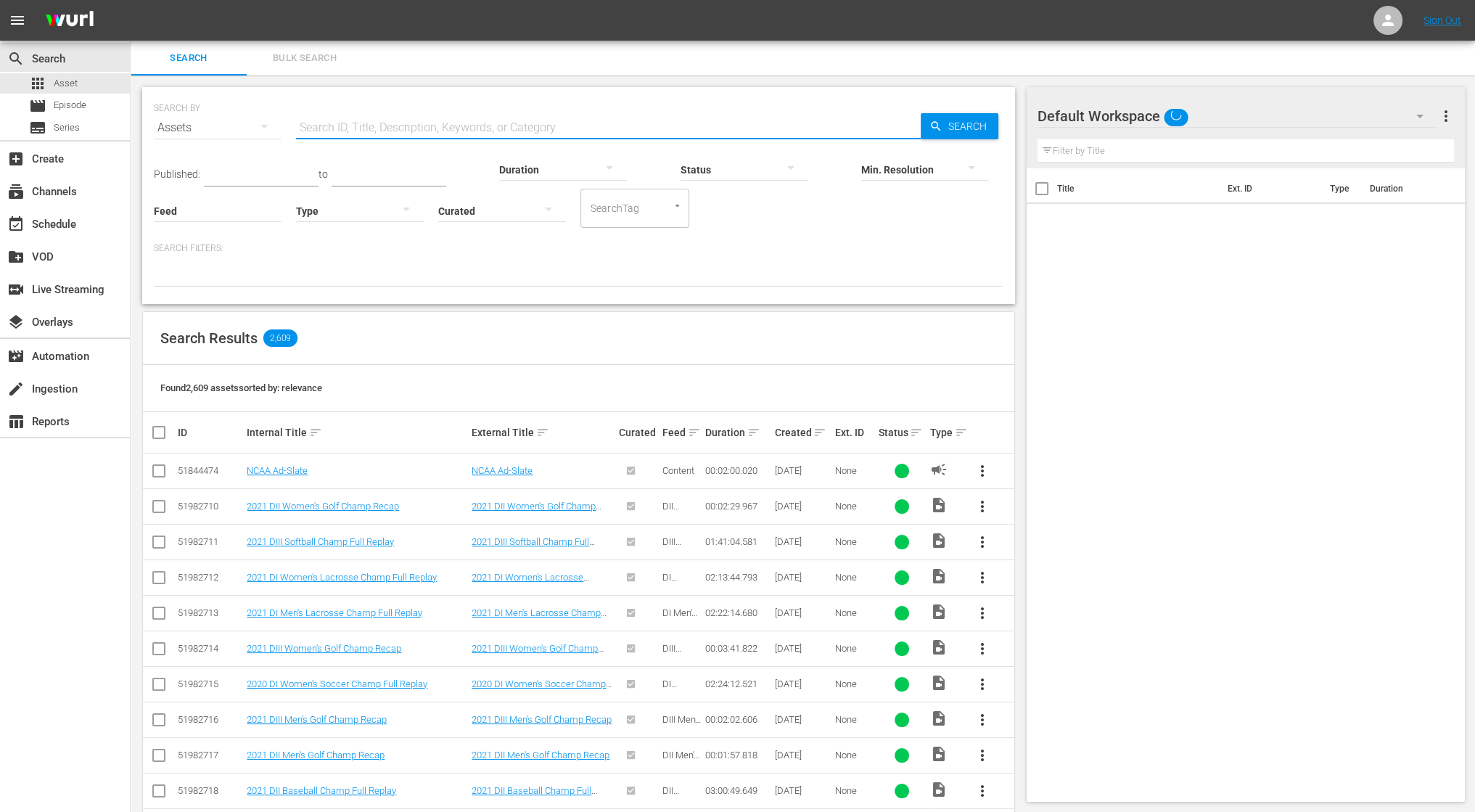
paste input "• NC Beach Volleyball Championship: TCU vs LMU"
type input "• NC Beach Volleyball Championship: TCU vs LMU"
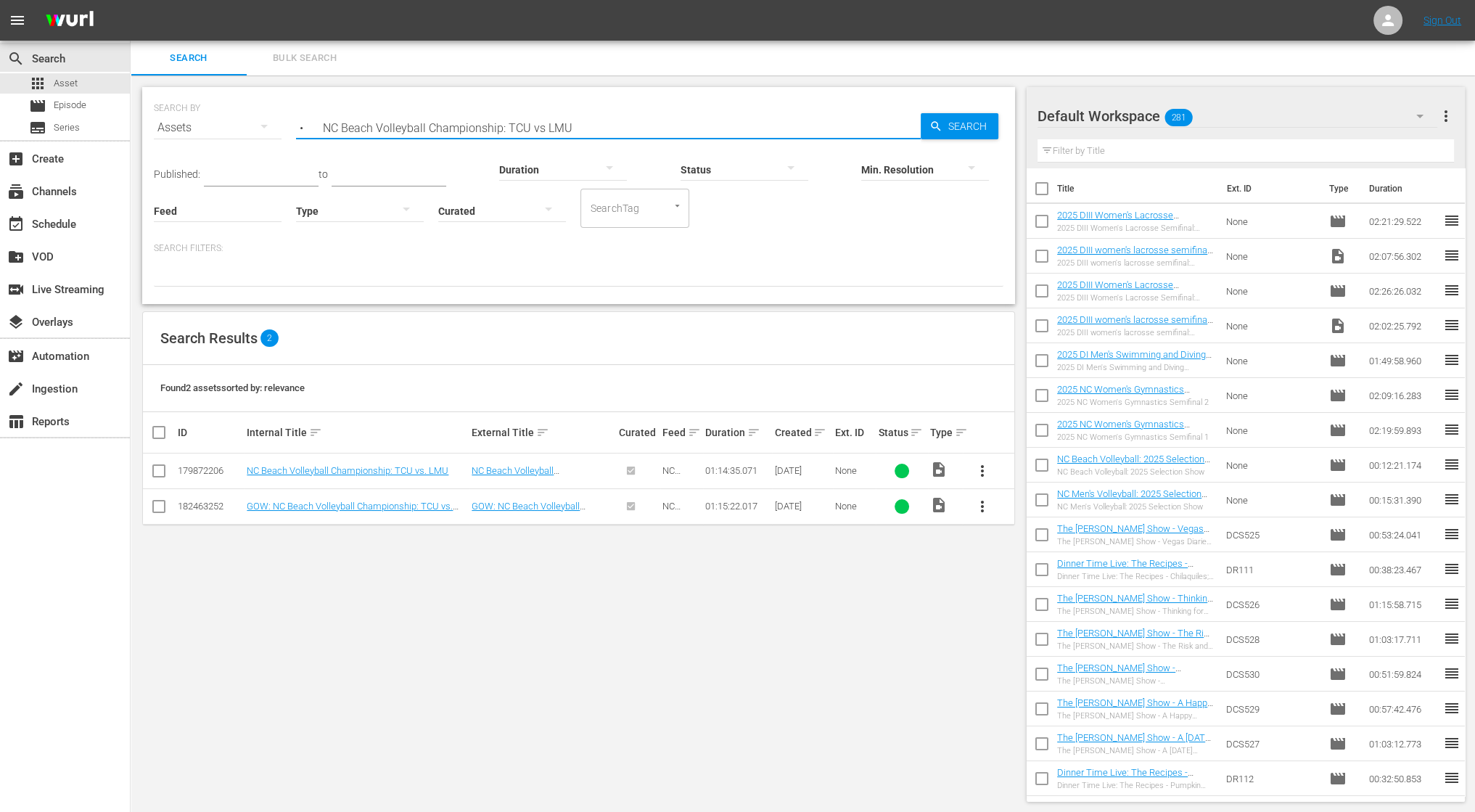
click at [321, 130] on input "• NC Beach Volleyball Championship: TCU vs LMU" at bounding box center [608, 127] width 624 height 35
click at [981, 468] on span "more_vert" at bounding box center [982, 471] width 17 height 17
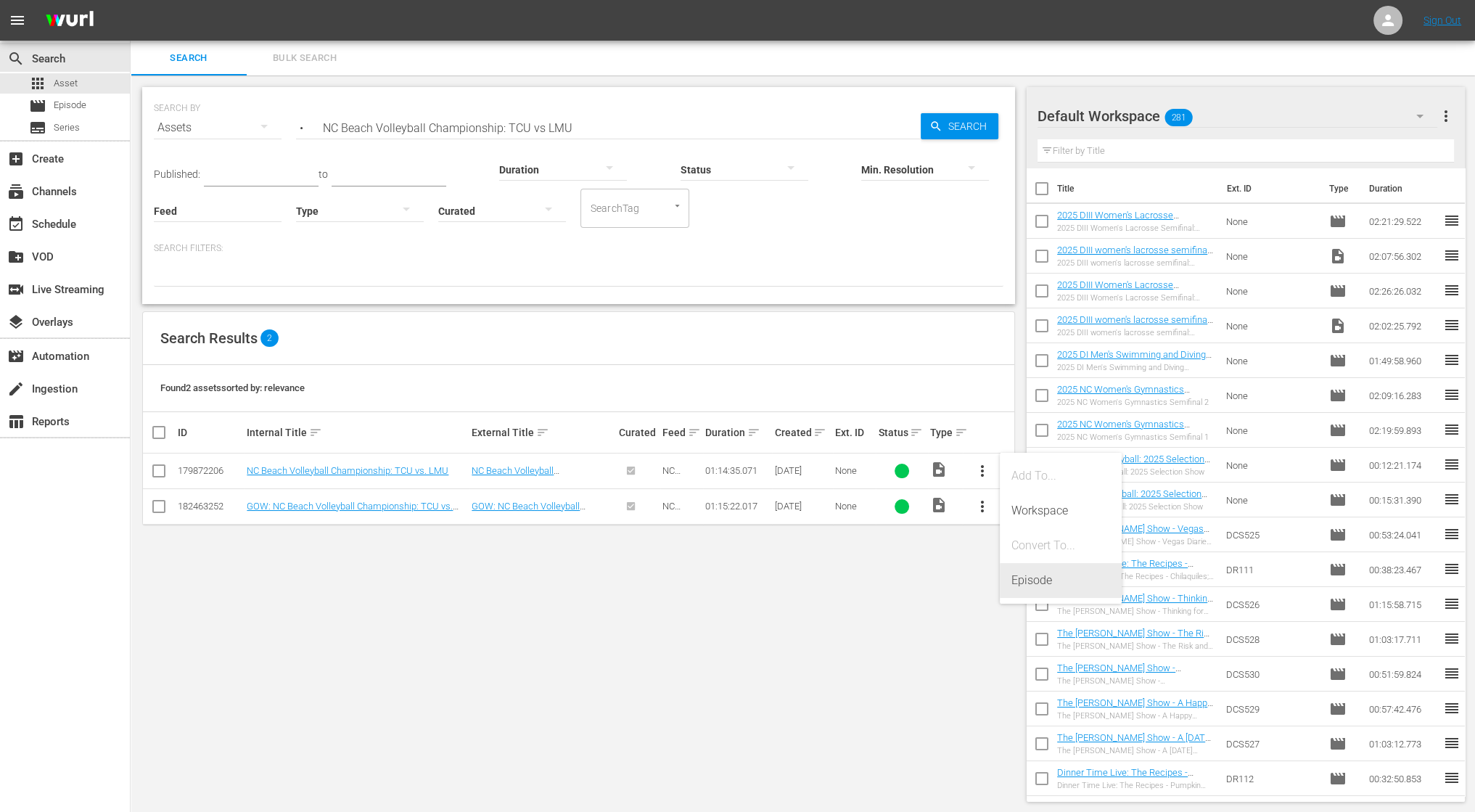
click at [1025, 582] on div "Episode" at bounding box center [1061, 580] width 99 height 35
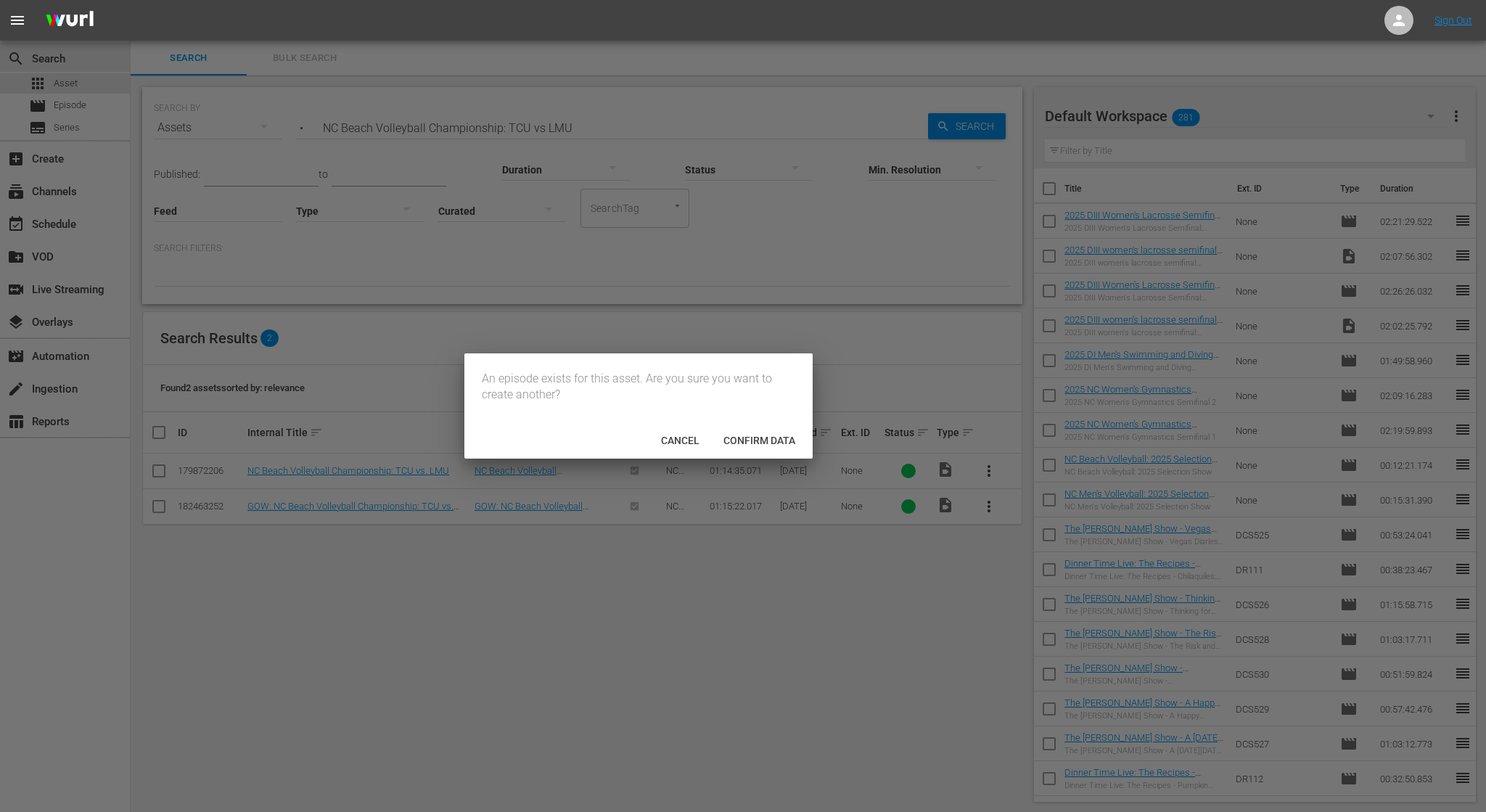
click at [760, 440] on span "Confirm data" at bounding box center [759, 440] width 95 height 12
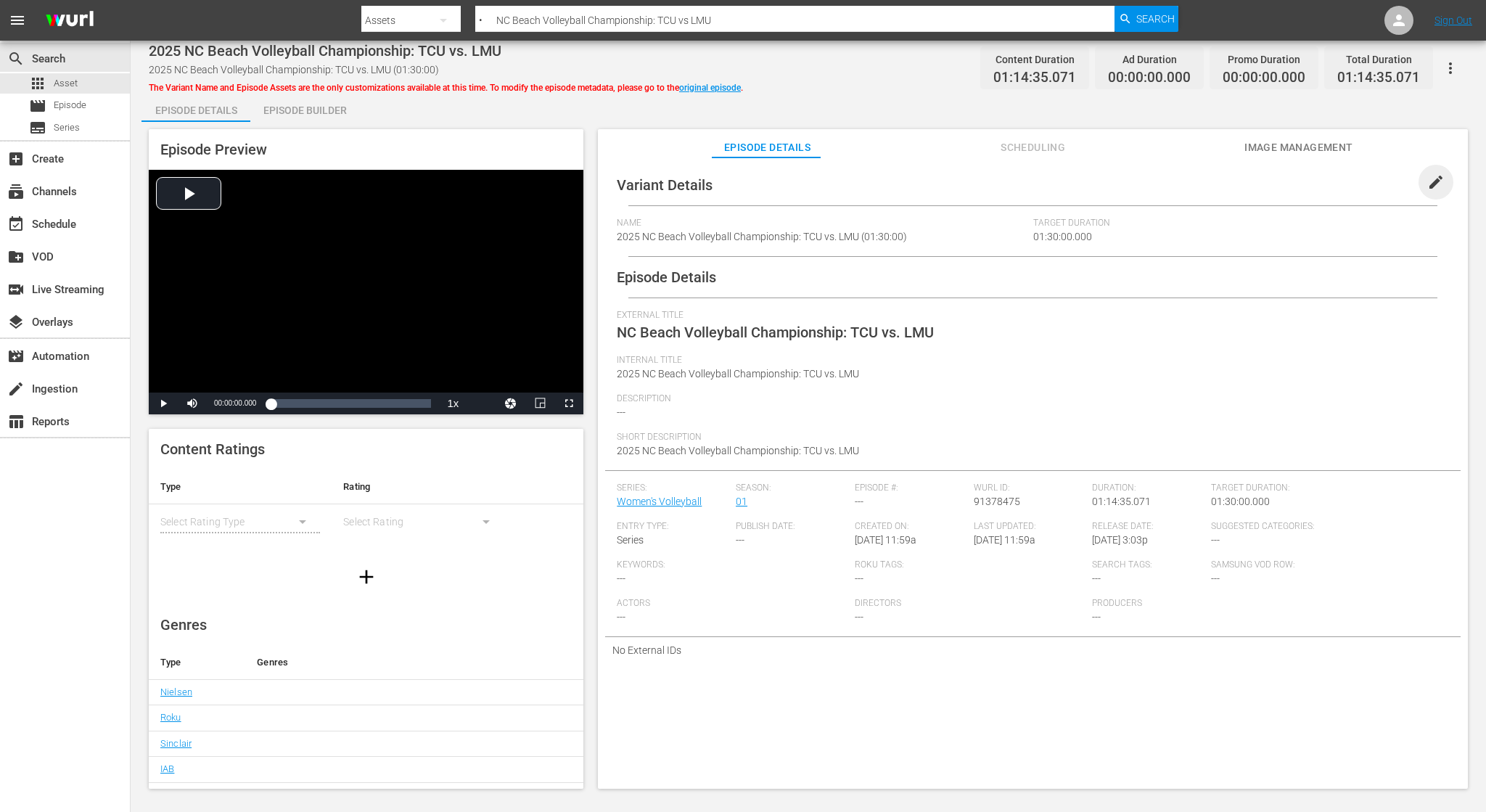
click at [1428, 180] on span "edit" at bounding box center [1436, 182] width 17 height 17
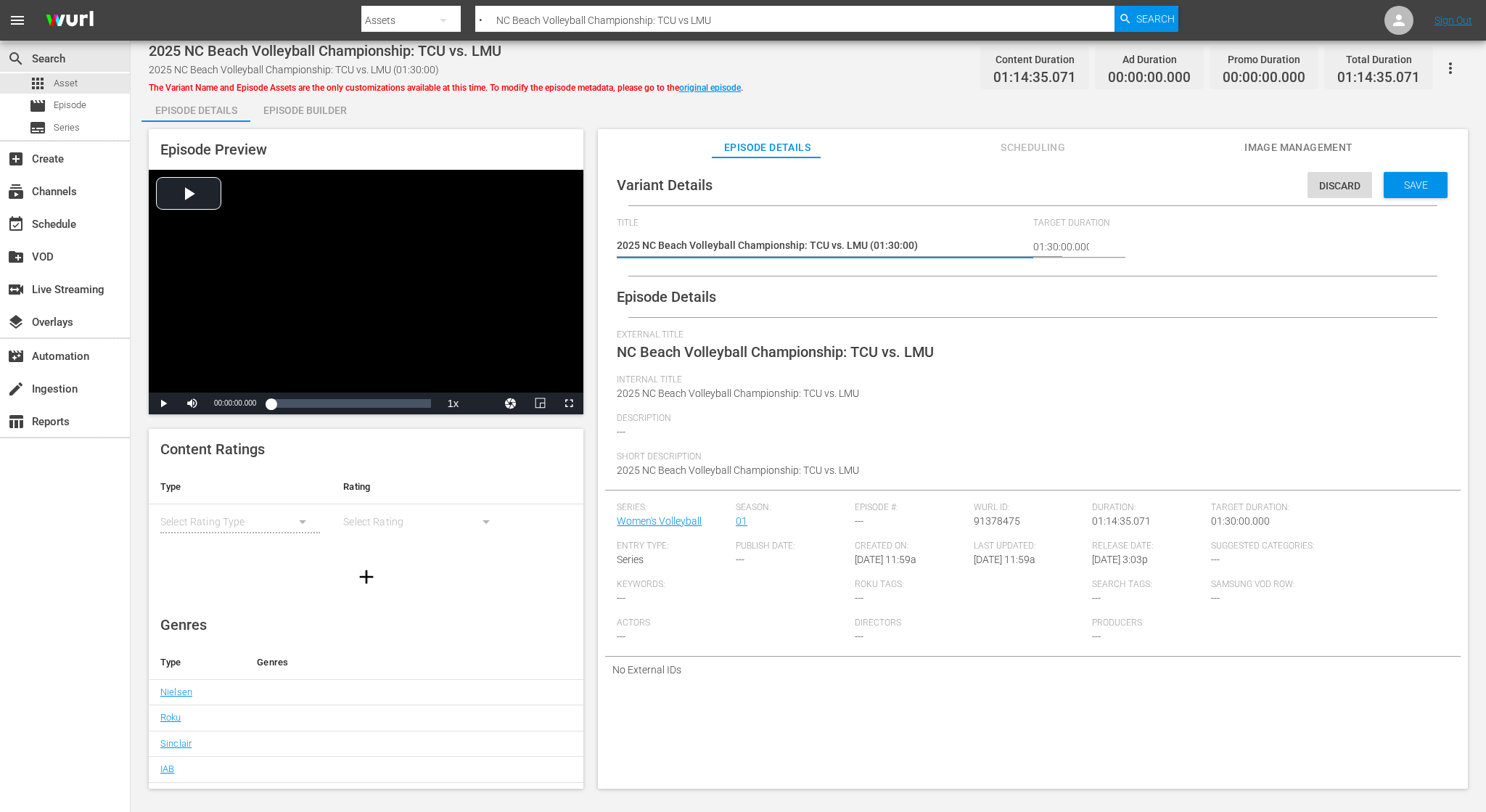
type textarea "T2025 NC Beach Volleyball Championship: TCU vs. LMU (01:30:00)"
type textarea "TE2025 NC Beach Volleyball Championship: TCU vs. LMU (01:30:00)"
type textarea "TES2025 NC Beach Volleyball Championship: TCU vs. LMU (01:30:00)"
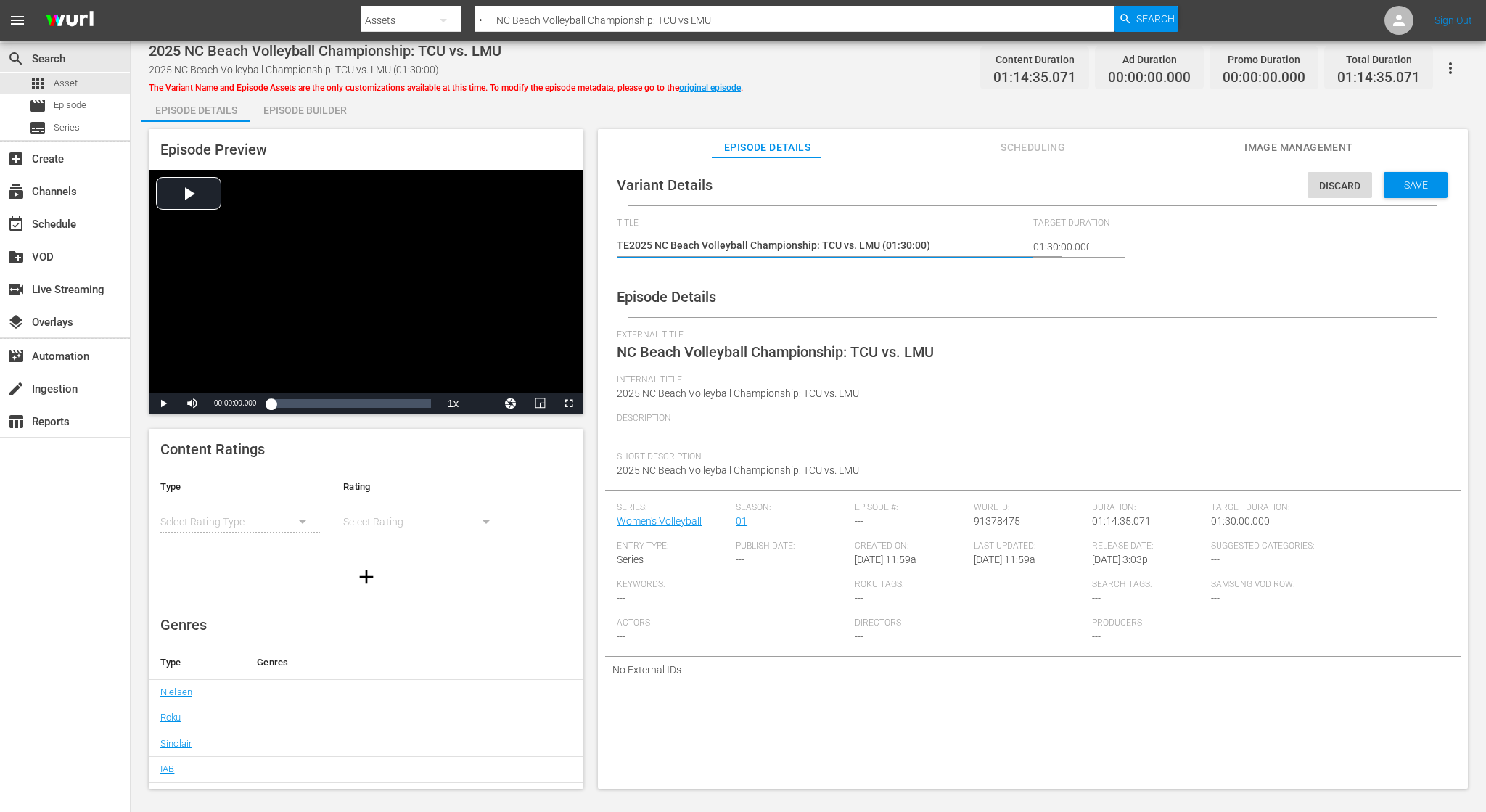
type textarea "TES2025 NC Beach Volleyball Championship: TCU vs. LMU (01:30:00)"
type textarea "TEST2025 NC Beach Volleyball Championship: TCU vs. LMU (01:30:00)"
type textarea "TEST 2025 NC Beach Volleyball Championship: TCU vs. LMU (01:30:00)"
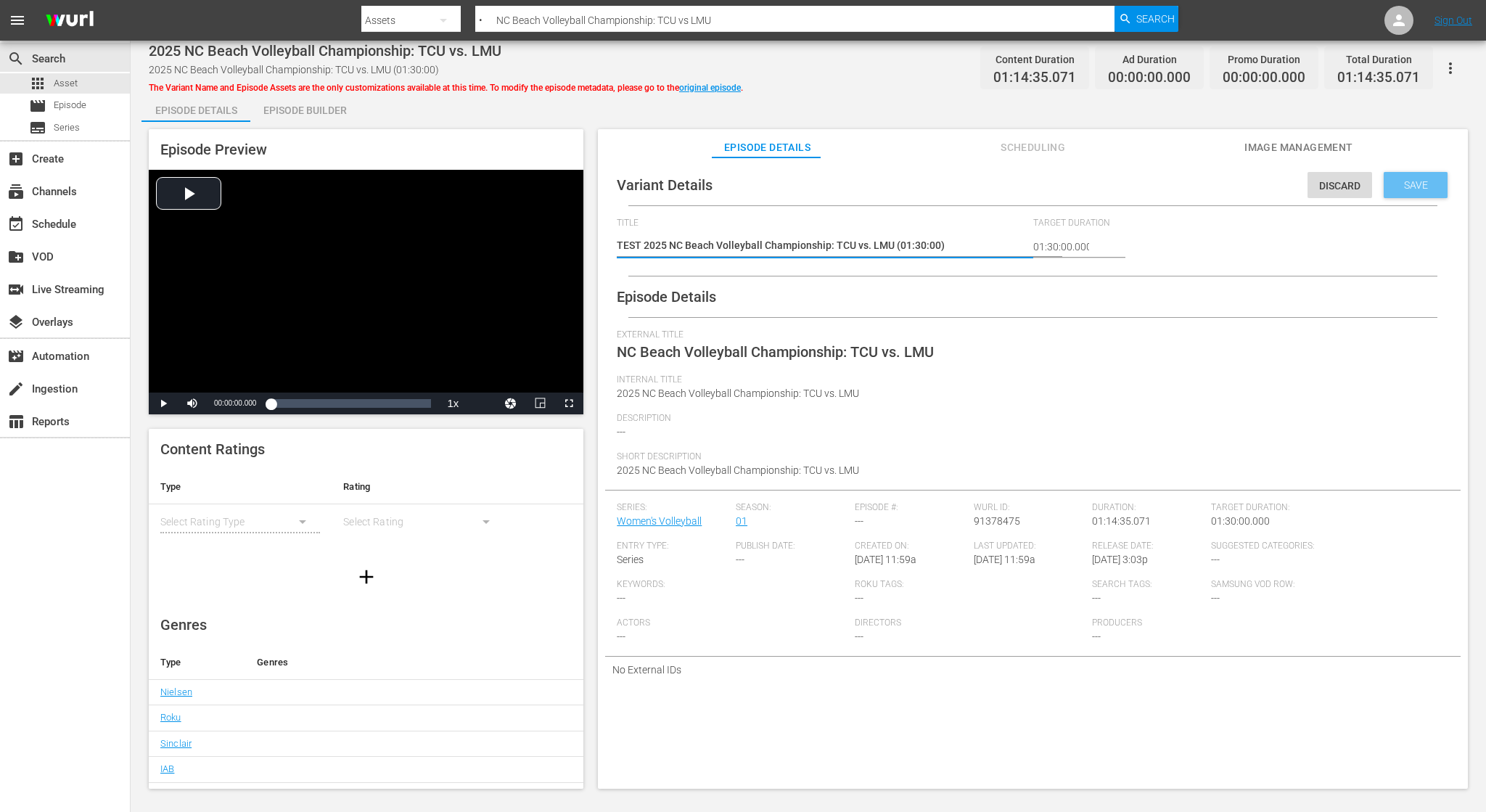
click at [1402, 190] on span "Save" at bounding box center [1416, 185] width 48 height 12
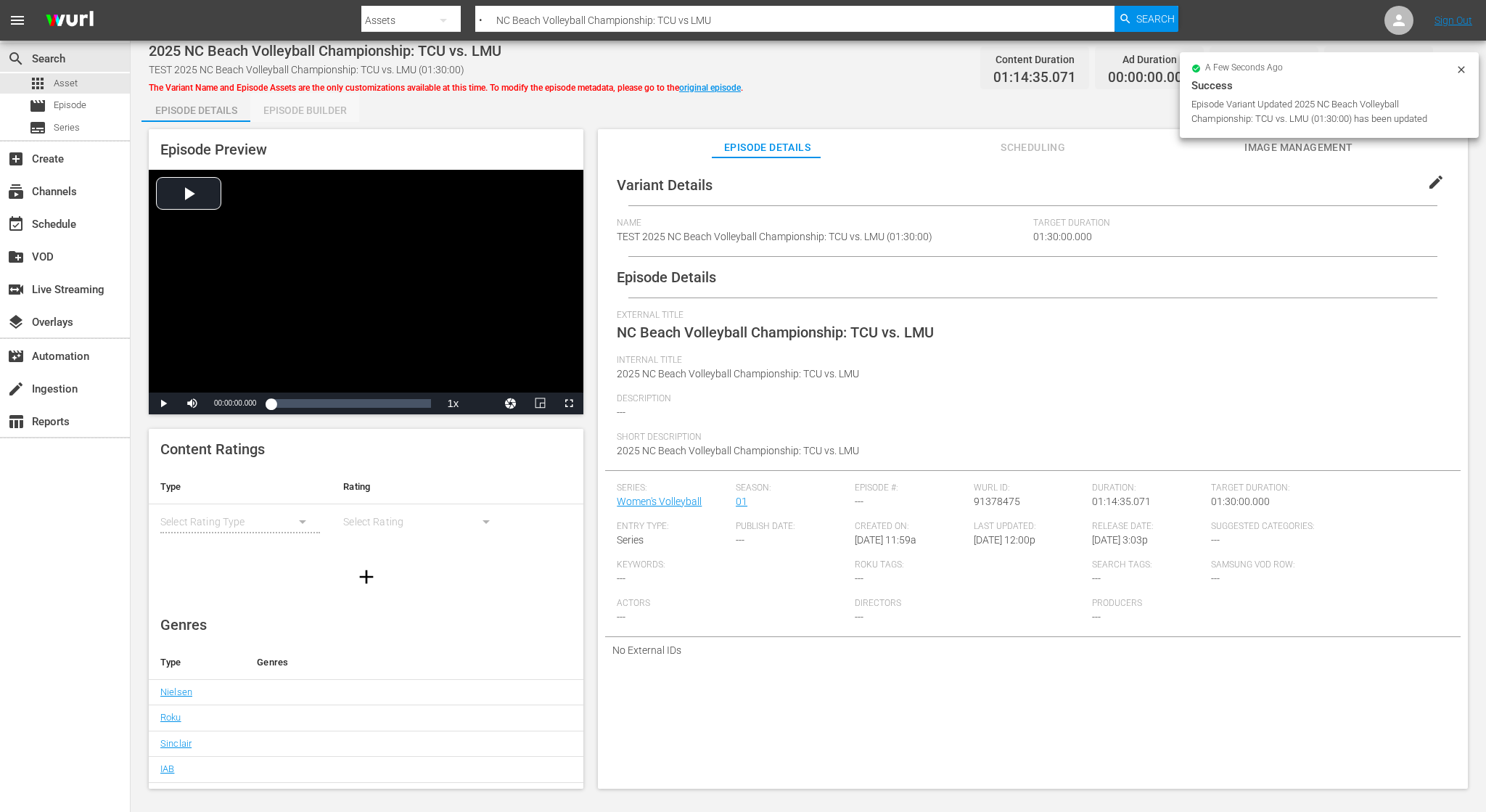
click at [299, 121] on div "Episode Builder" at bounding box center [305, 110] width 109 height 35
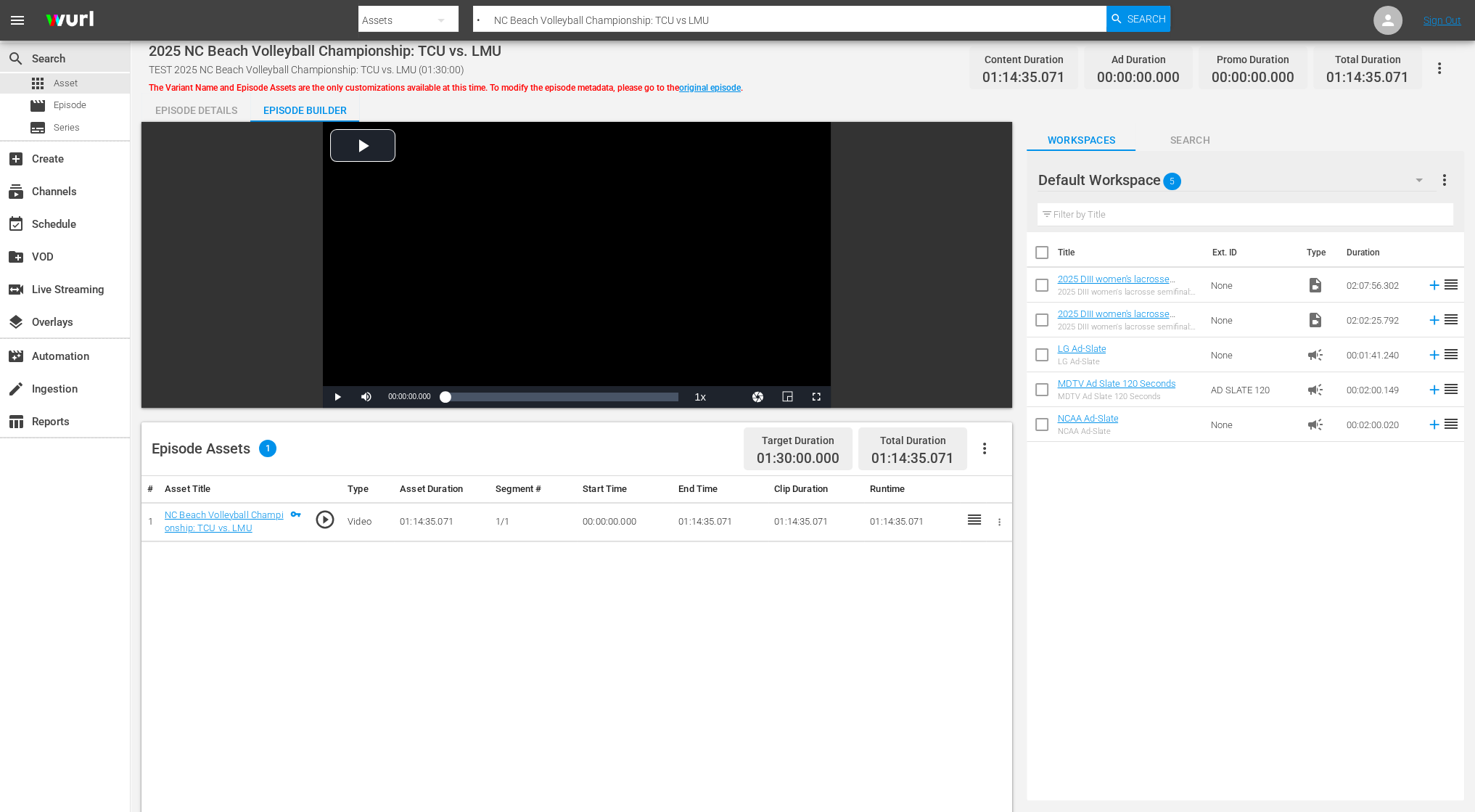
click at [986, 440] on icon "button" at bounding box center [985, 448] width 17 height 17
click at [991, 452] on div "Edit Cue Points" at bounding box center [1028, 454] width 99 height 35
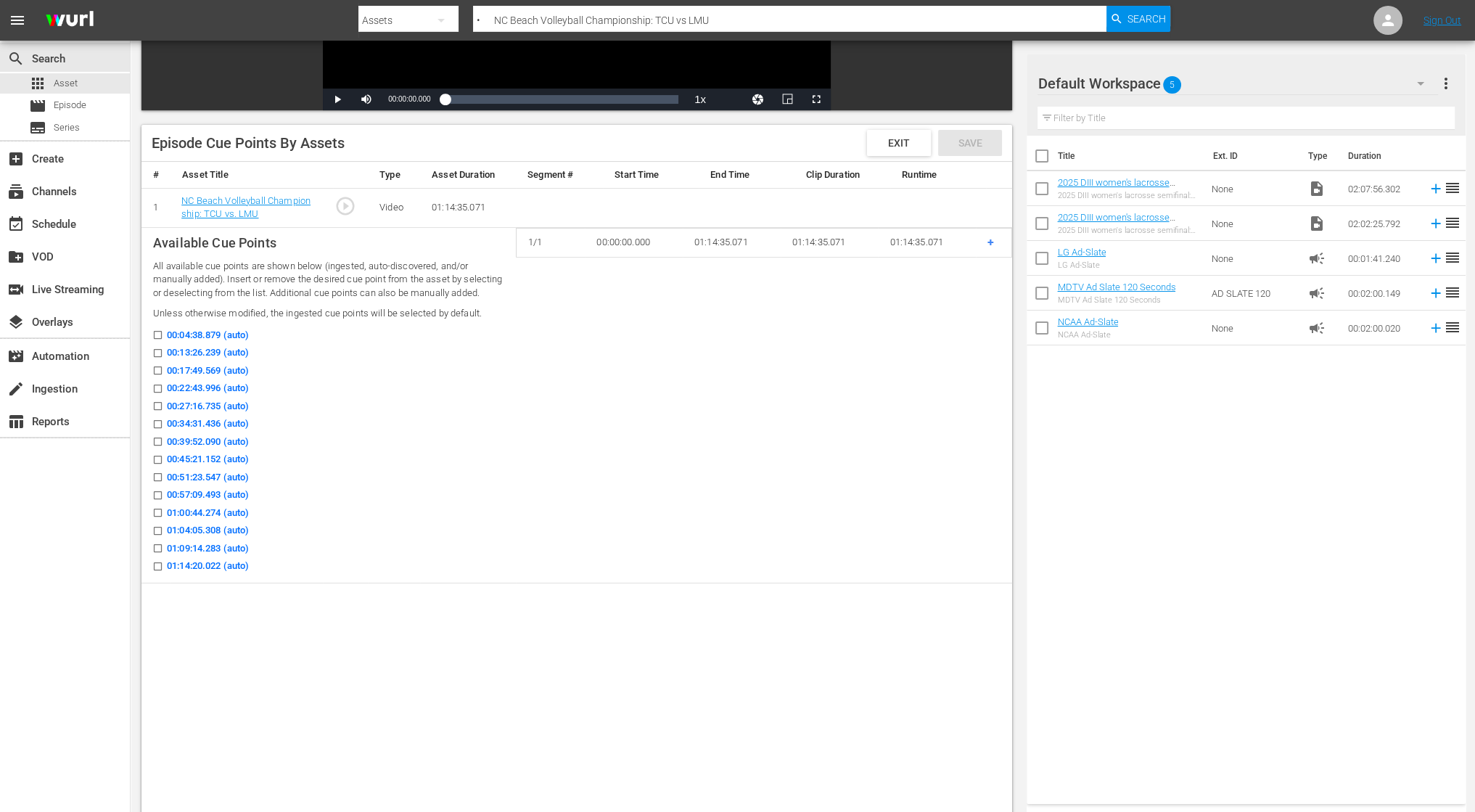
scroll to position [362, 0]
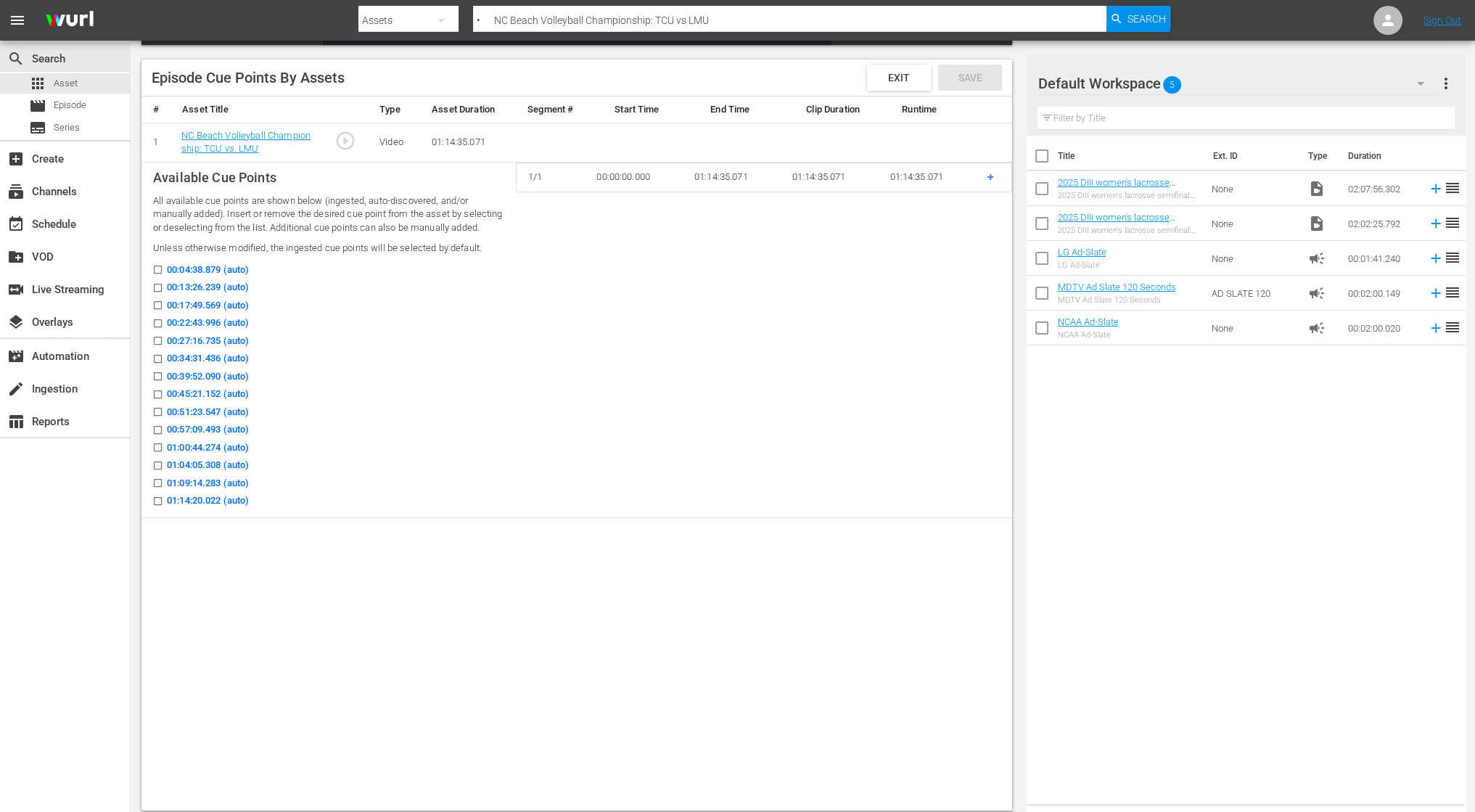
click at [157, 277] on input "00:04:38.879 (auto)" at bounding box center [154, 273] width 18 height 11
checkbox input "true"
click at [157, 293] on icon at bounding box center [157, 288] width 11 height 11
click at [157, 295] on input "00:13:26.239 (auto)" at bounding box center [154, 291] width 18 height 11
checkbox input "true"
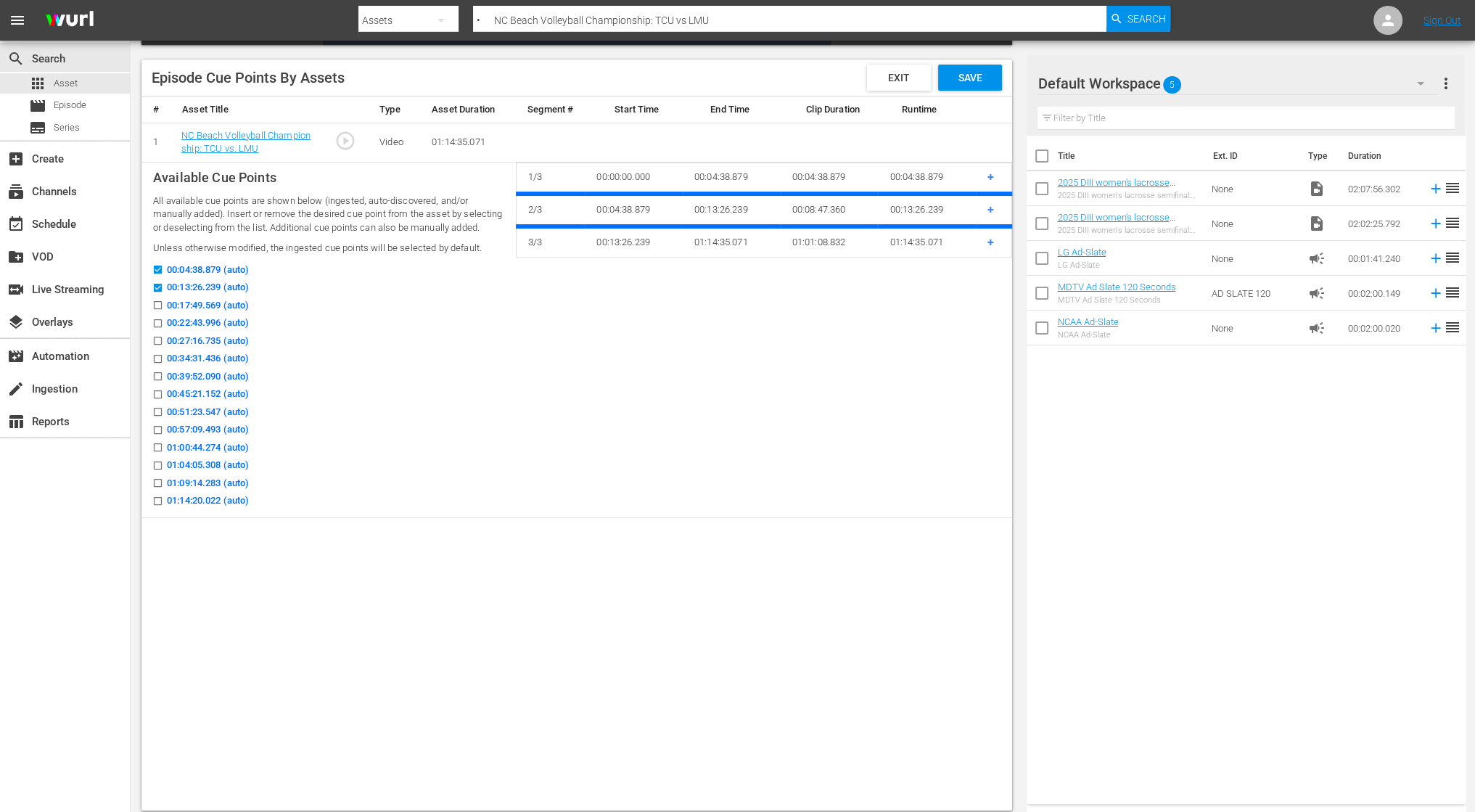
click at [159, 310] on icon at bounding box center [157, 305] width 11 height 11
click at [159, 312] on input "00:17:49.569 (auto)" at bounding box center [154, 308] width 18 height 11
checkbox input "true"
click at [159, 331] on input "00:22:43.996 (auto)" at bounding box center [154, 326] width 18 height 11
checkbox input "true"
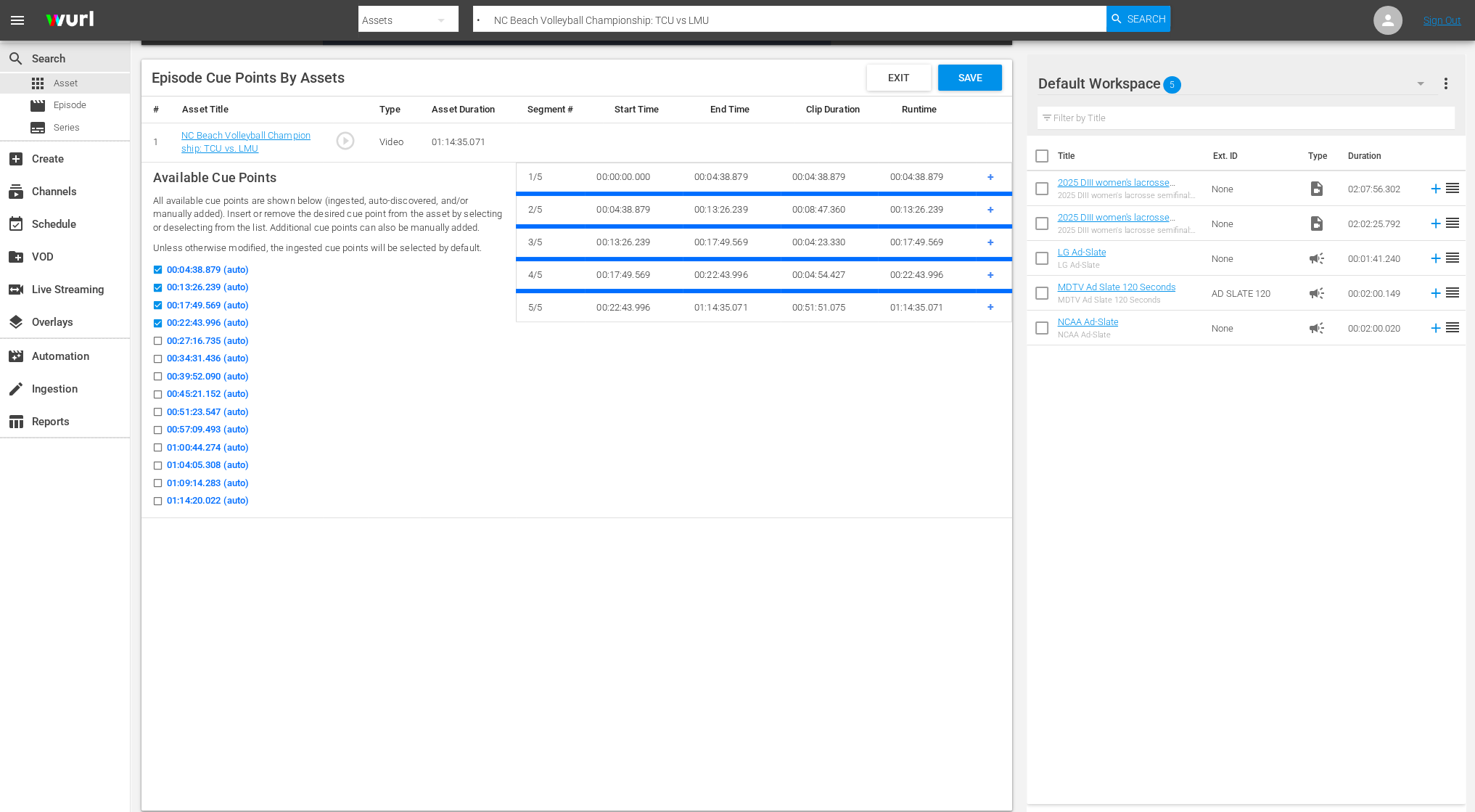
click at [157, 349] on input "00:27:16.735 (auto)" at bounding box center [154, 344] width 18 height 11
checkbox input "true"
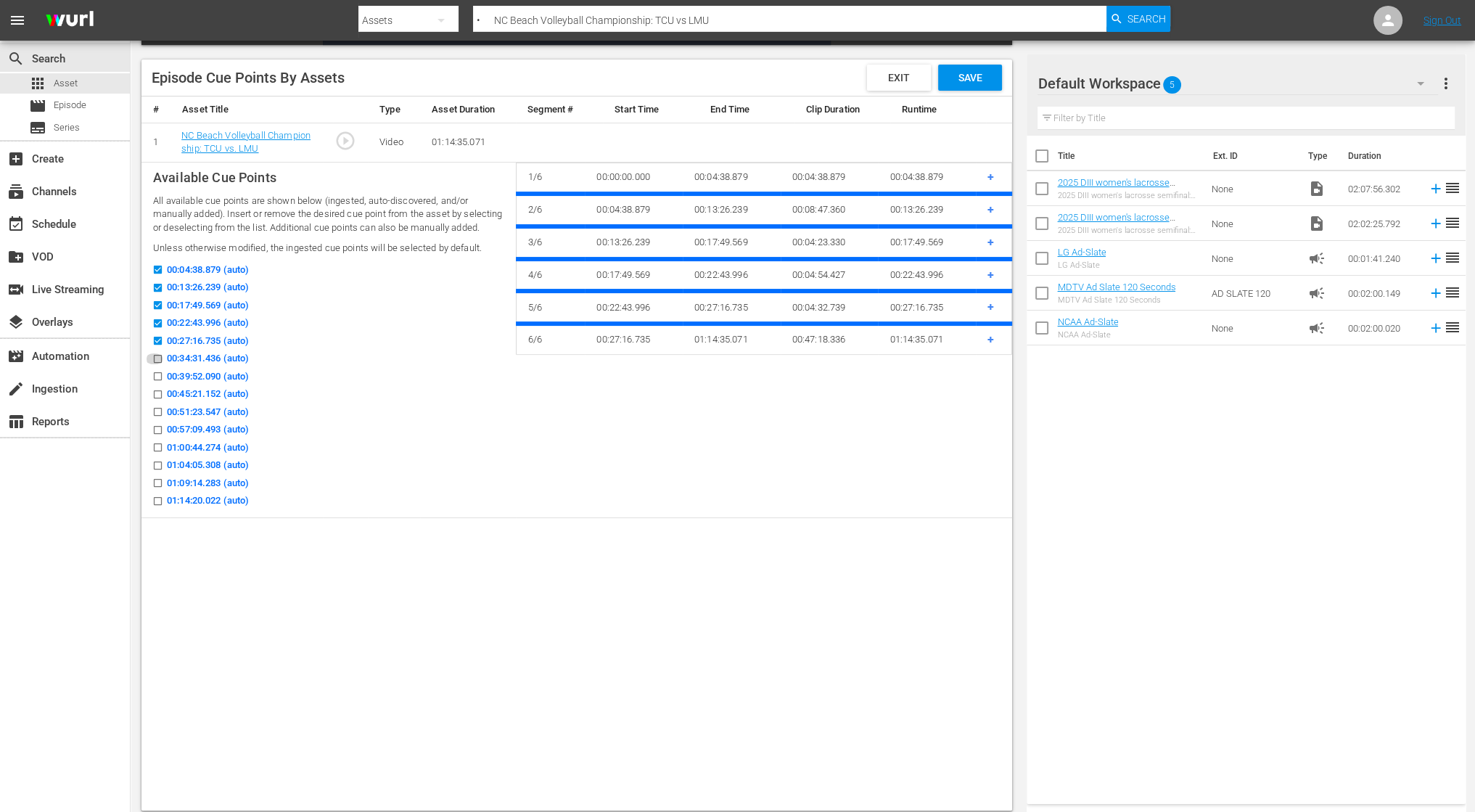
click at [159, 367] on input "00:34:31.436 (auto)" at bounding box center [154, 362] width 18 height 11
checkbox input "true"
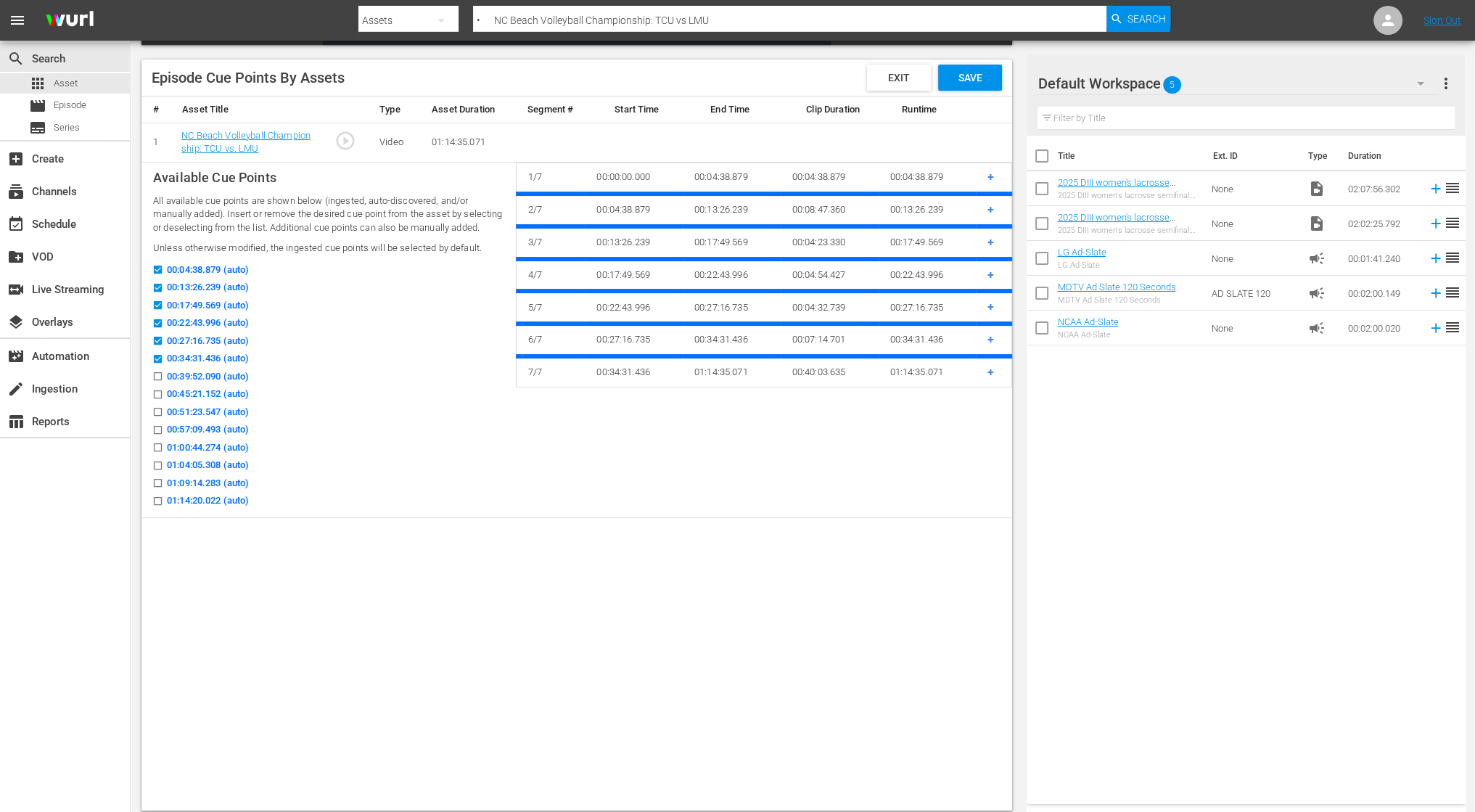
click at [158, 384] on input "00:39:52.090 (auto)" at bounding box center [154, 379] width 18 height 11
checkbox input "true"
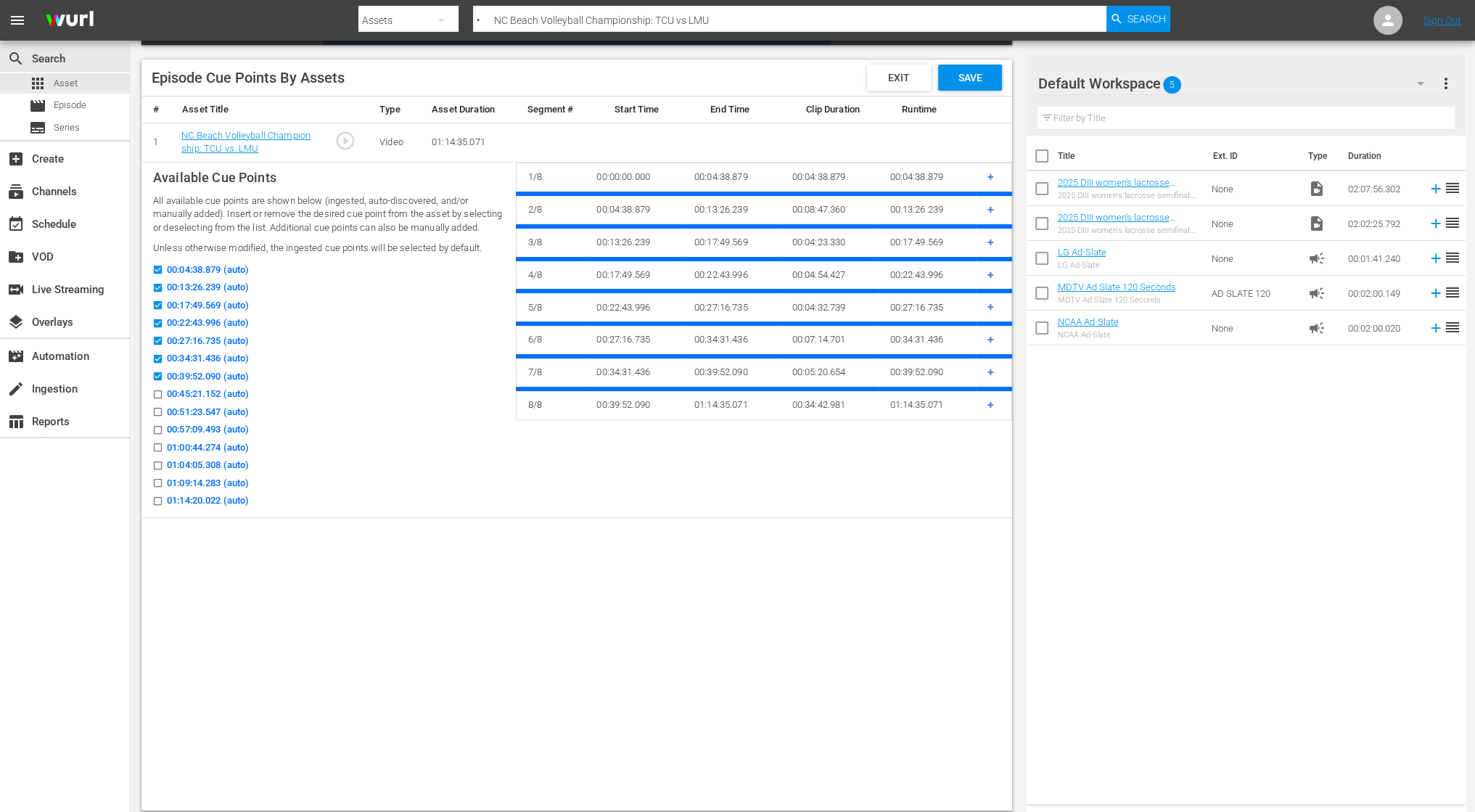
click at [157, 403] on input "00:45:21.152 (auto)" at bounding box center [154, 397] width 18 height 11
checkbox input "true"
click at [159, 420] on input "00:51:23.547 (auto)" at bounding box center [154, 415] width 18 height 11
checkbox input "true"
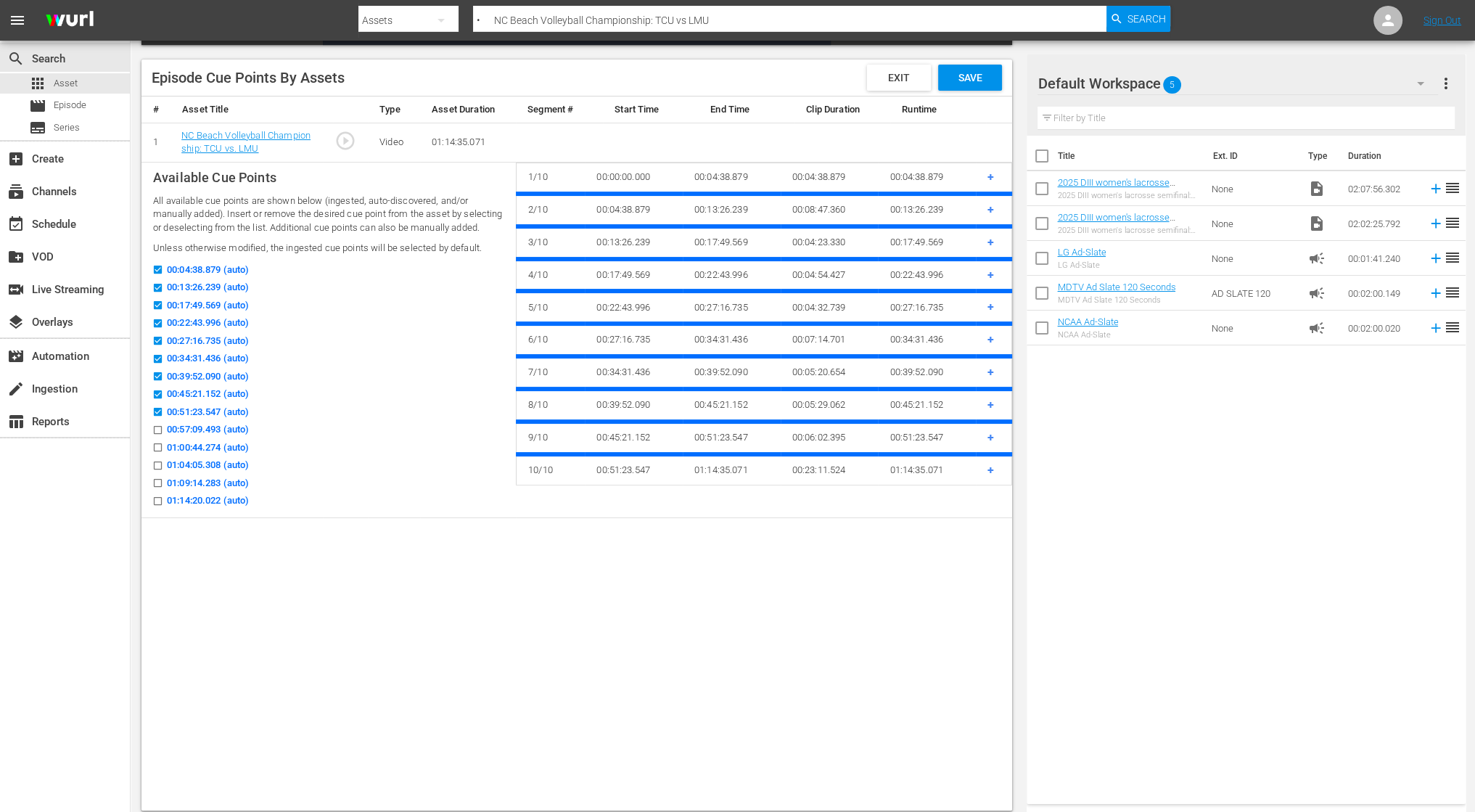
click at [158, 438] on input "00:57:09.493 (auto)" at bounding box center [154, 432] width 18 height 11
checkbox input "true"
click at [158, 456] on input "01:00:44.274 (auto)" at bounding box center [154, 450] width 18 height 11
checkbox input "true"
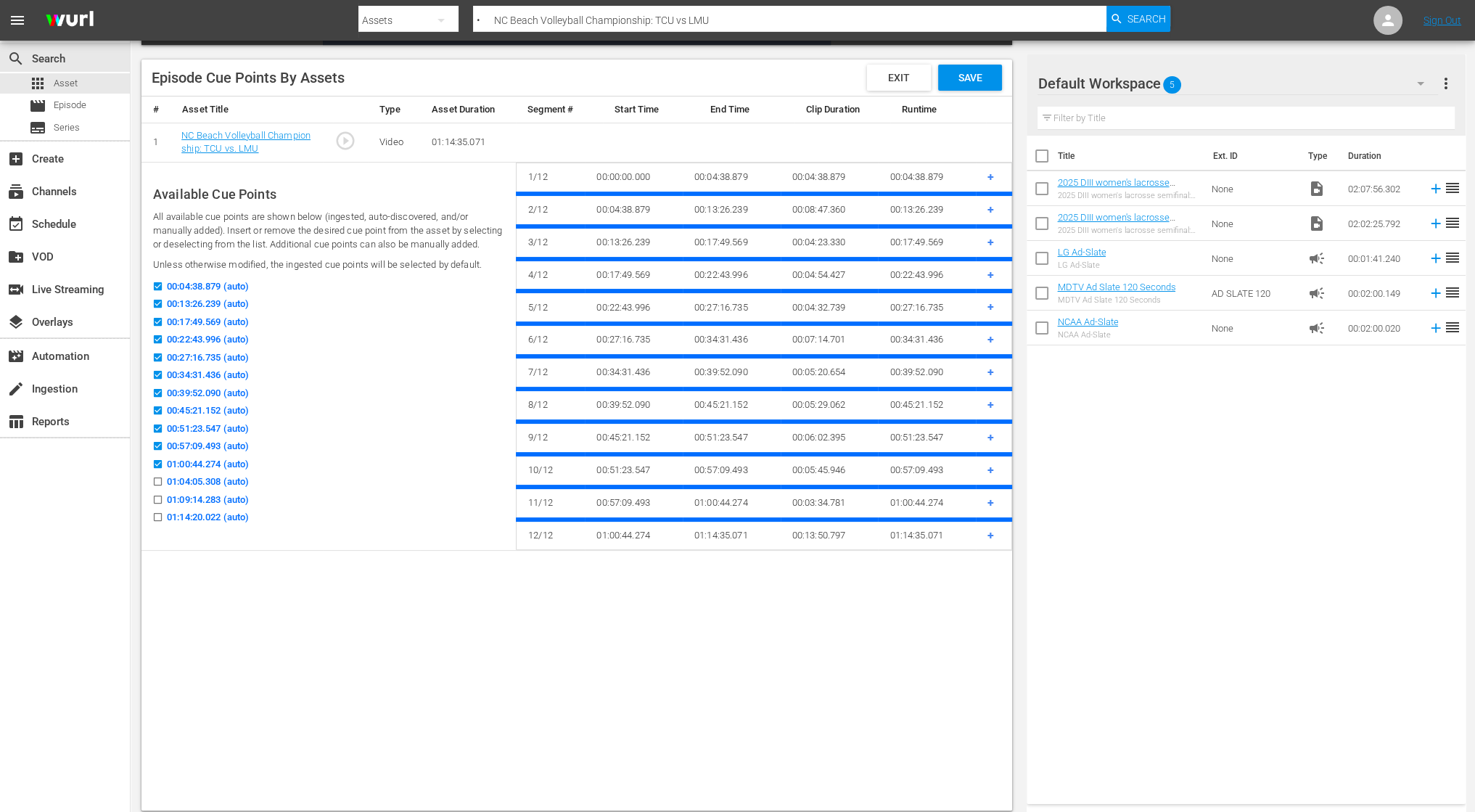
click at [161, 488] on input "01:04:05.308 (auto)" at bounding box center [154, 484] width 18 height 11
checkbox input "true"
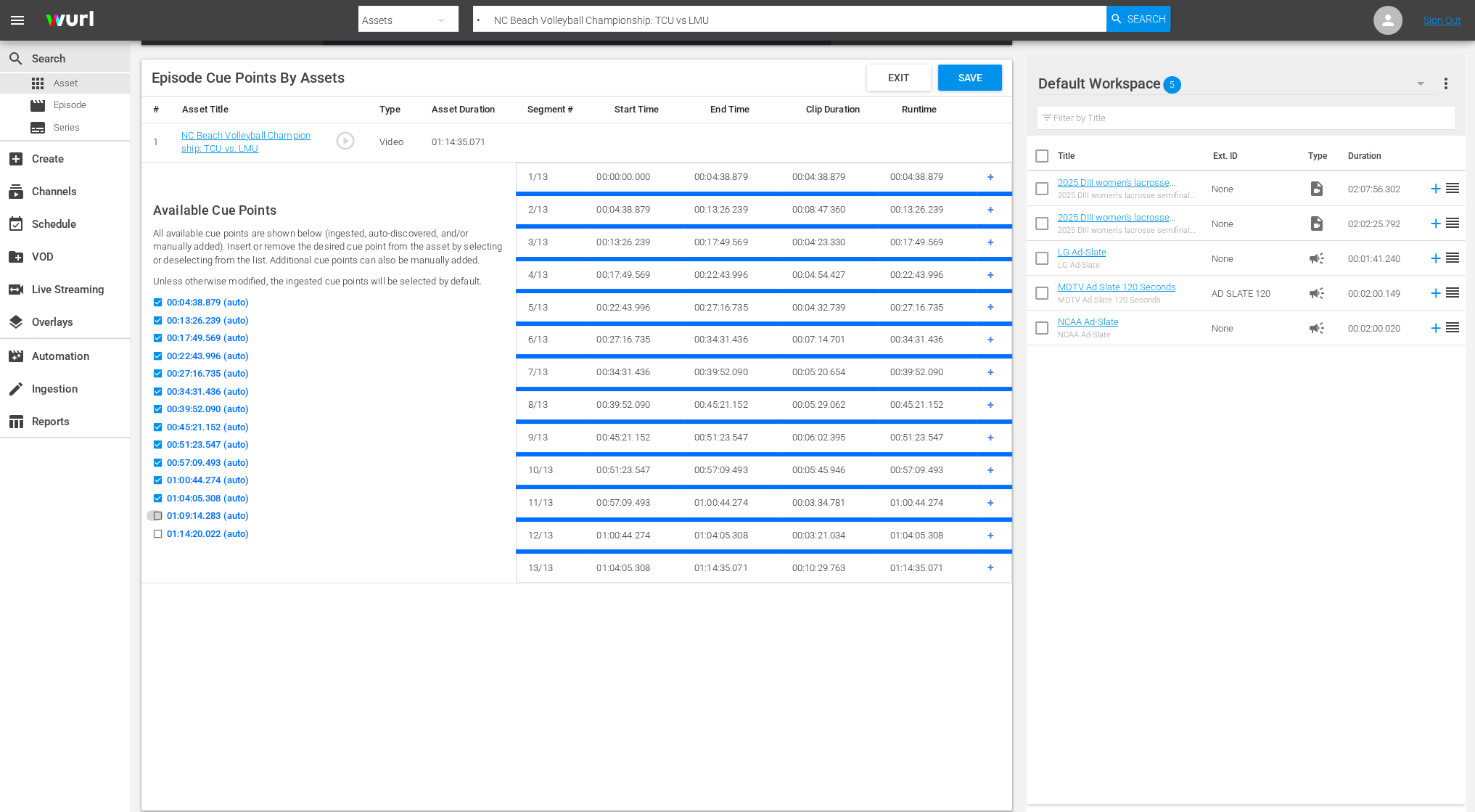
click at [157, 517] on icon at bounding box center [157, 515] width 8 height 8
click at [157, 517] on input "01:09:14.283 (auto)" at bounding box center [154, 518] width 18 height 11
checkbox input "true"
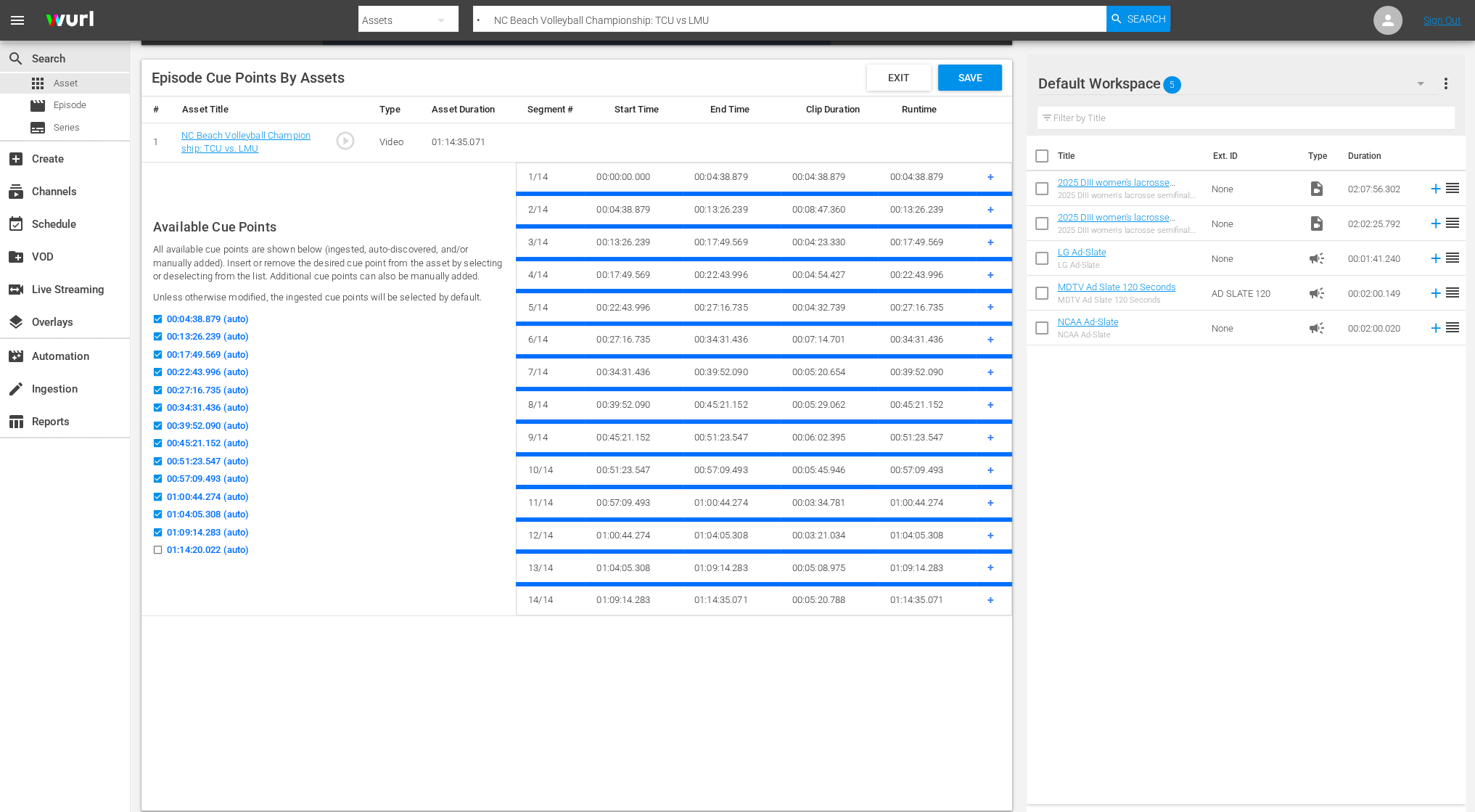
click at [161, 553] on input "01:14:20.022 (auto)" at bounding box center [154, 553] width 18 height 11
checkbox input "true"
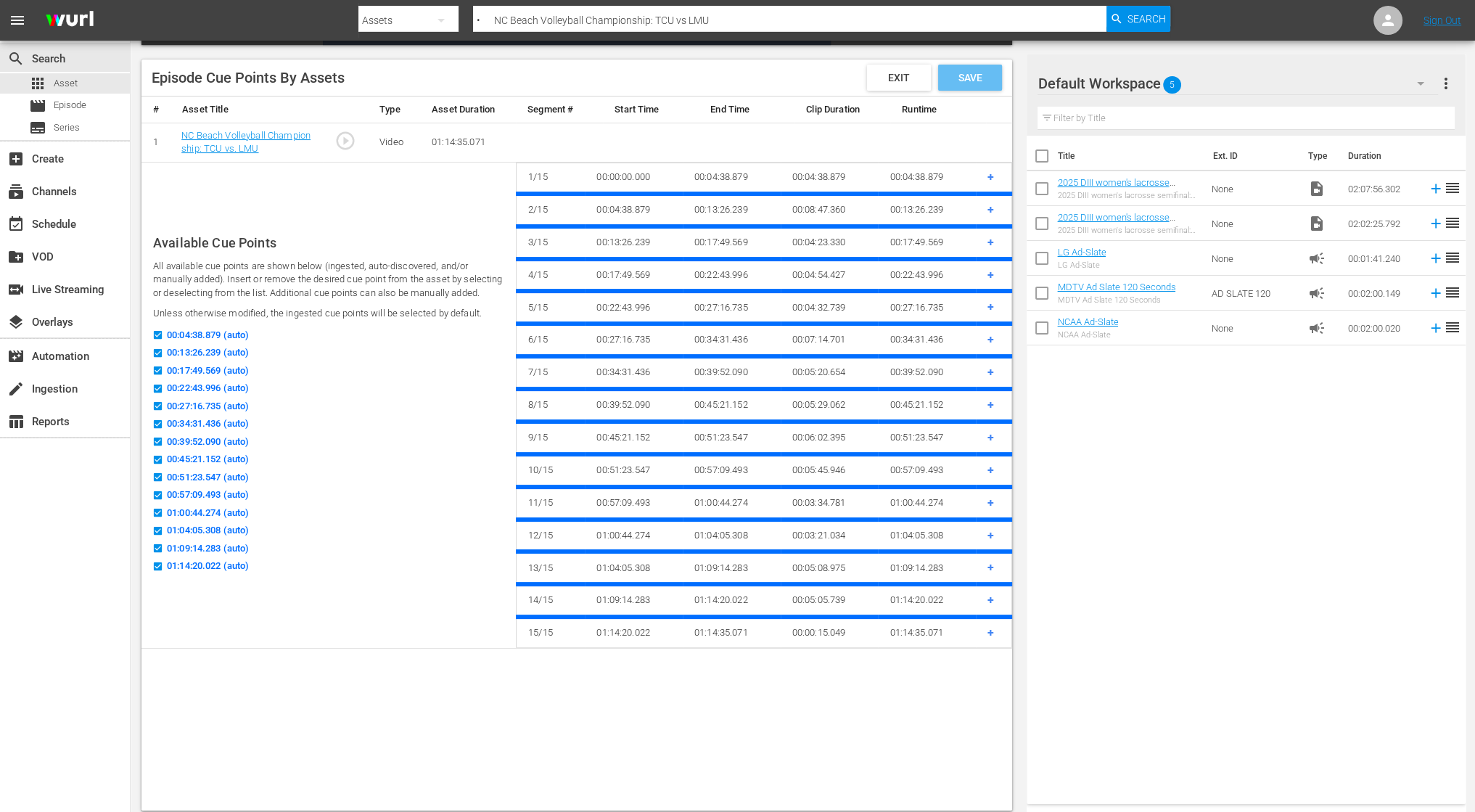
click at [994, 75] on div "Save" at bounding box center [971, 78] width 64 height 26
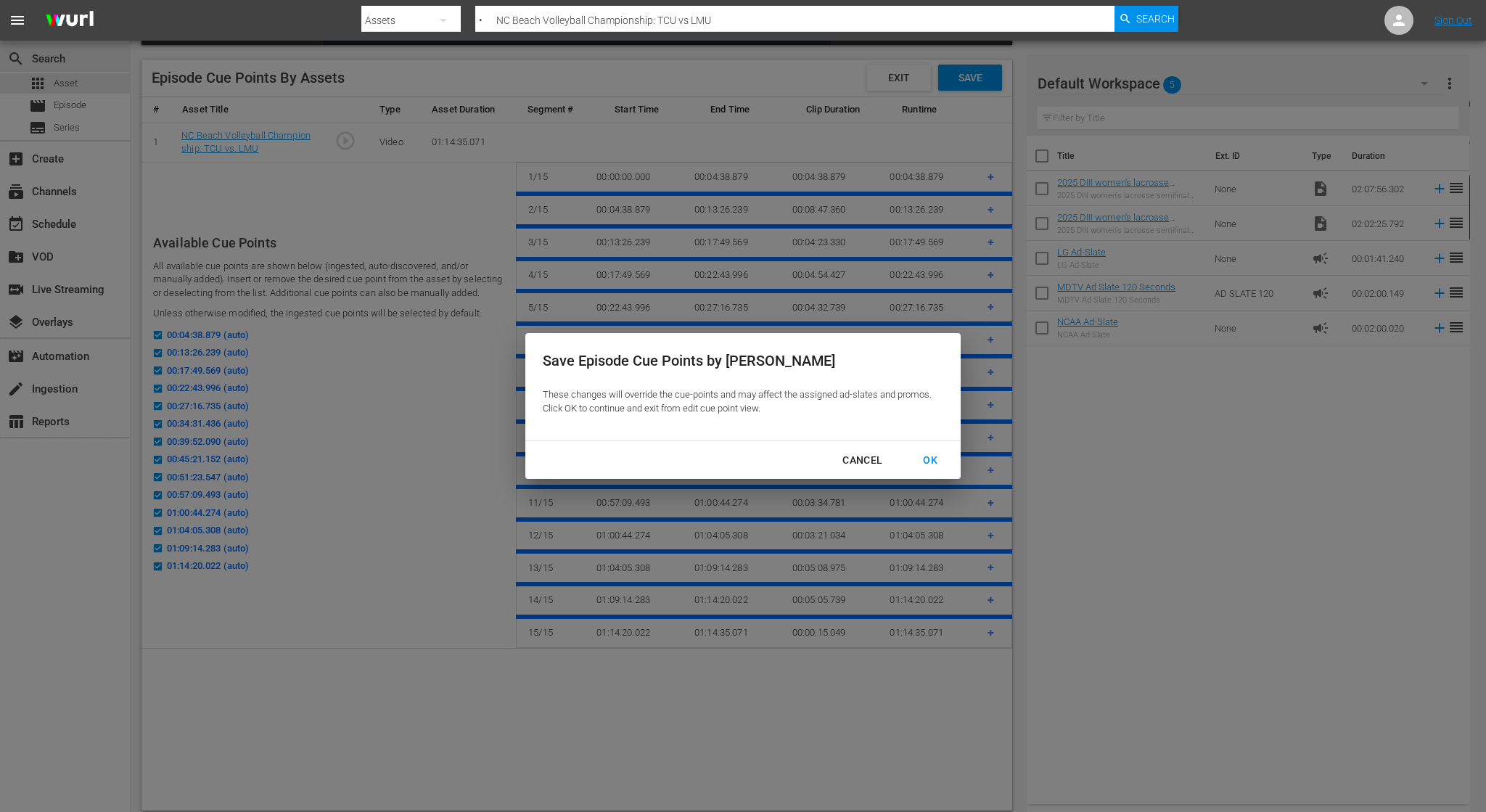
click at [935, 456] on div "OK" at bounding box center [930, 460] width 37 height 18
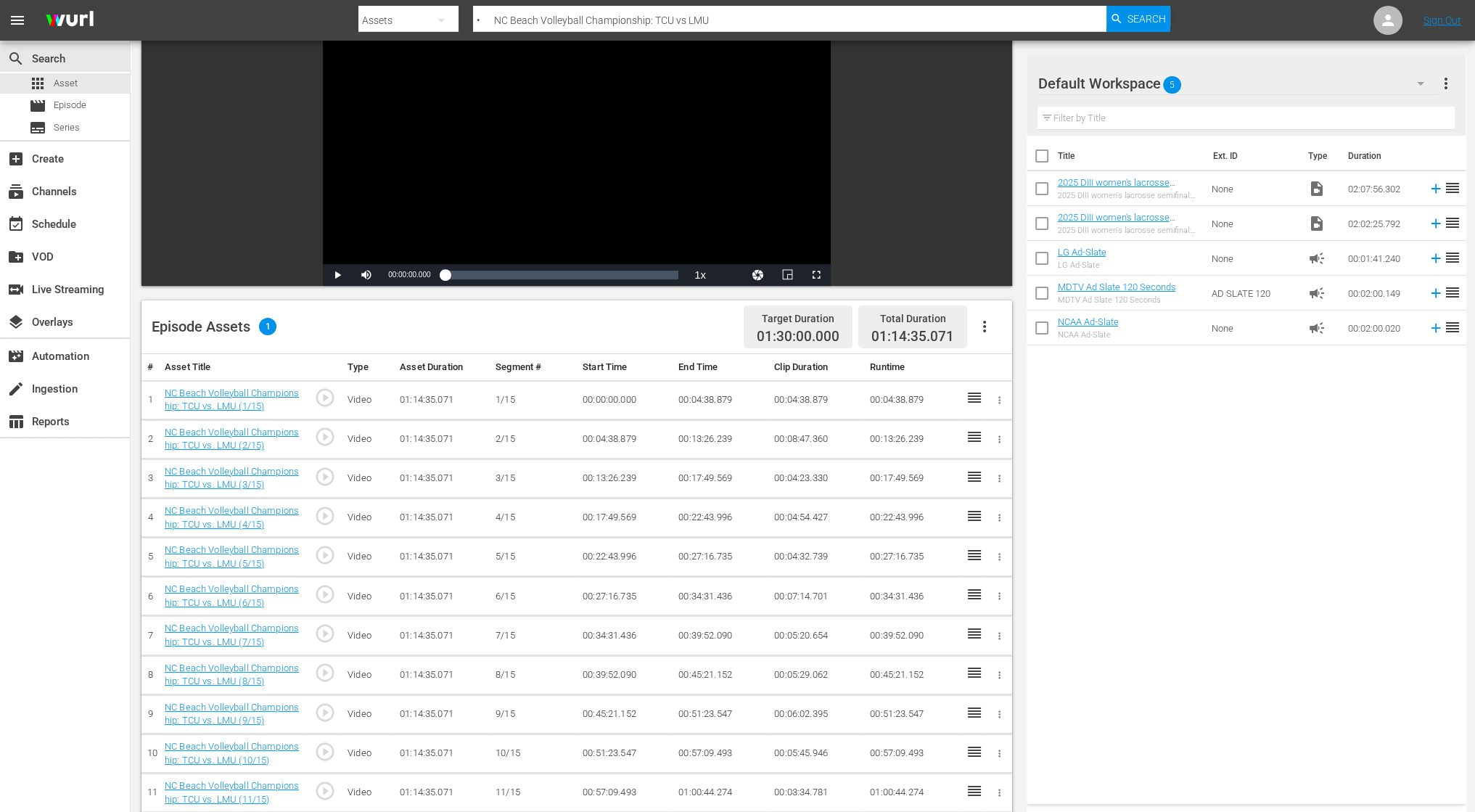
scroll to position [0, 0]
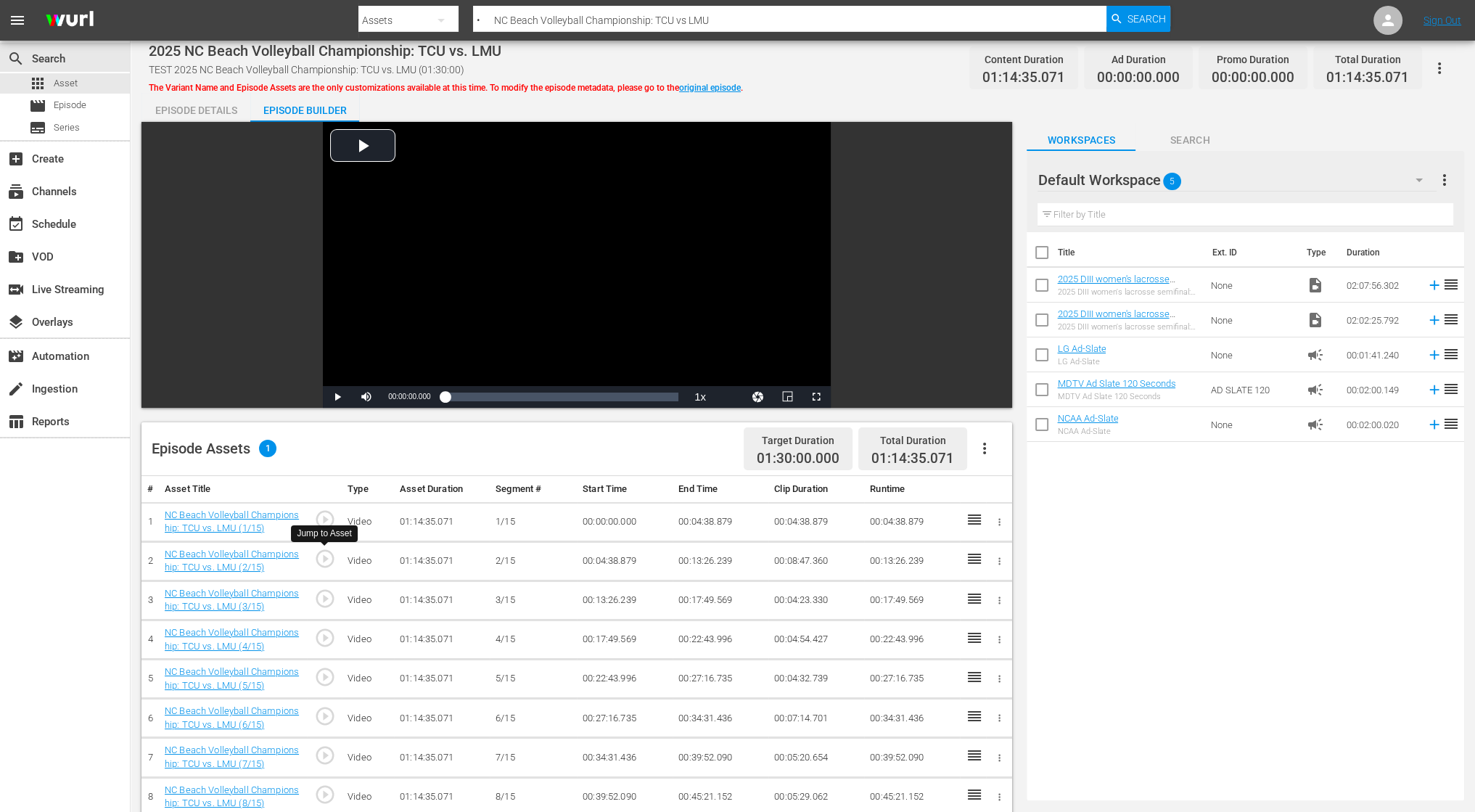
click at [327, 555] on span "play_circle_outline" at bounding box center [325, 559] width 22 height 22
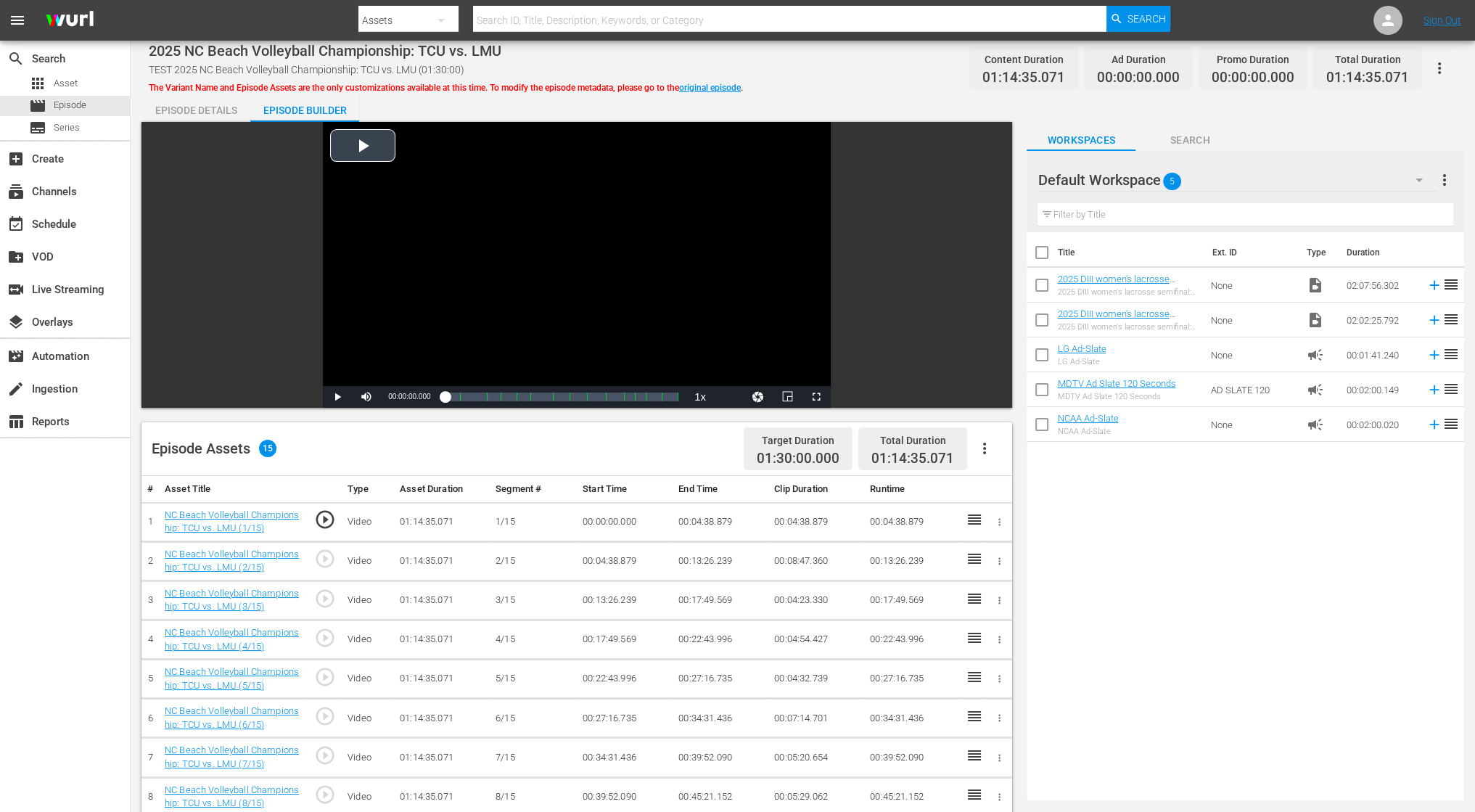
drag, startPoint x: 477, startPoint y: 269, endPoint x: 487, endPoint y: 284, distance: 18.0
click at [477, 270] on div "Video Player" at bounding box center [577, 253] width 508 height 264
click at [324, 560] on span "play_circle_outline" at bounding box center [325, 559] width 22 height 22
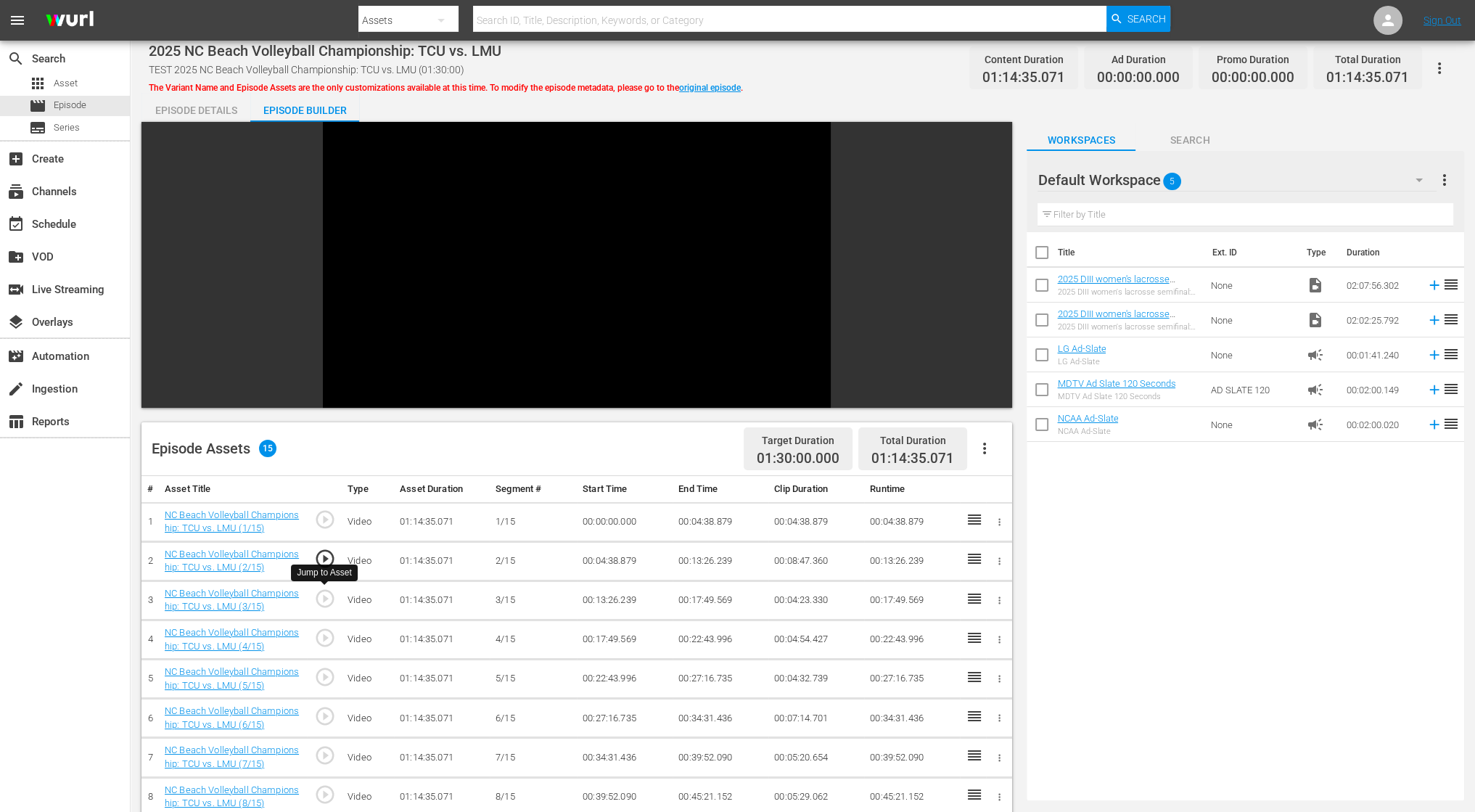
click at [324, 602] on span "play_circle_outline" at bounding box center [325, 598] width 22 height 22
click at [325, 595] on span "play_circle_outline" at bounding box center [325, 598] width 22 height 22
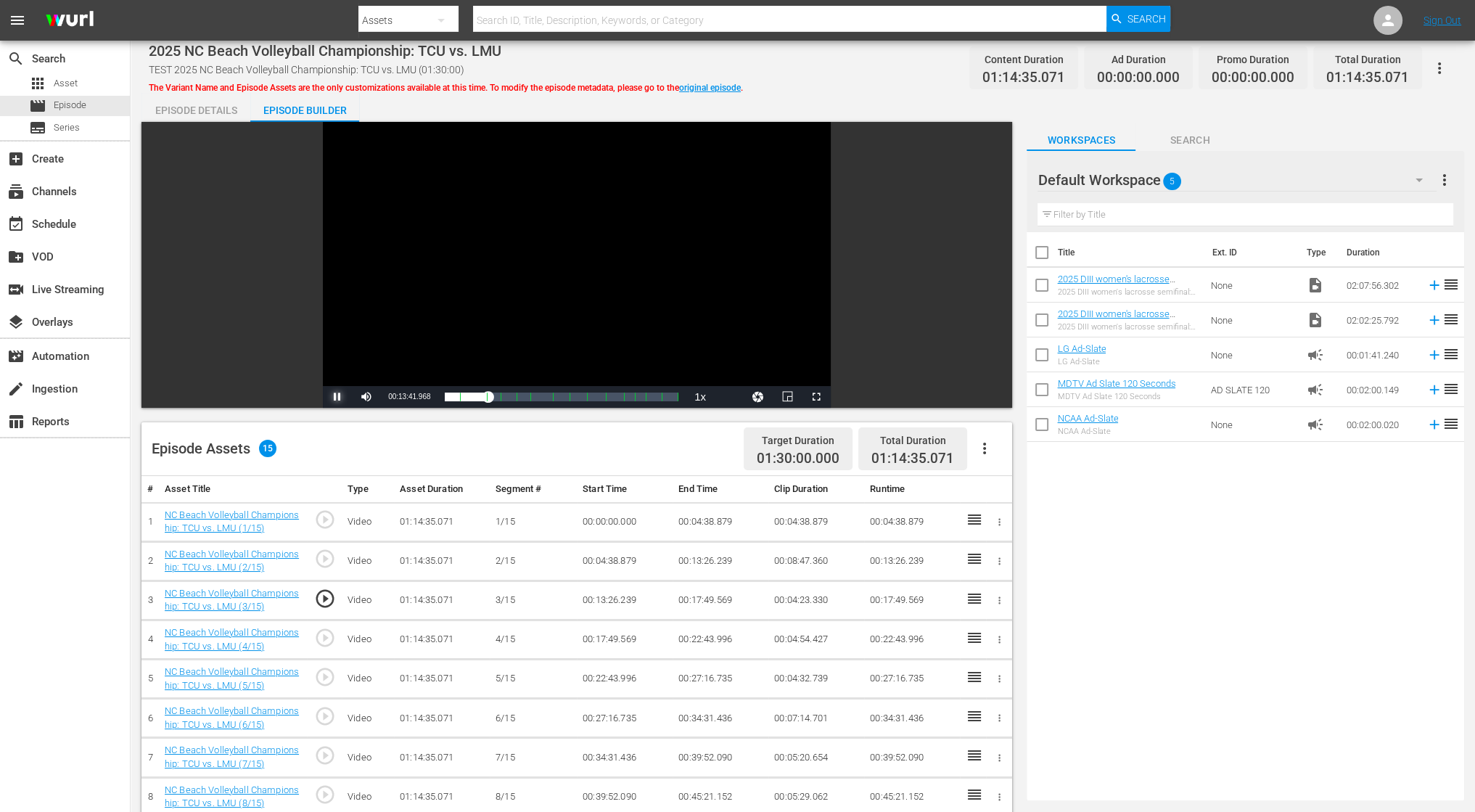
click at [338, 397] on span "Video Player" at bounding box center [338, 397] width 0 height 0
click at [329, 643] on span "play_circle_outline" at bounding box center [325, 637] width 22 height 22
click at [612, 297] on div "Video Player" at bounding box center [577, 253] width 508 height 264
click at [328, 676] on span "play_circle_outline" at bounding box center [325, 676] width 22 height 22
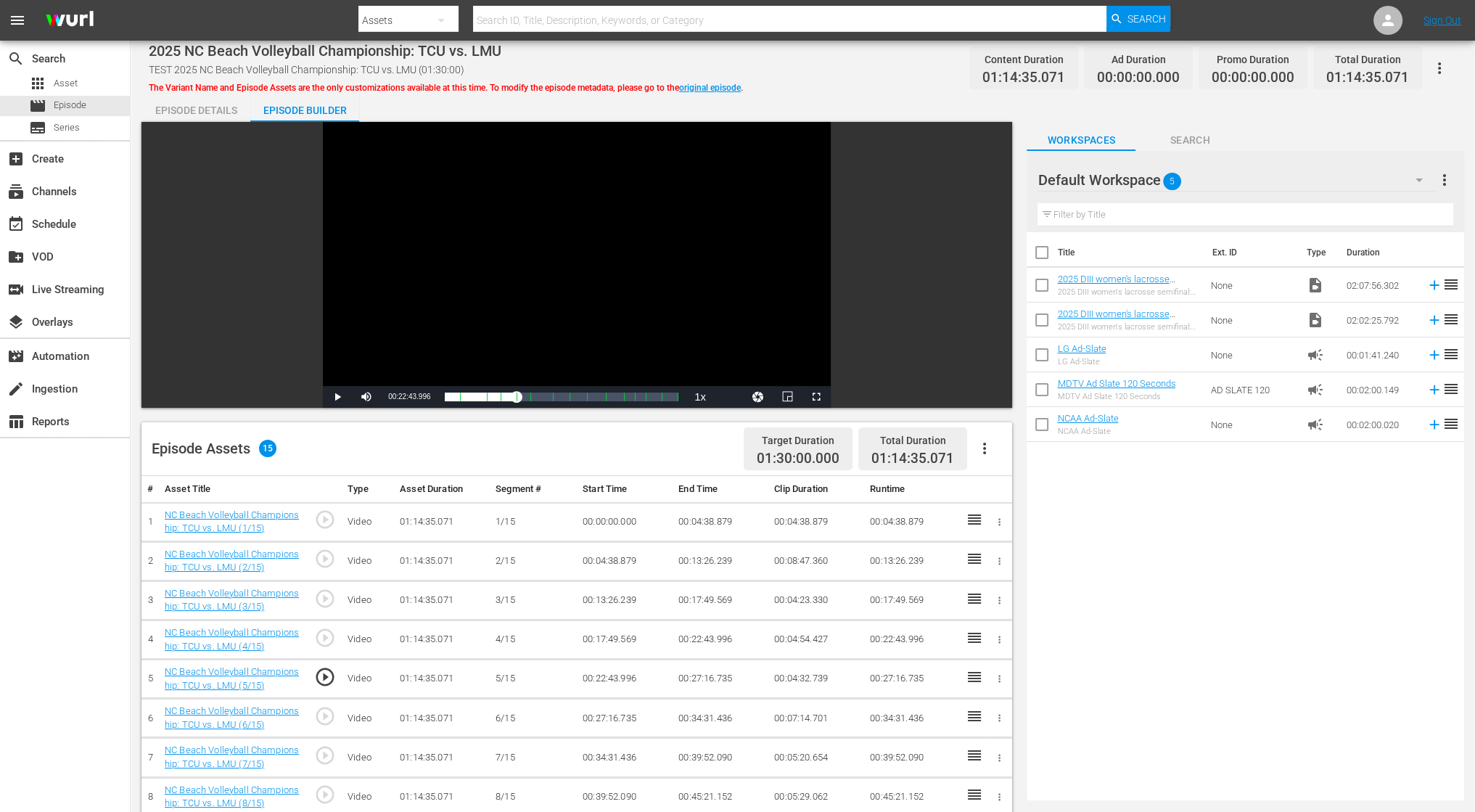
click at [490, 270] on div "Video Player" at bounding box center [577, 253] width 508 height 264
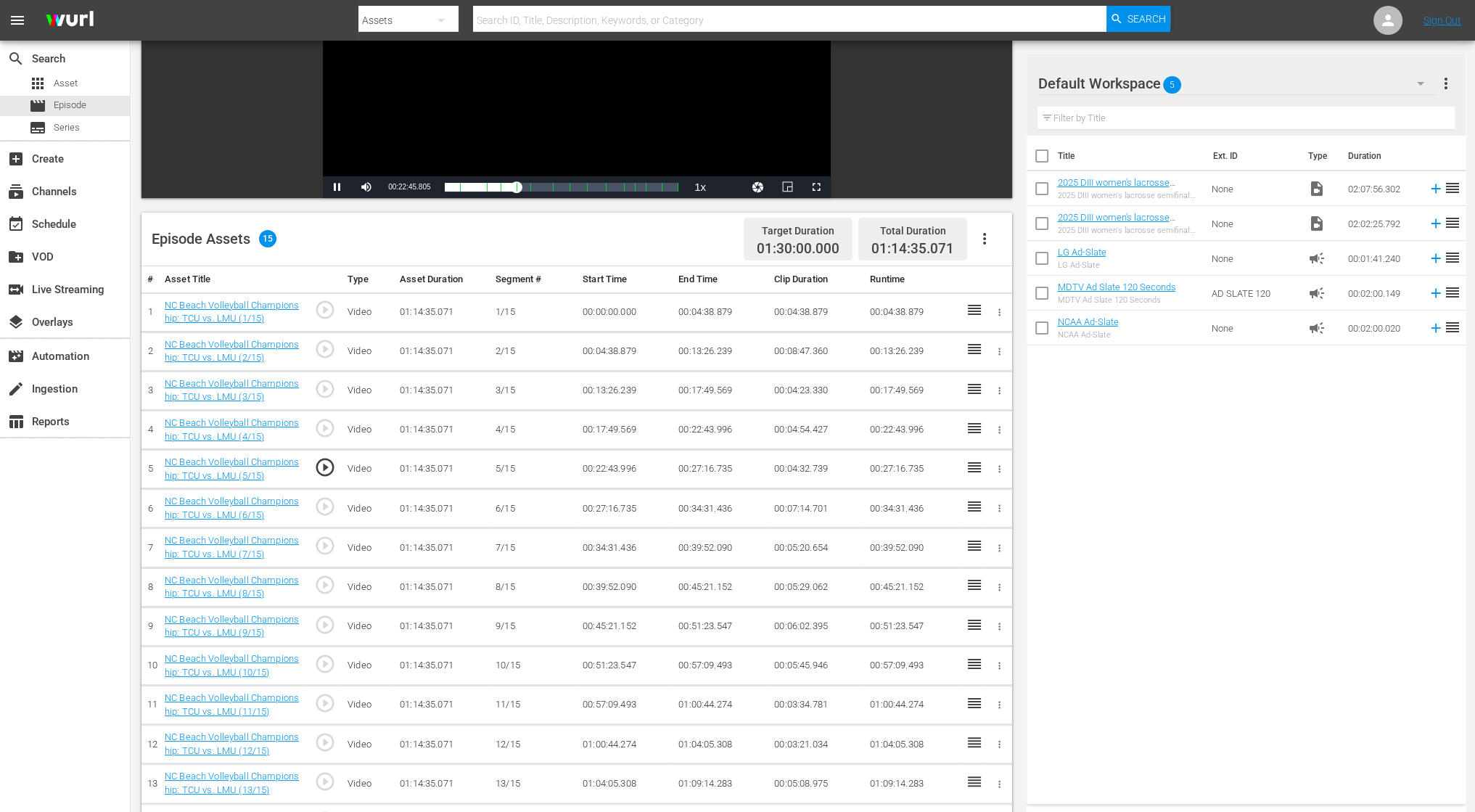
scroll to position [290, 0]
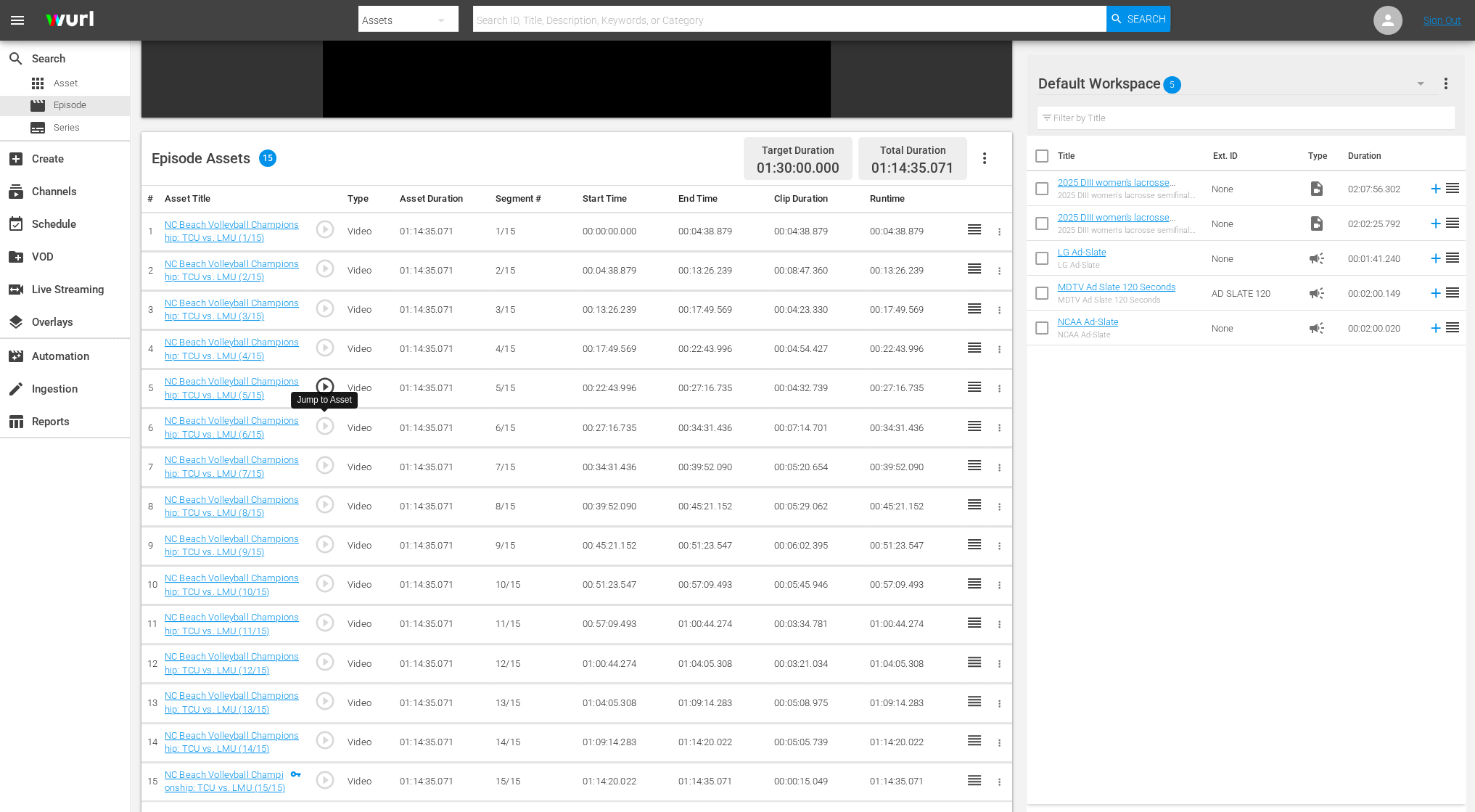
click at [324, 425] on span "play_circle_outline" at bounding box center [325, 425] width 22 height 22
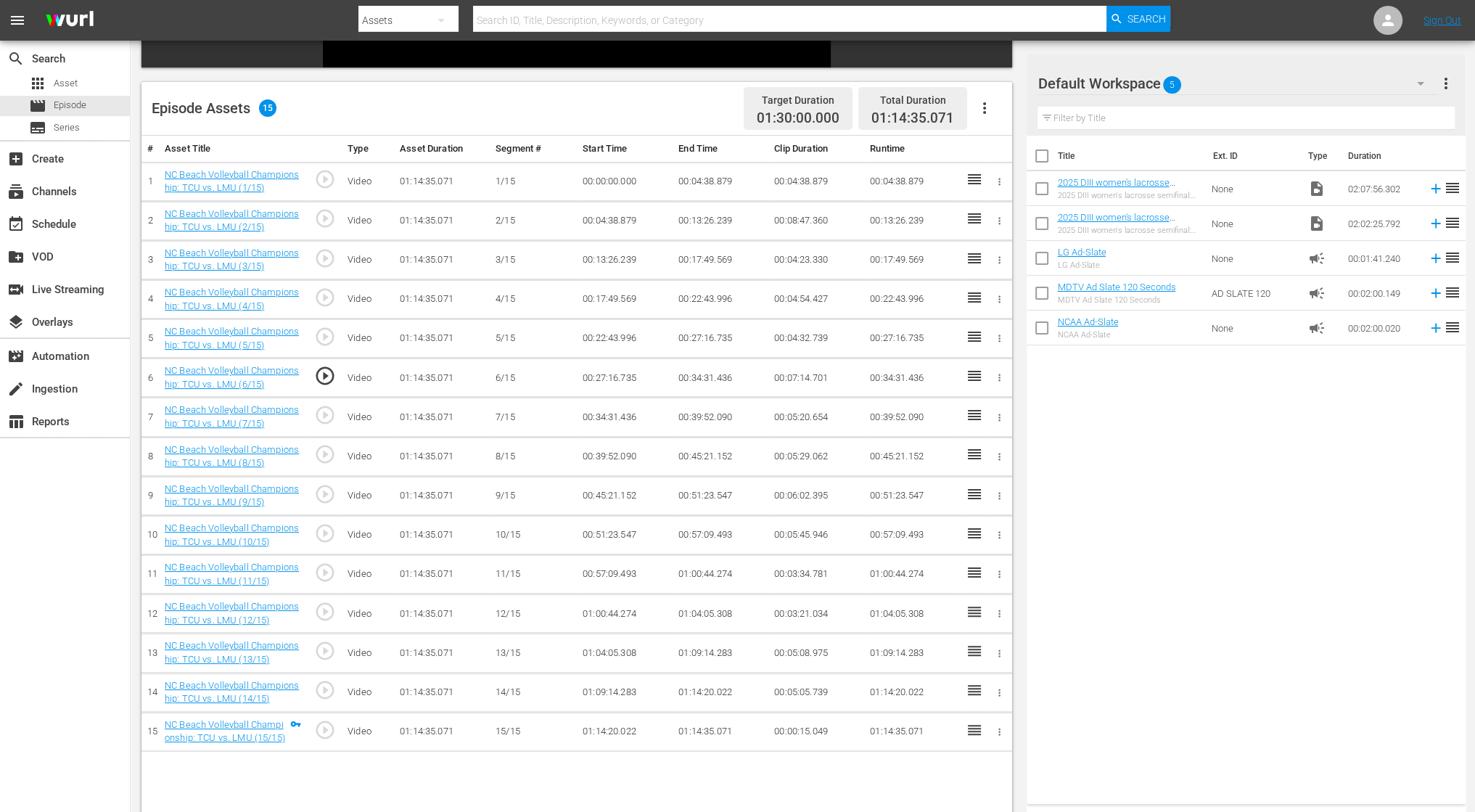
scroll to position [362, 0]
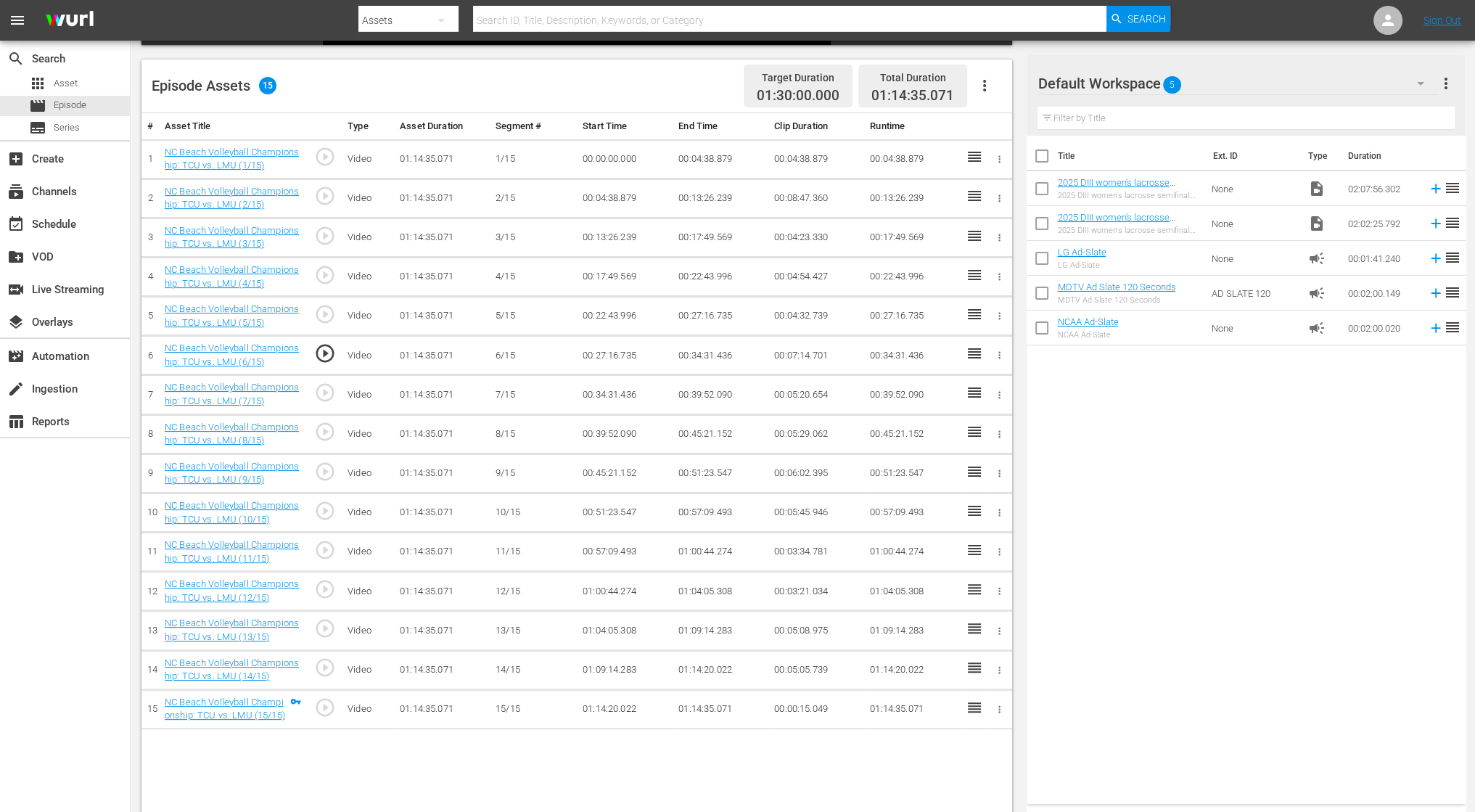
click at [327, 590] on span "play_circle_outline" at bounding box center [325, 589] width 22 height 22
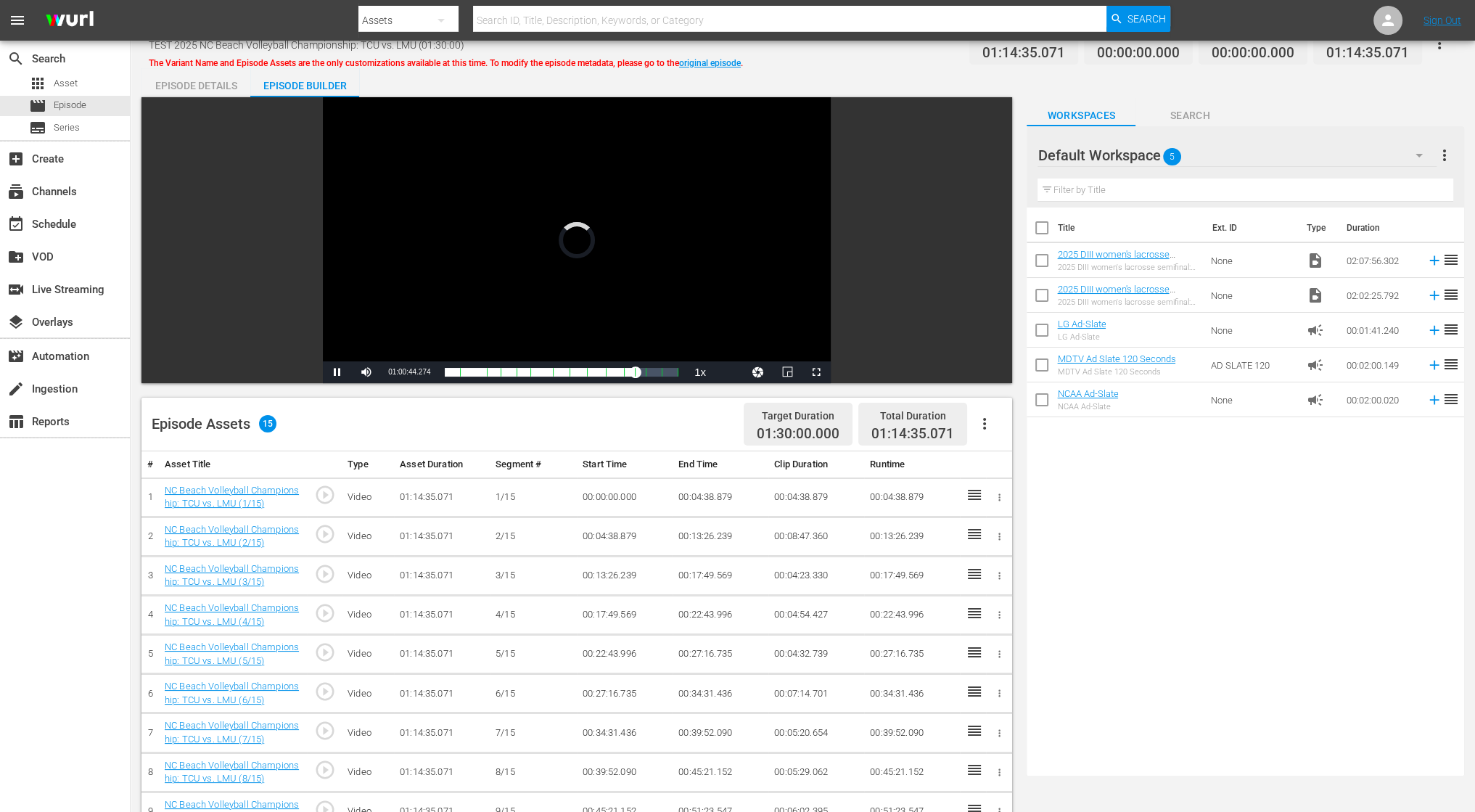
scroll to position [0, 0]
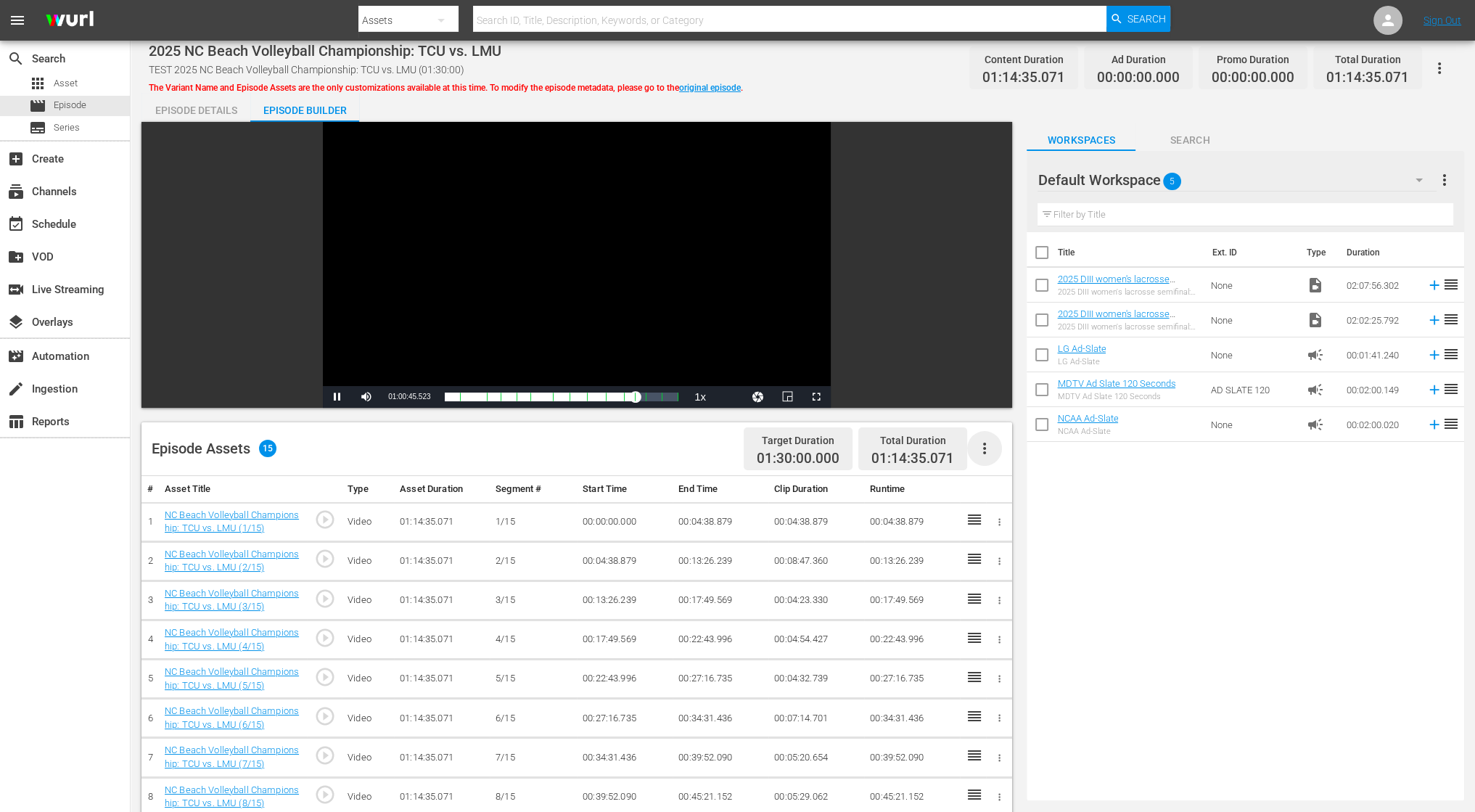
click at [992, 443] on icon "button" at bounding box center [985, 448] width 17 height 17
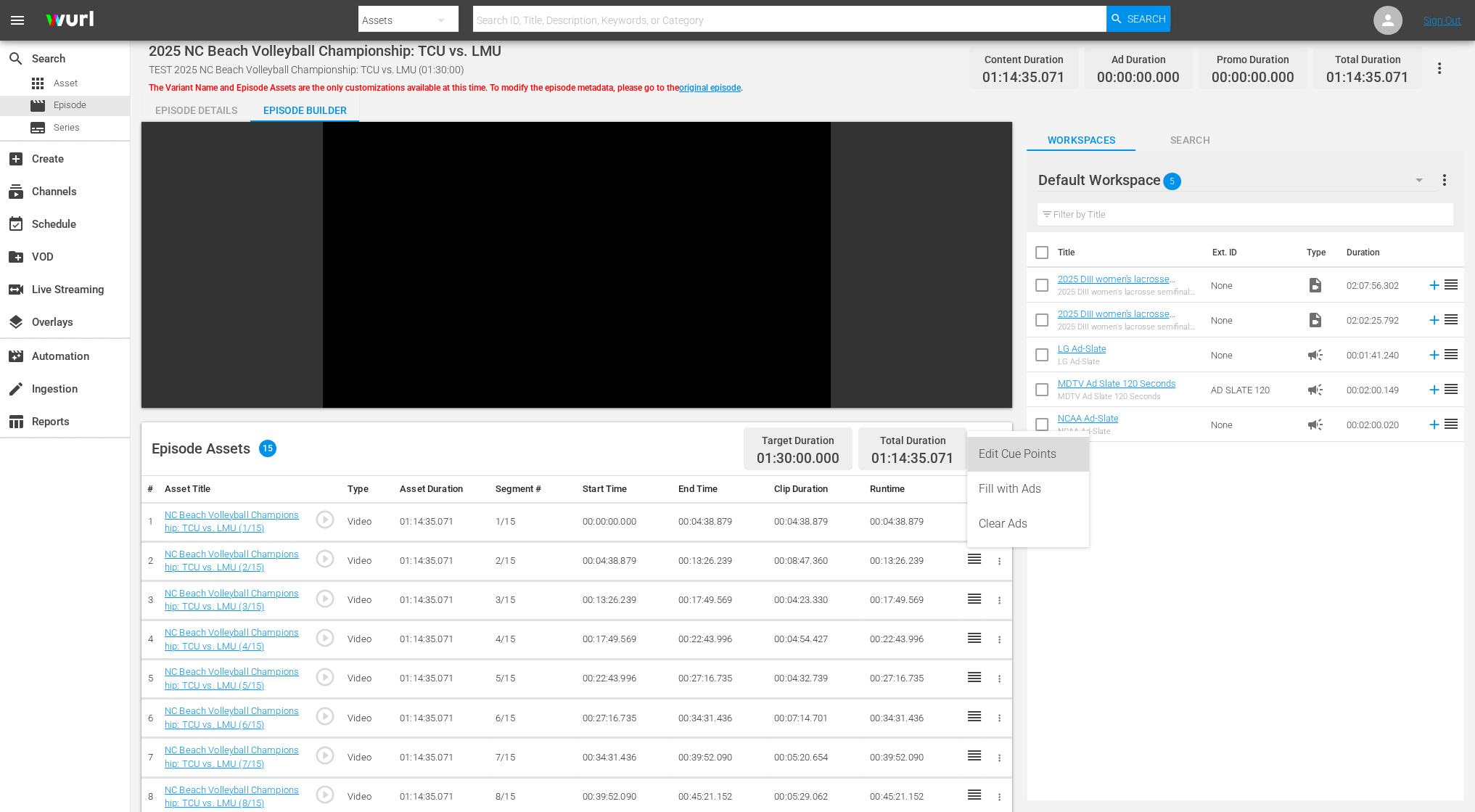
click at [999, 443] on div "Edit Cue Points" at bounding box center [1028, 454] width 99 height 35
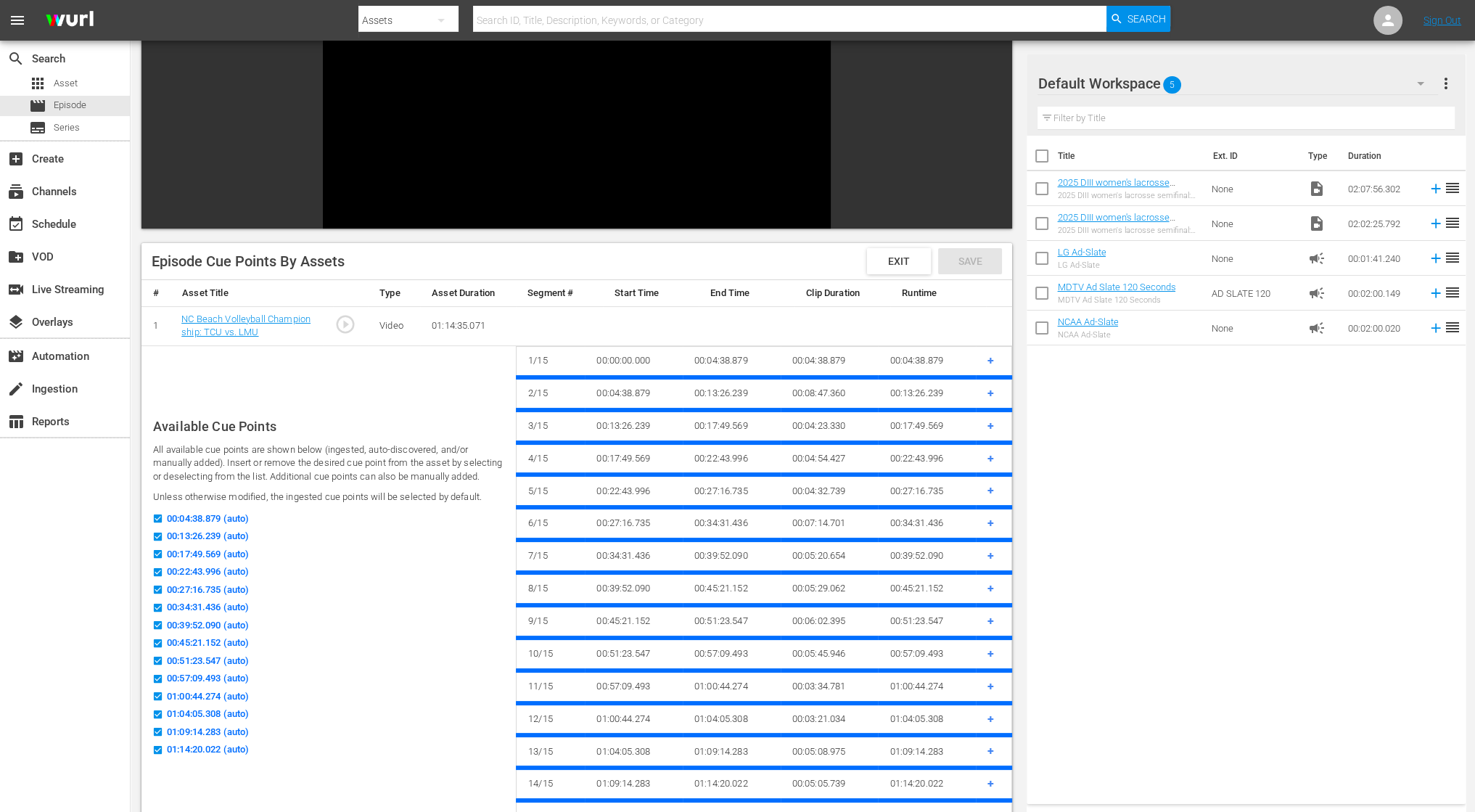
scroll to position [290, 0]
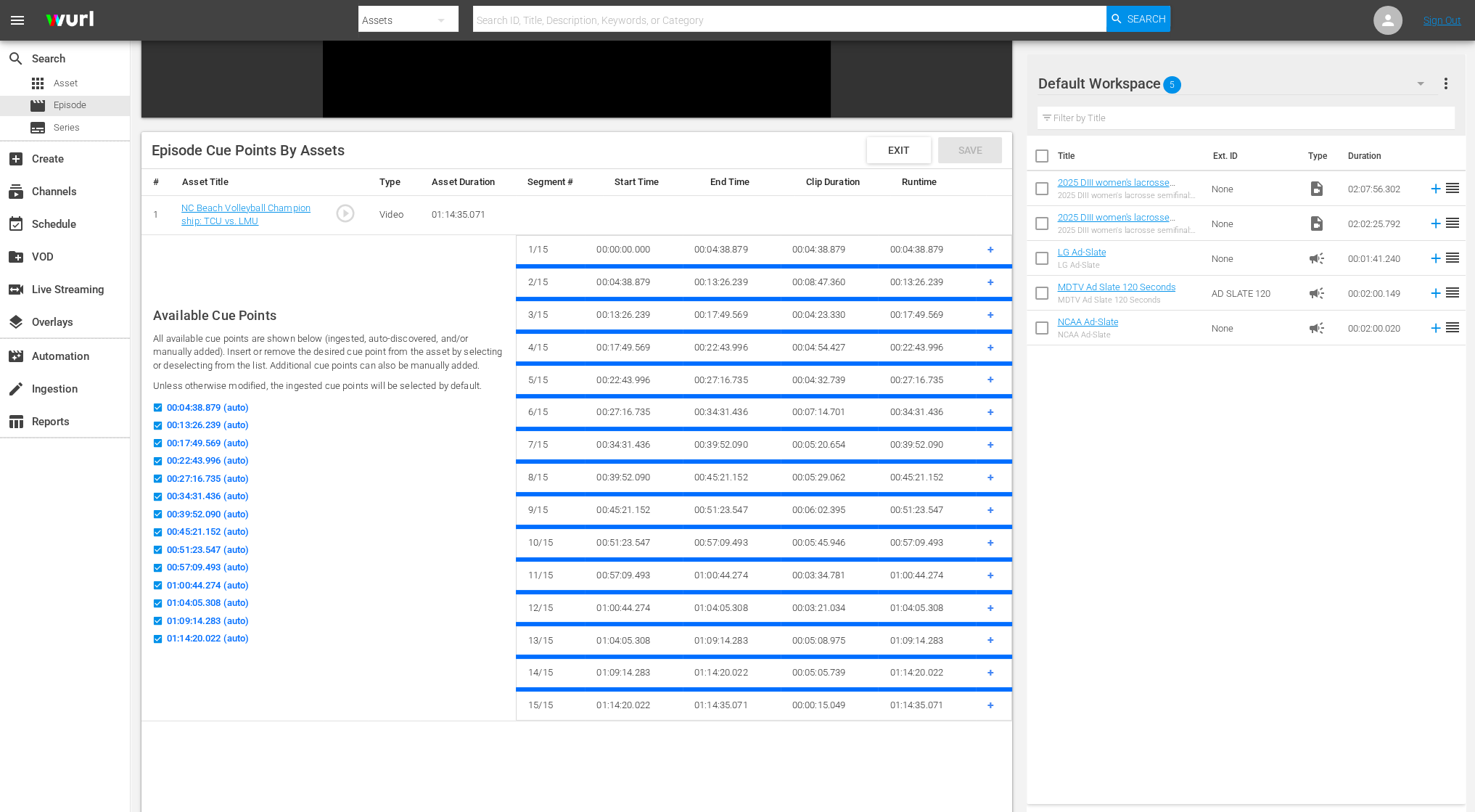
click at [823, 511] on td "00:06:02.395" at bounding box center [830, 510] width 98 height 33
click at [824, 503] on td "00:06:02.395" at bounding box center [830, 510] width 98 height 33
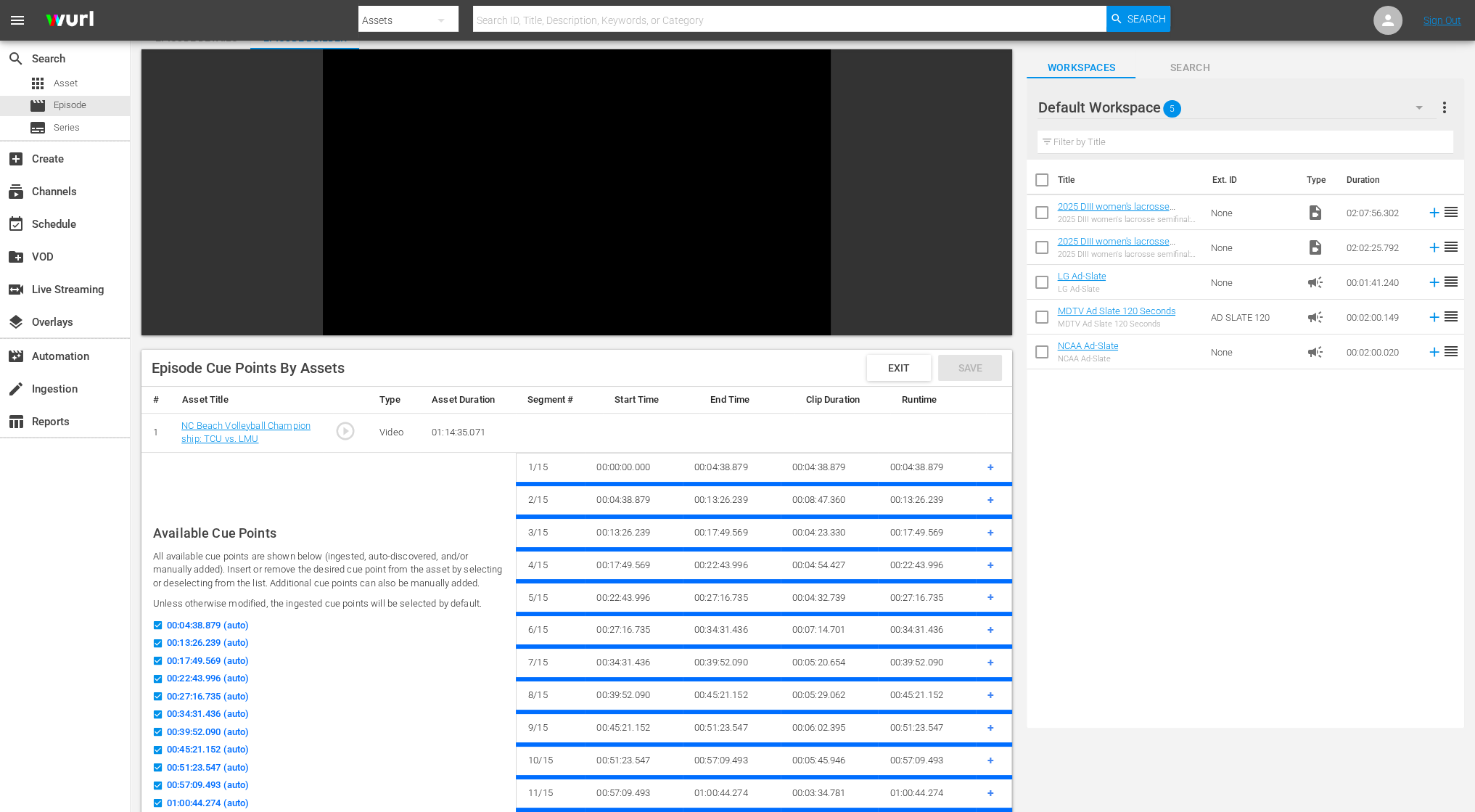
scroll to position [72, 0]
click at [903, 375] on div "Exit" at bounding box center [899, 368] width 64 height 26
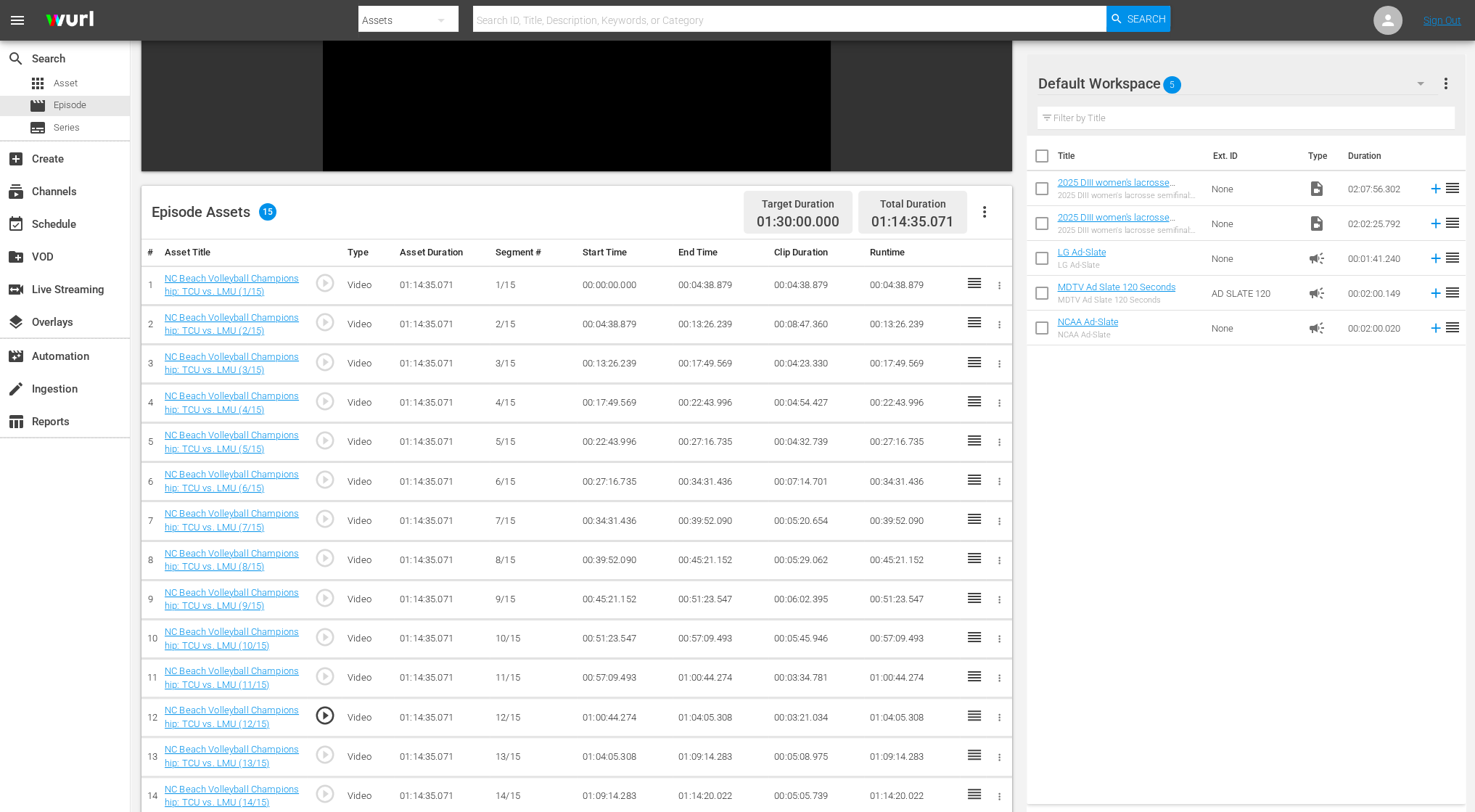
scroll to position [362, 0]
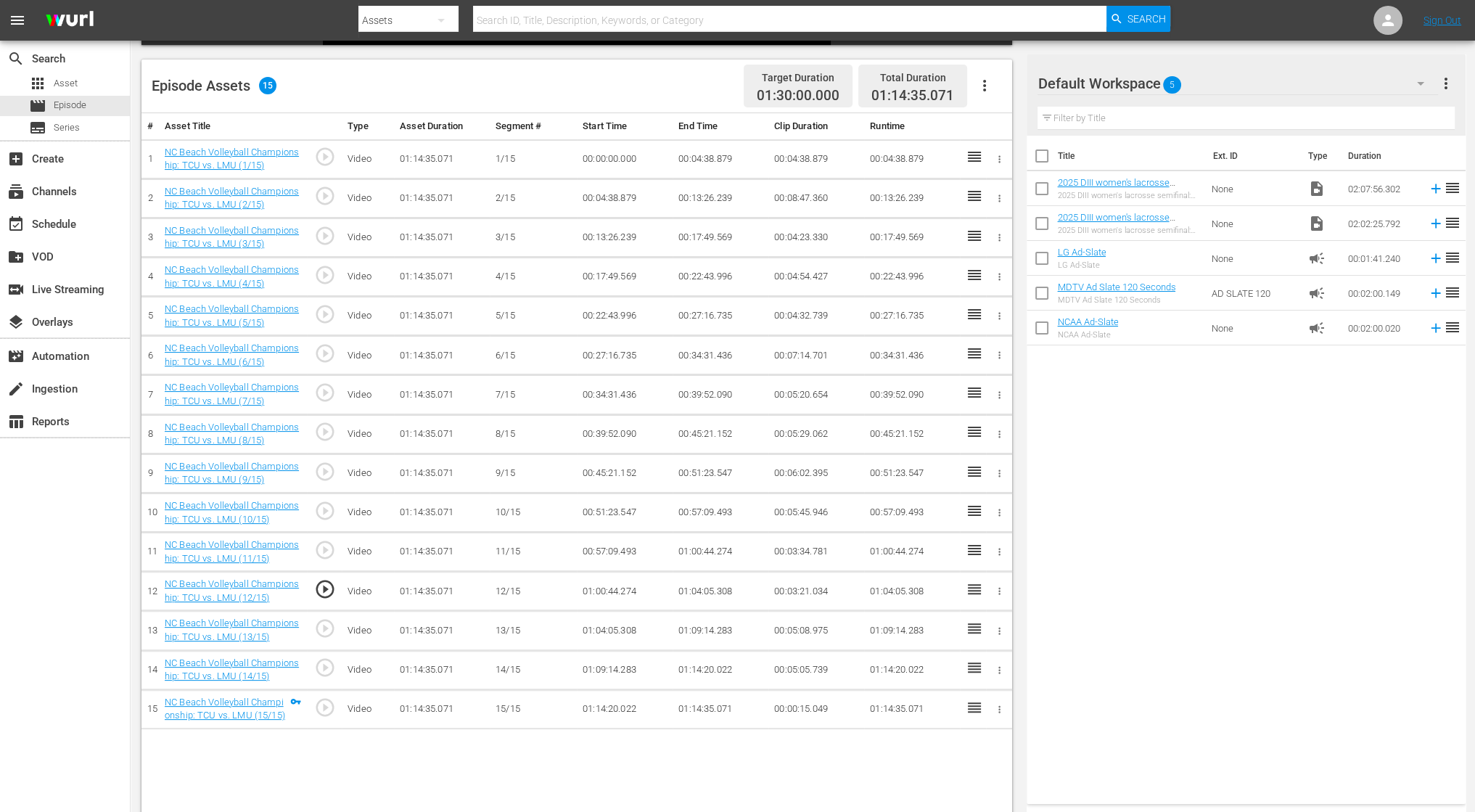
click at [328, 622] on span "play_circle_outline" at bounding box center [325, 628] width 22 height 22
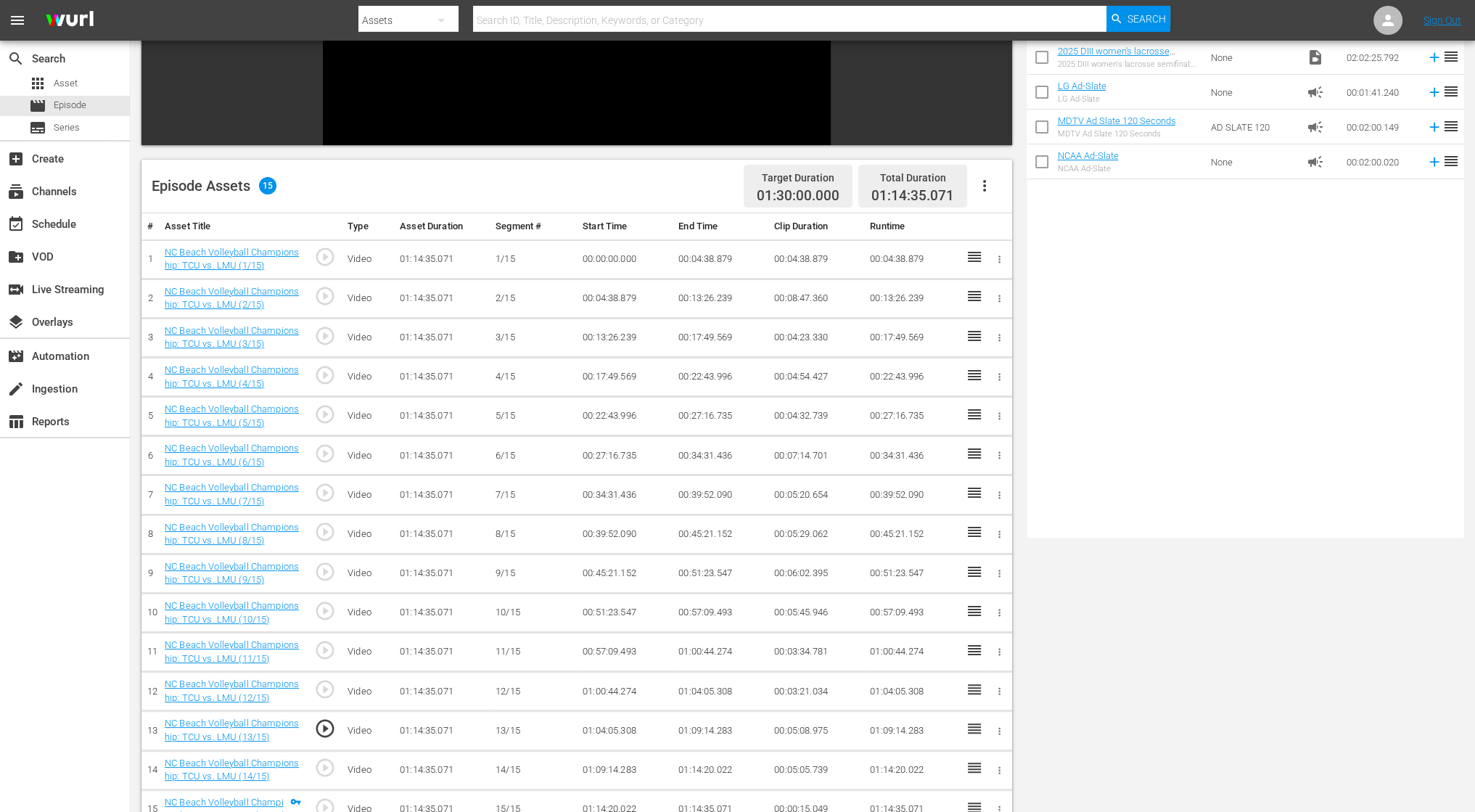
scroll to position [377, 0]
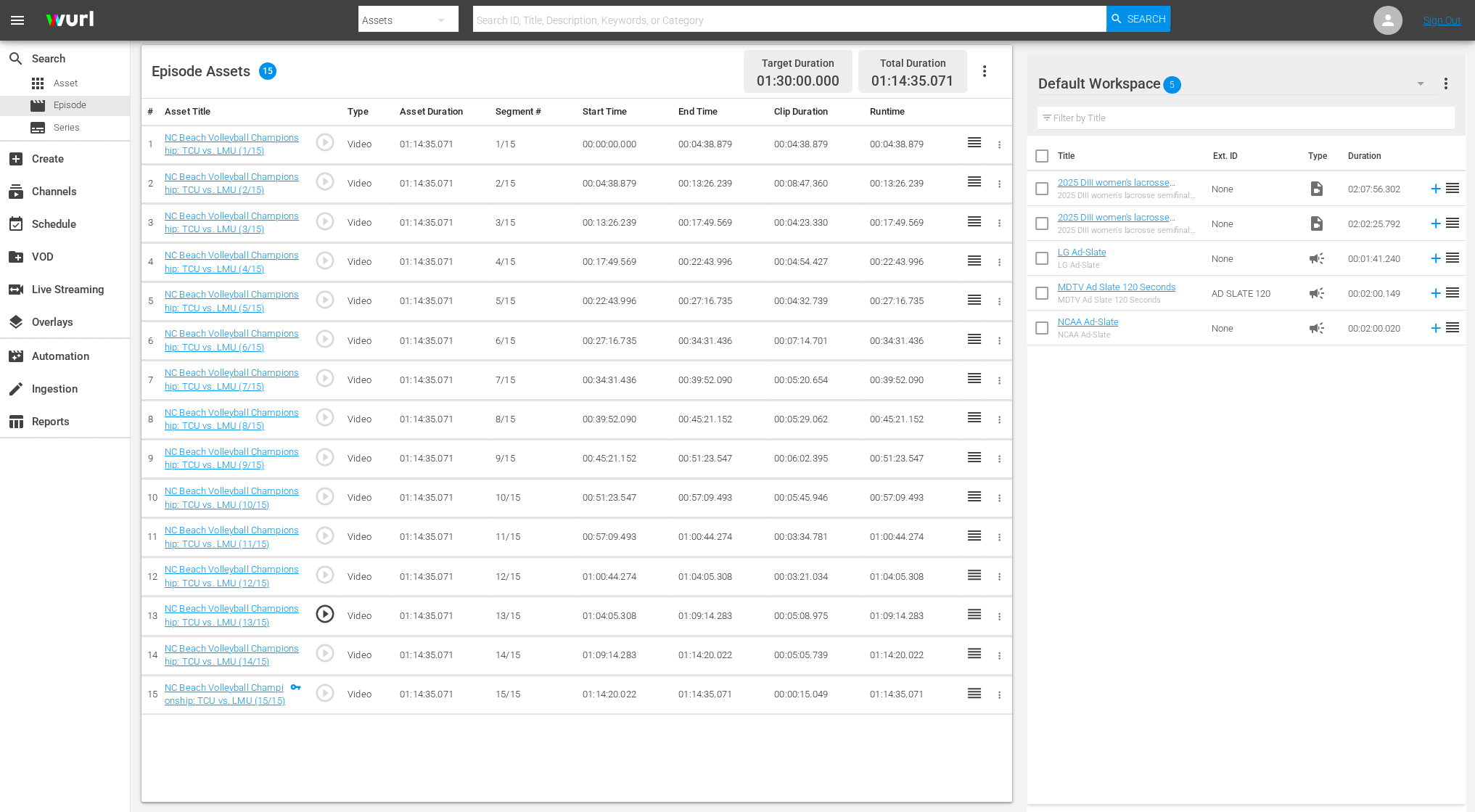
click at [328, 648] on span "play_circle_outline" at bounding box center [325, 653] width 22 height 22
click at [328, 684] on span "play_circle_outline" at bounding box center [325, 693] width 22 height 22
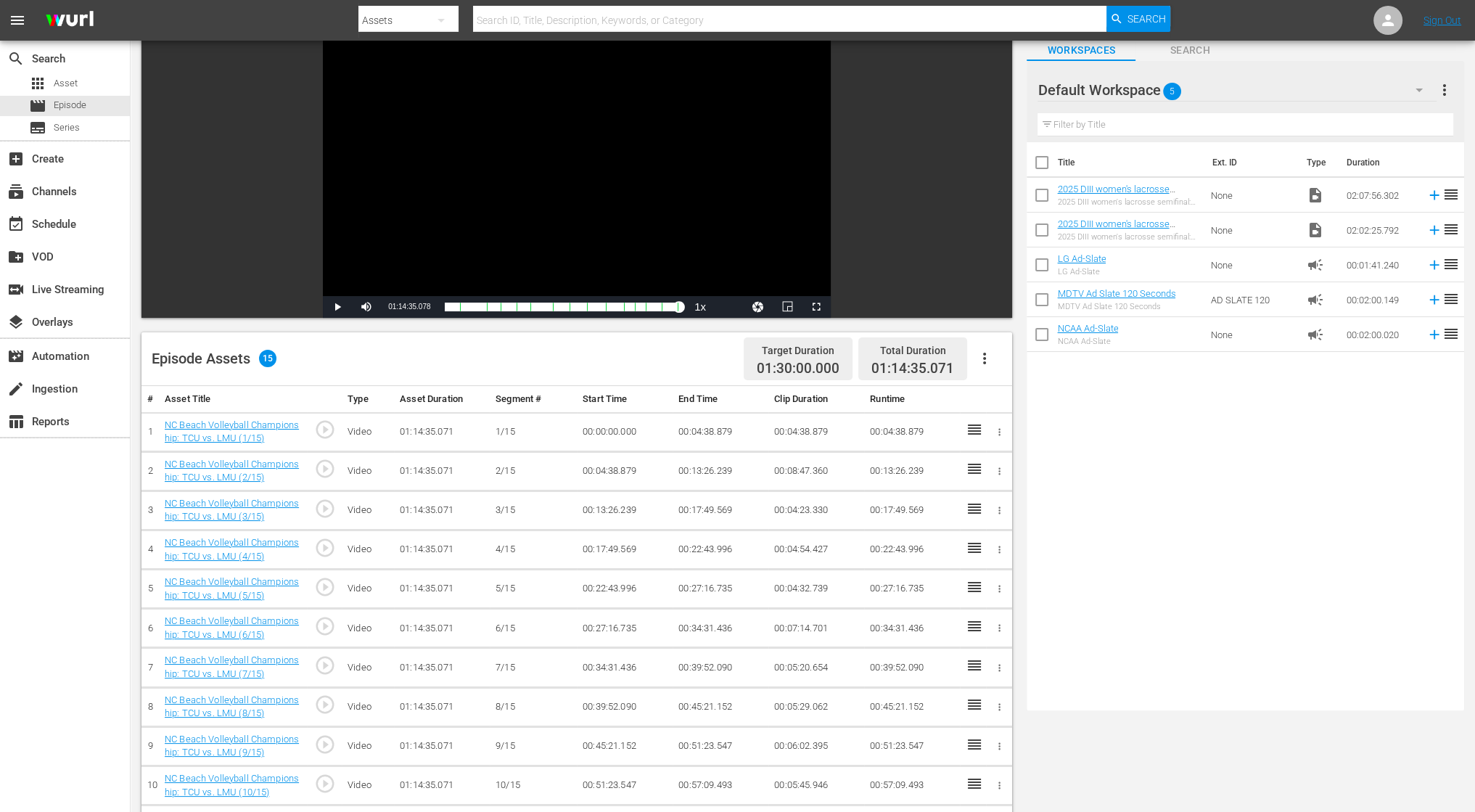
scroll to position [0, 0]
